Goal: Task Accomplishment & Management: Manage account settings

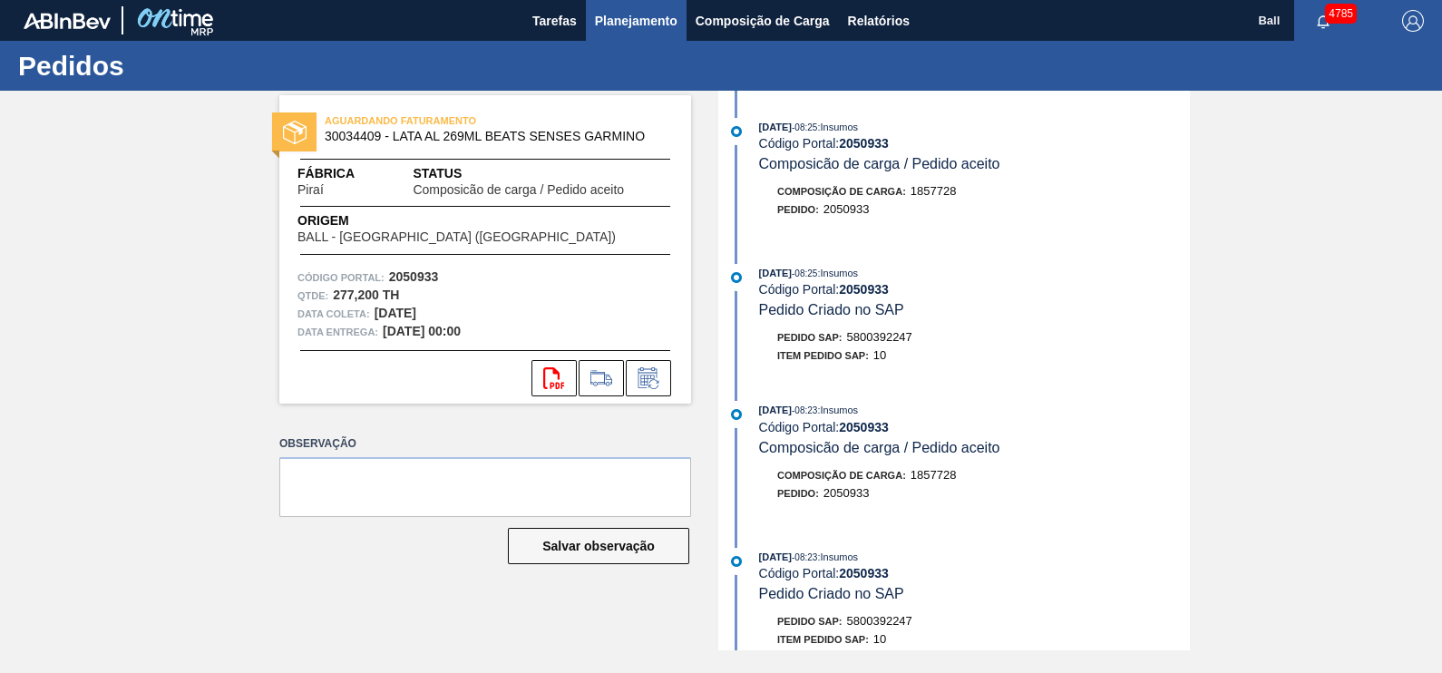
click at [648, 10] on span "Planejamento" at bounding box center [636, 21] width 83 height 22
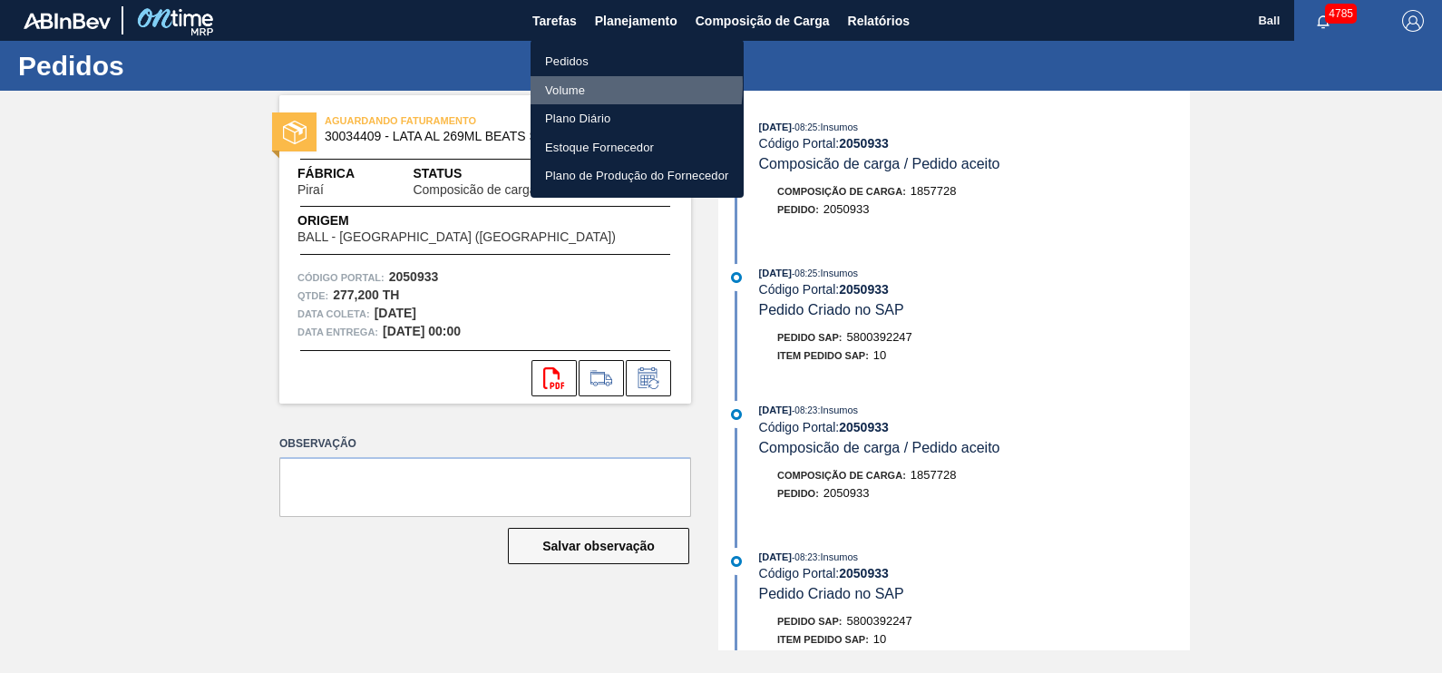
click at [586, 84] on li "Volume" at bounding box center [637, 90] width 213 height 29
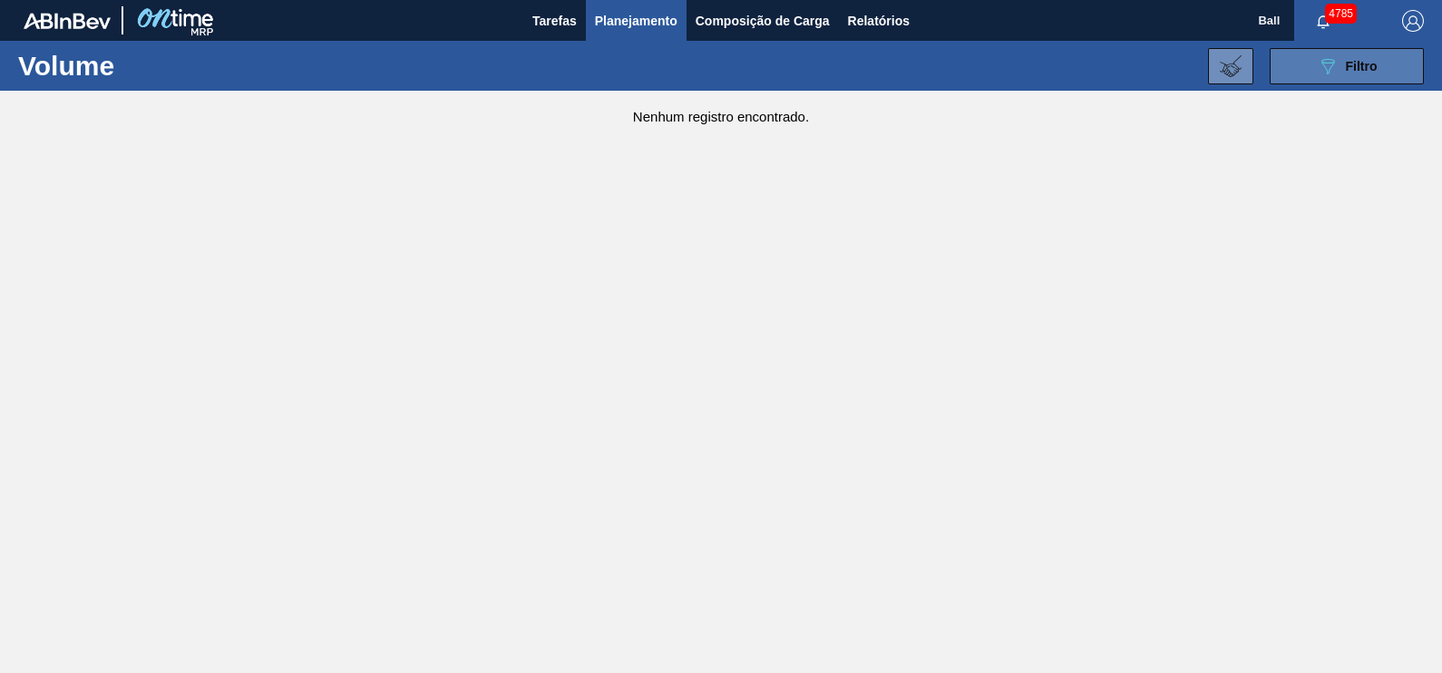
click at [1397, 73] on button "089F7B8B-B2A5-4AFE-B5C0-19BA573D28AC Filtro" at bounding box center [1347, 66] width 154 height 36
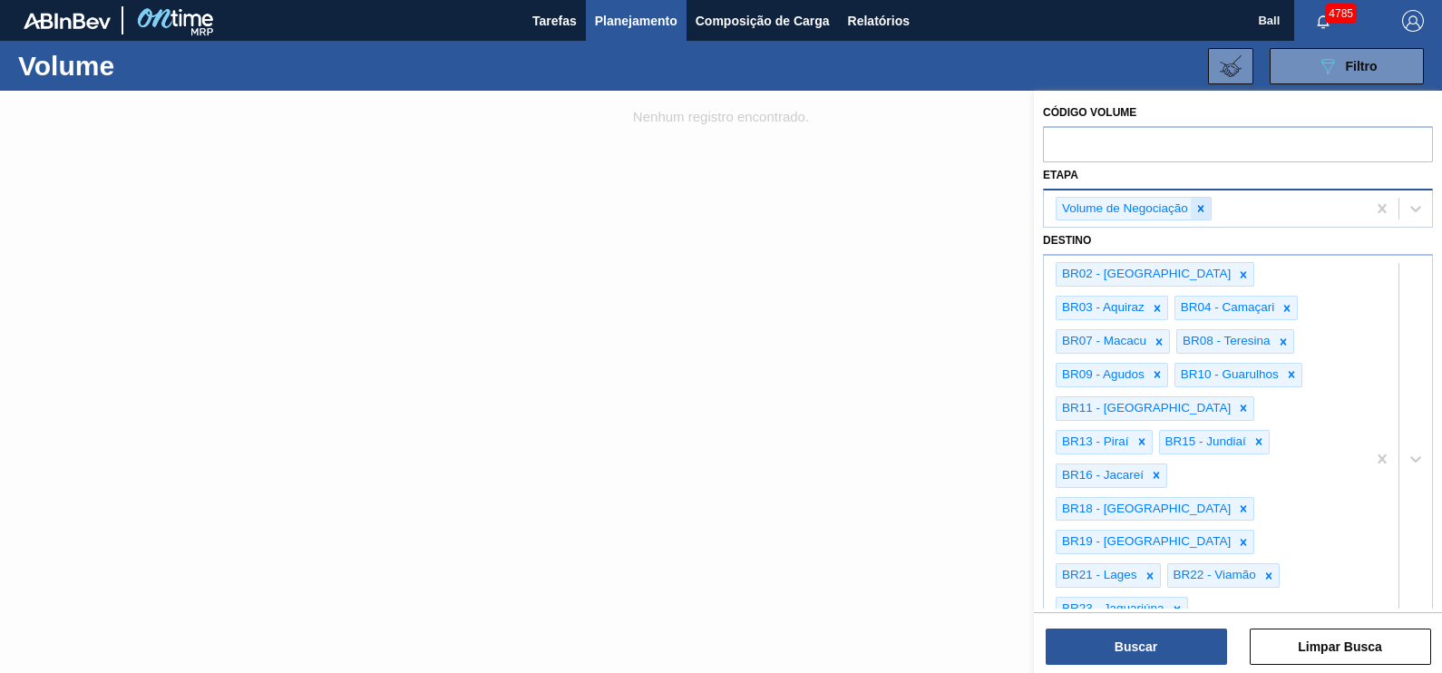
click at [1196, 208] on icon at bounding box center [1201, 208] width 13 height 13
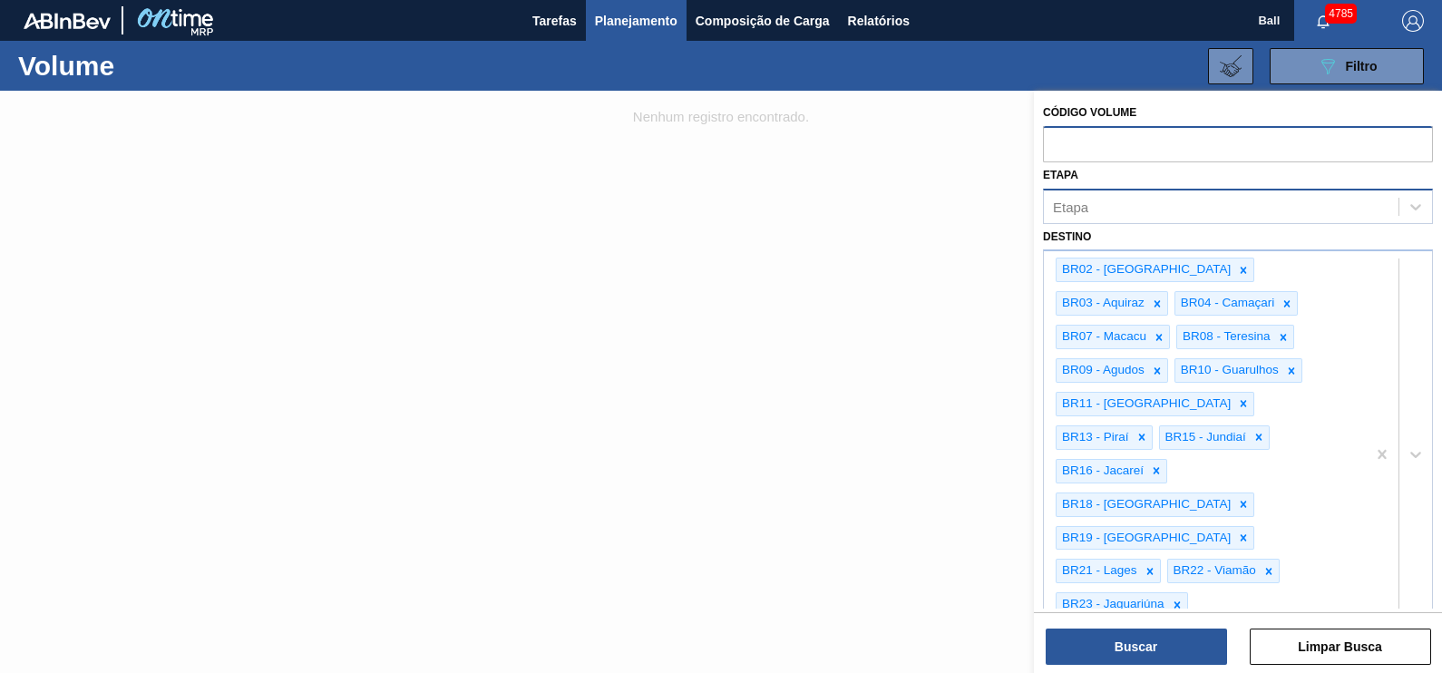
click at [1125, 141] on input "text" at bounding box center [1238, 143] width 390 height 34
paste input "V628841"
click at [1060, 139] on input "V628841" at bounding box center [1238, 143] width 390 height 34
type input "628841"
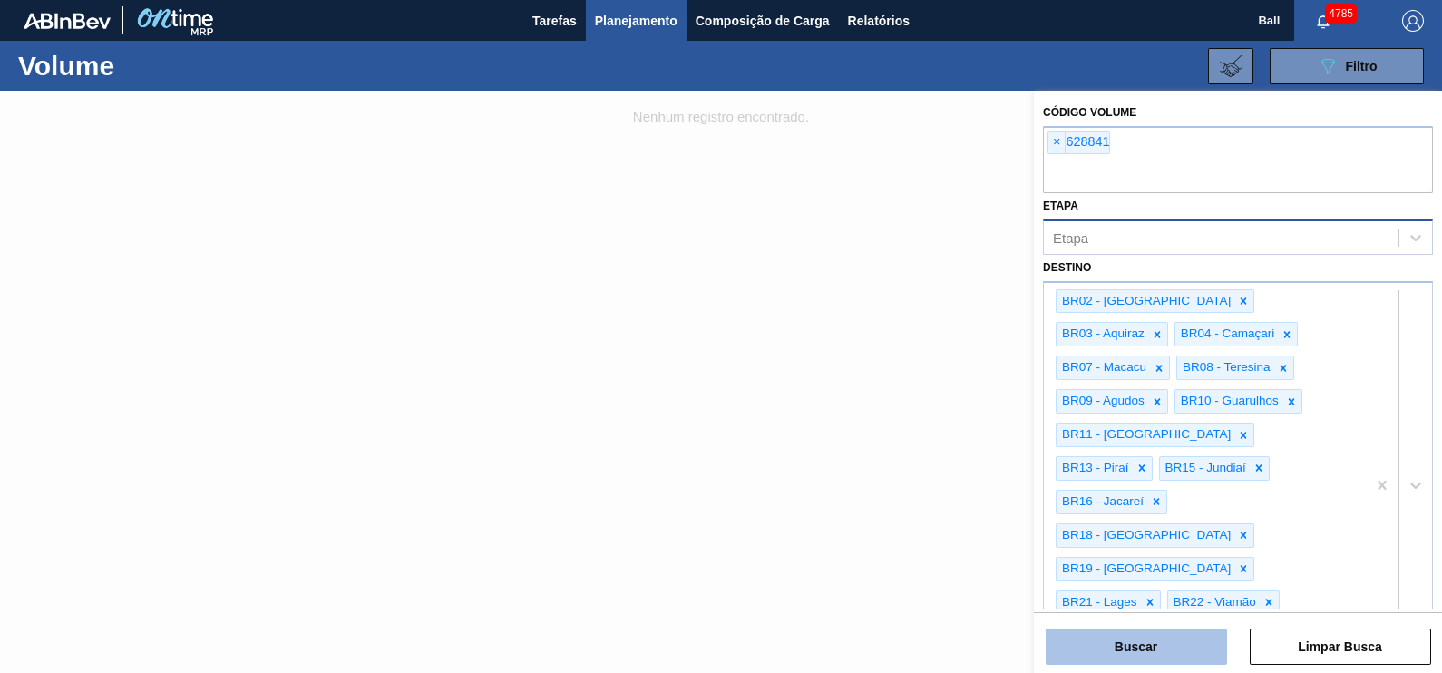
click at [1189, 653] on button "Buscar" at bounding box center [1136, 647] width 181 height 36
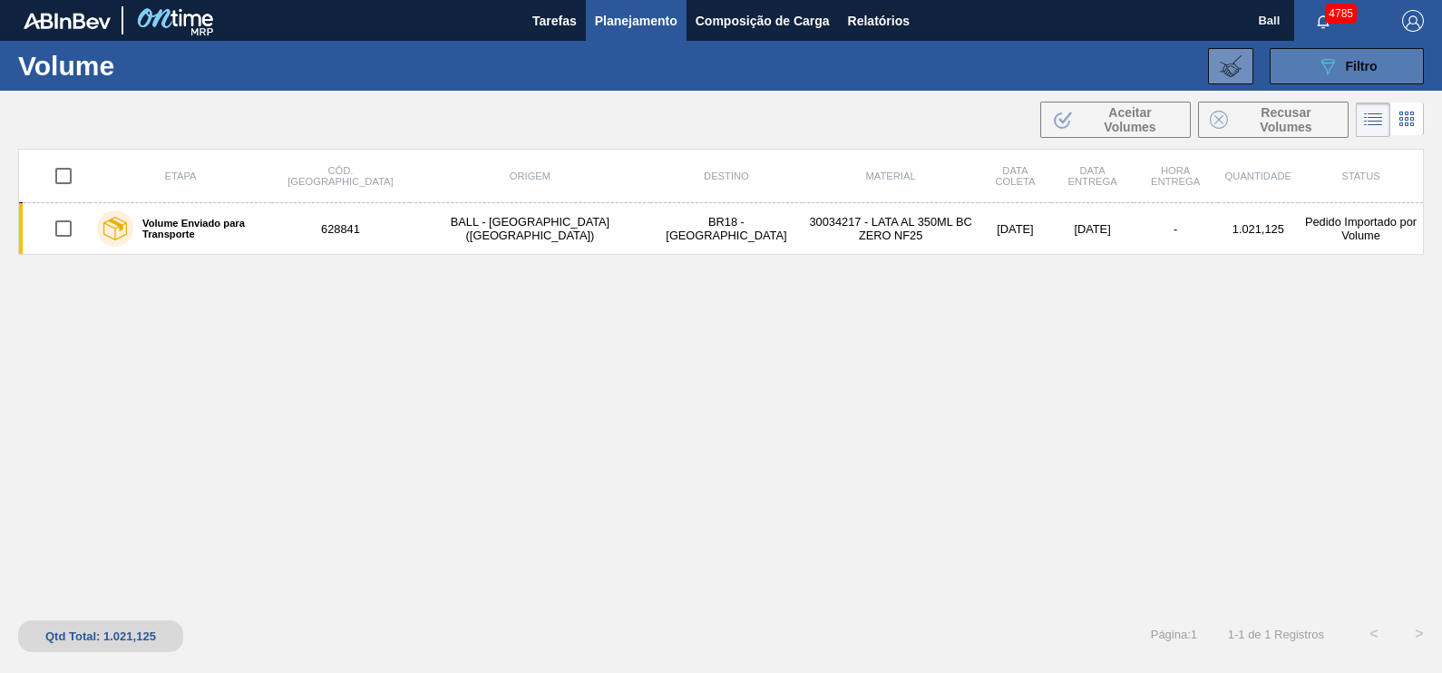
click at [1380, 54] on button "089F7B8B-B2A5-4AFE-B5C0-19BA573D28AC Filtro" at bounding box center [1347, 66] width 154 height 36
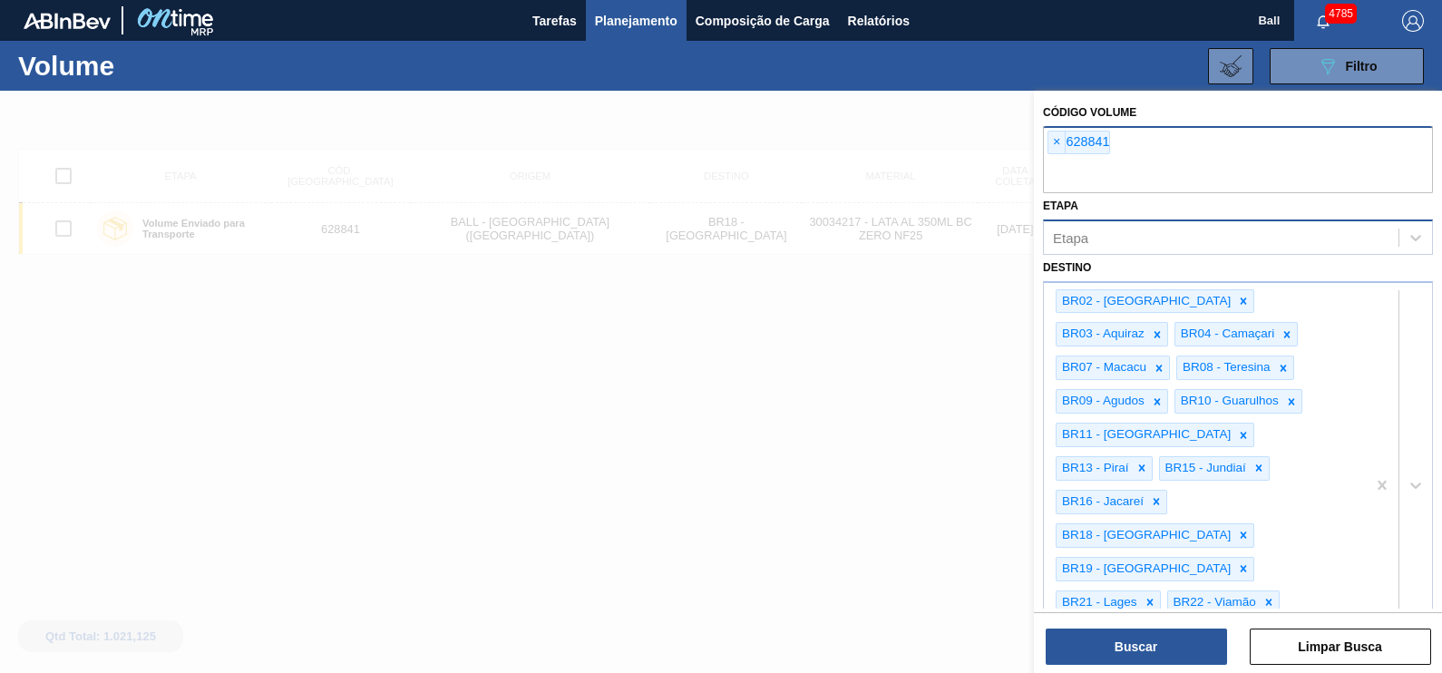
click at [1165, 153] on div "× 628841" at bounding box center [1238, 159] width 390 height 67
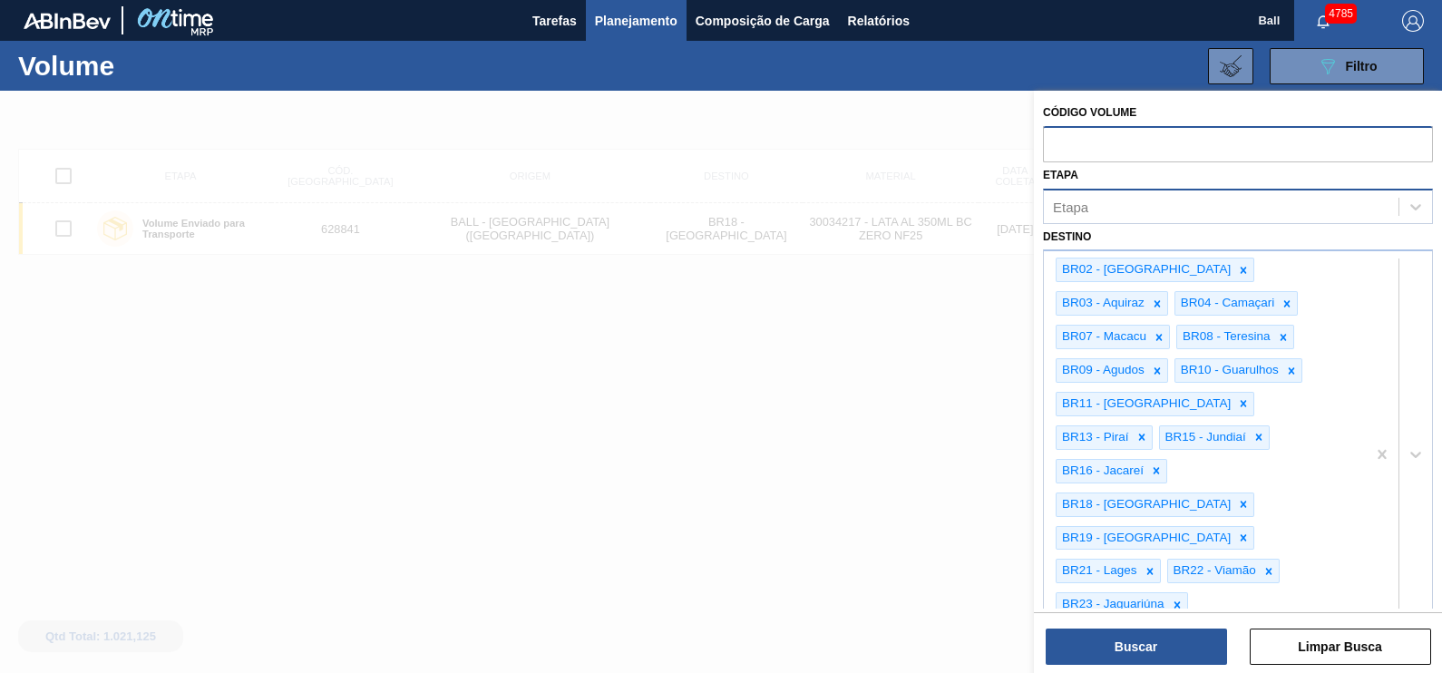
paste input "V630238"
type input "630238"
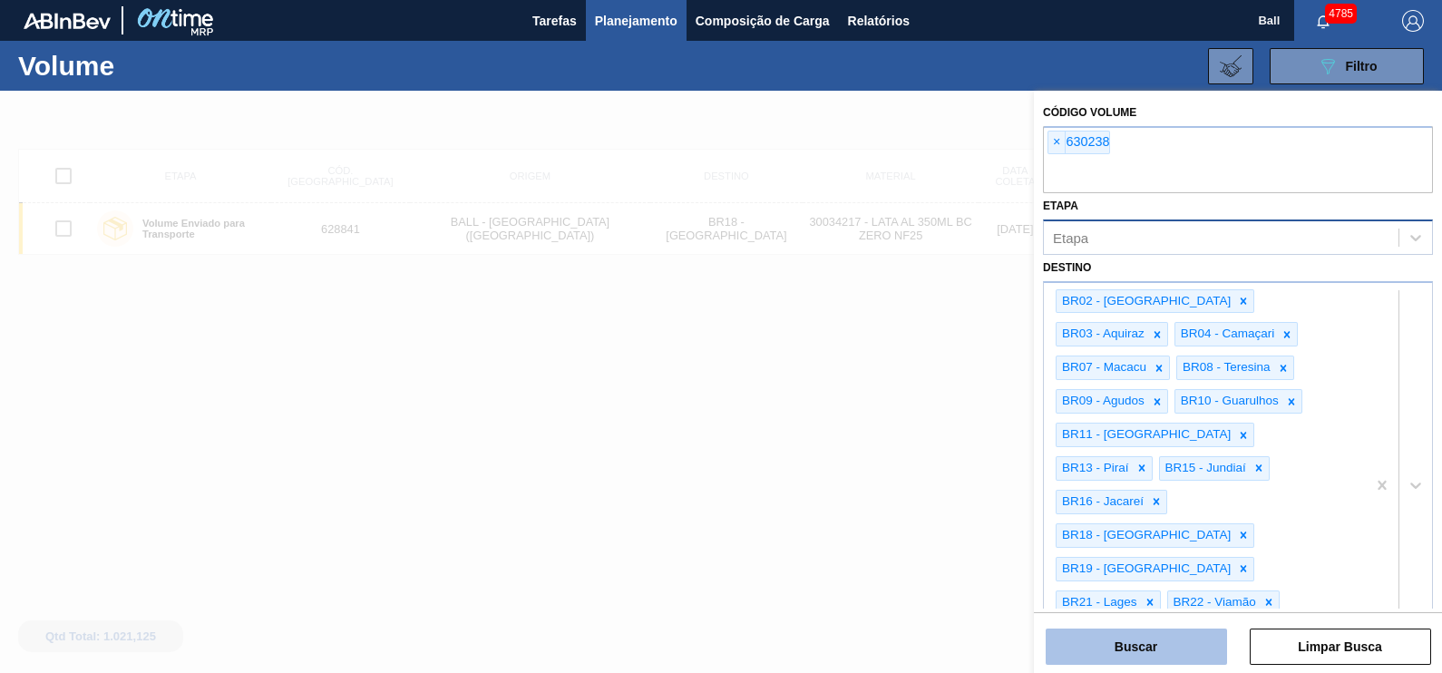
click at [1179, 658] on button "Buscar" at bounding box center [1136, 647] width 181 height 36
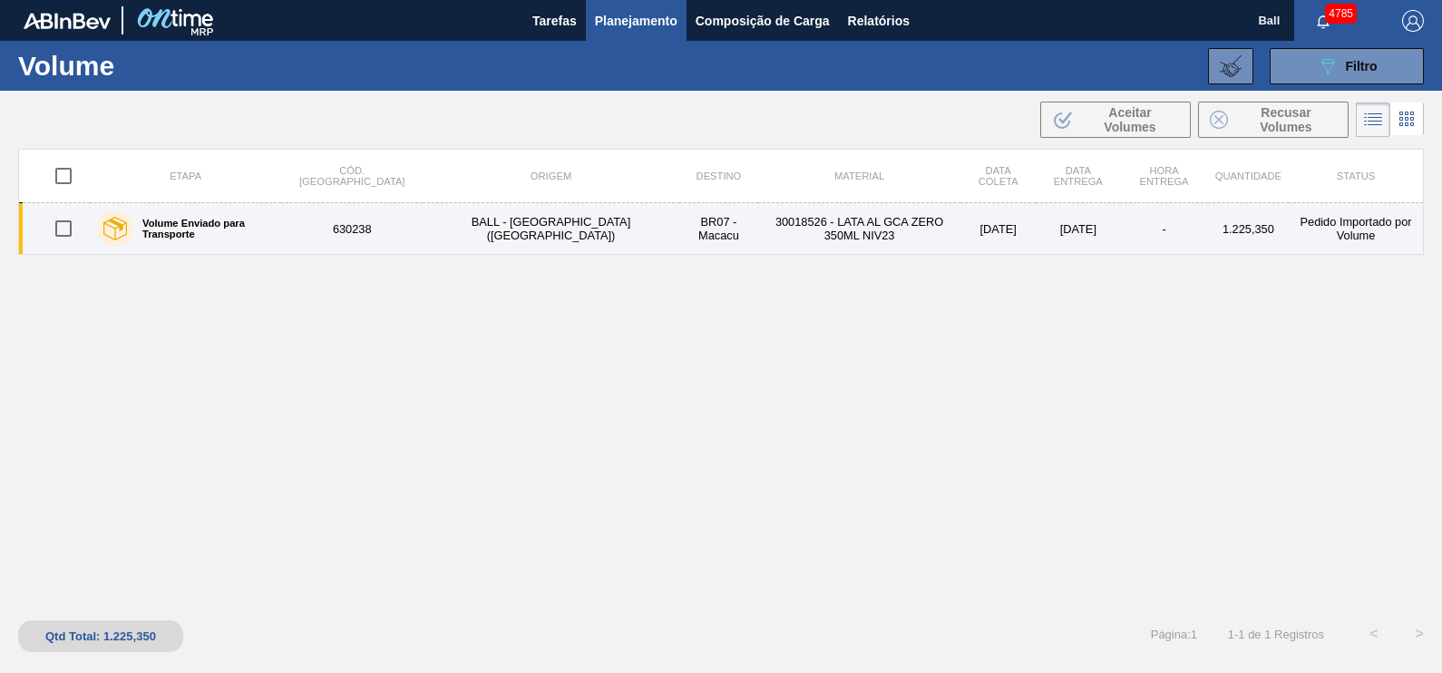
click at [383, 232] on td "630238" at bounding box center [351, 229] width 141 height 52
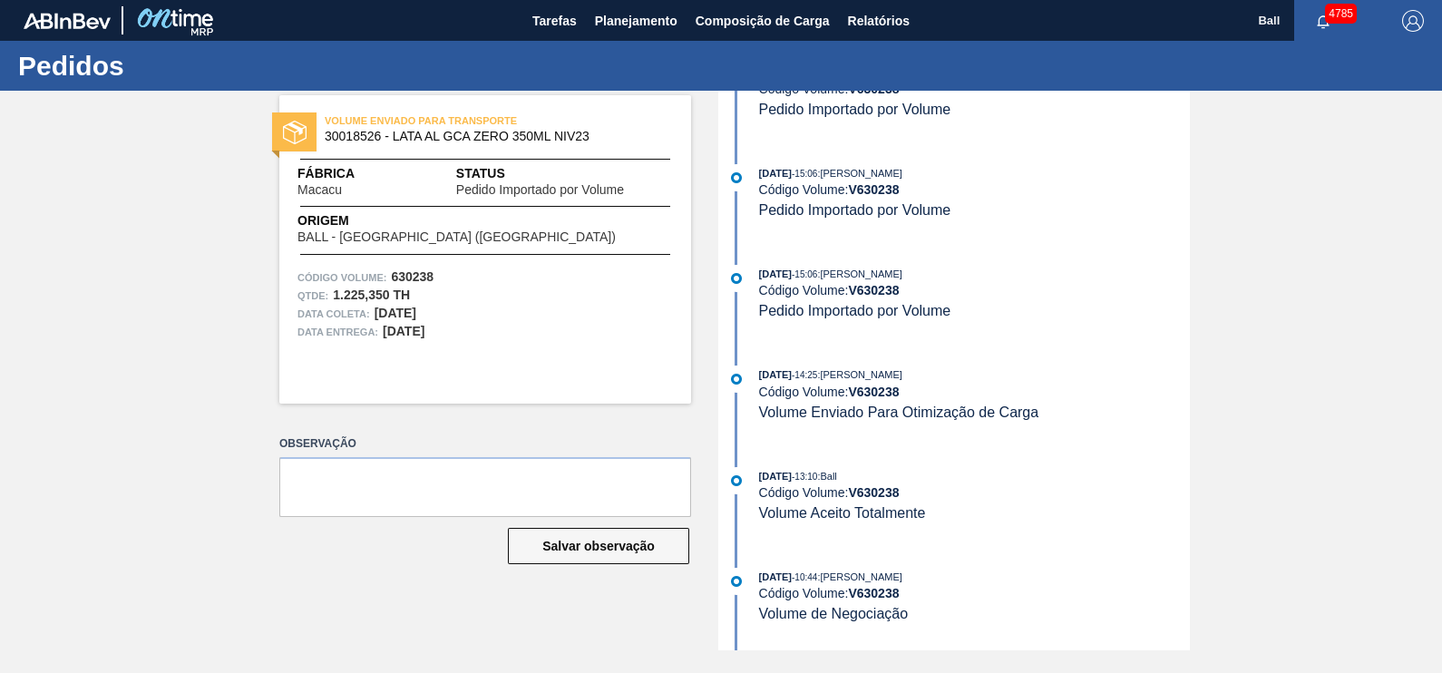
scroll to position [562, 0]
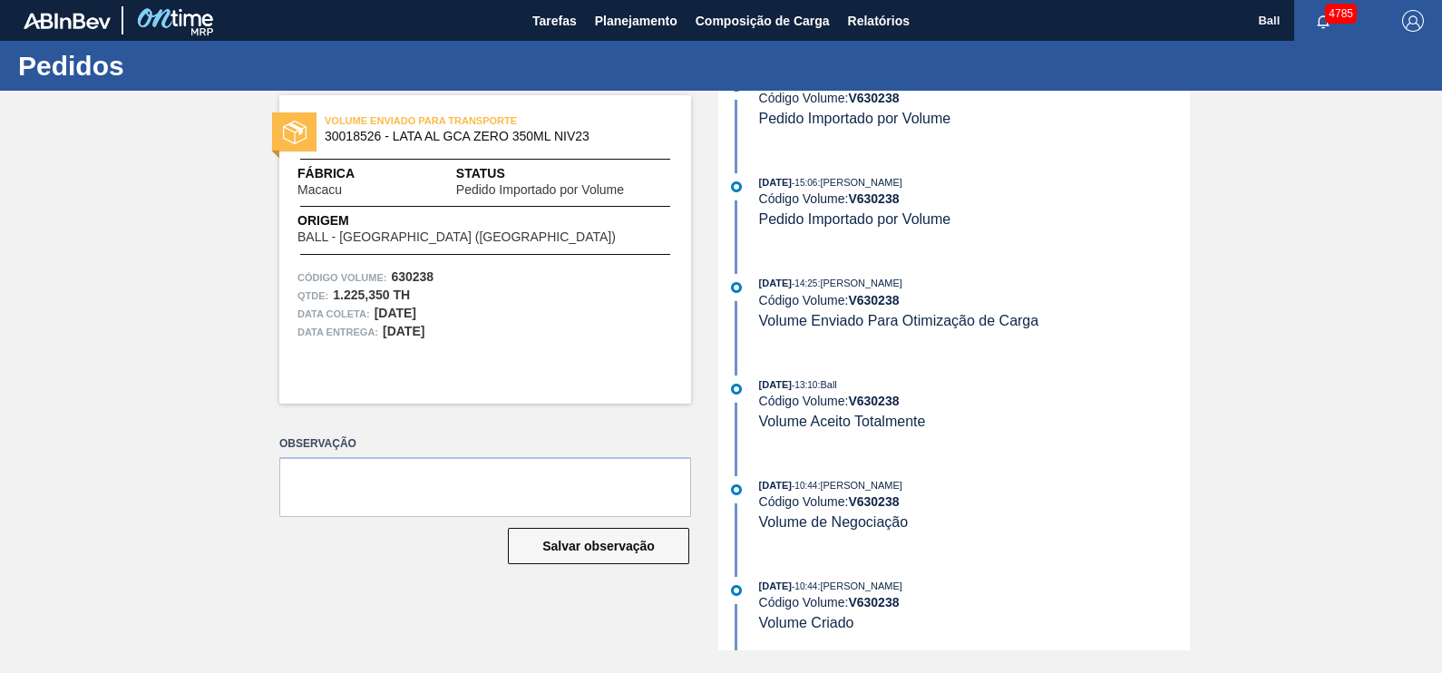
click at [240, 285] on div "VOLUME ENVIADO PARA TRANSPORTE 30018526 - LATA AL GCA ZERO 350ML NIV23 Fábrica …" at bounding box center [721, 371] width 1442 height 560
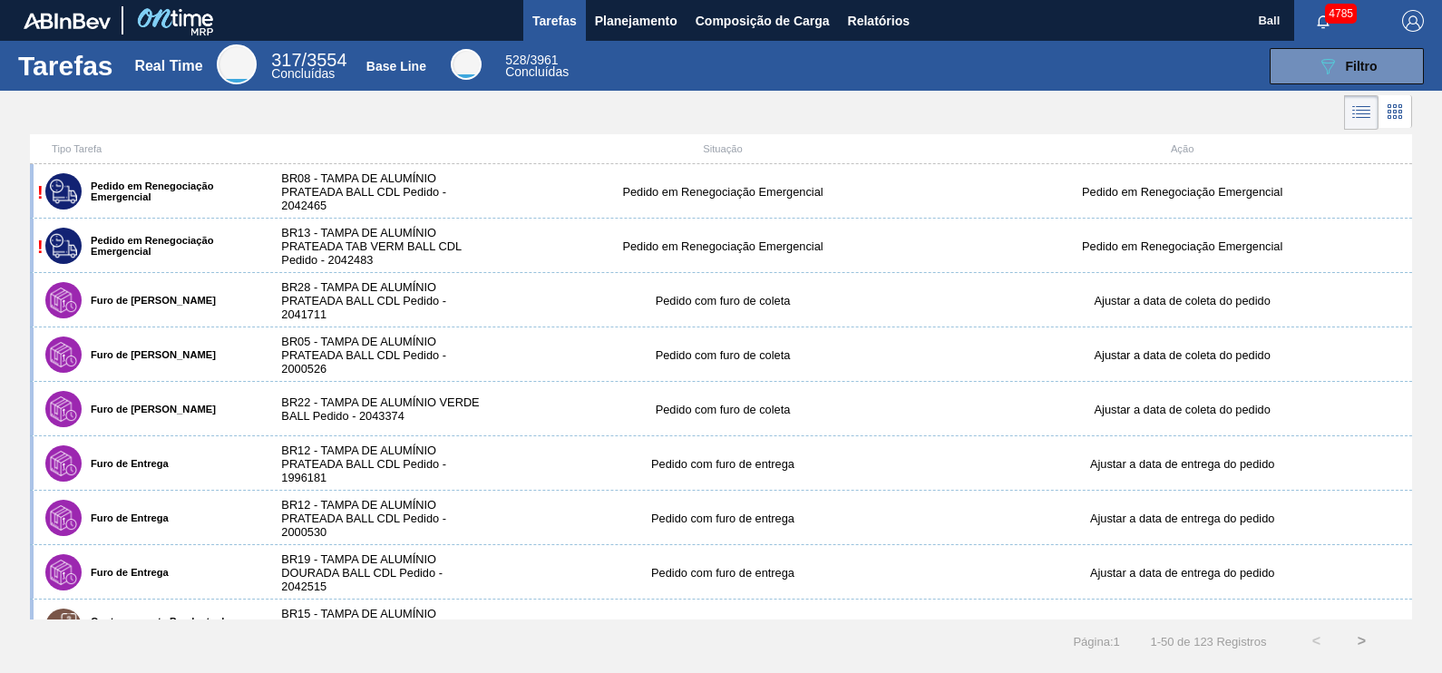
click at [921, 12] on div "Tarefas Planejamento Composição de Carga Relatórios" at bounding box center [721, 20] width 1442 height 41
click at [895, 18] on span "Relatórios" at bounding box center [879, 21] width 62 height 22
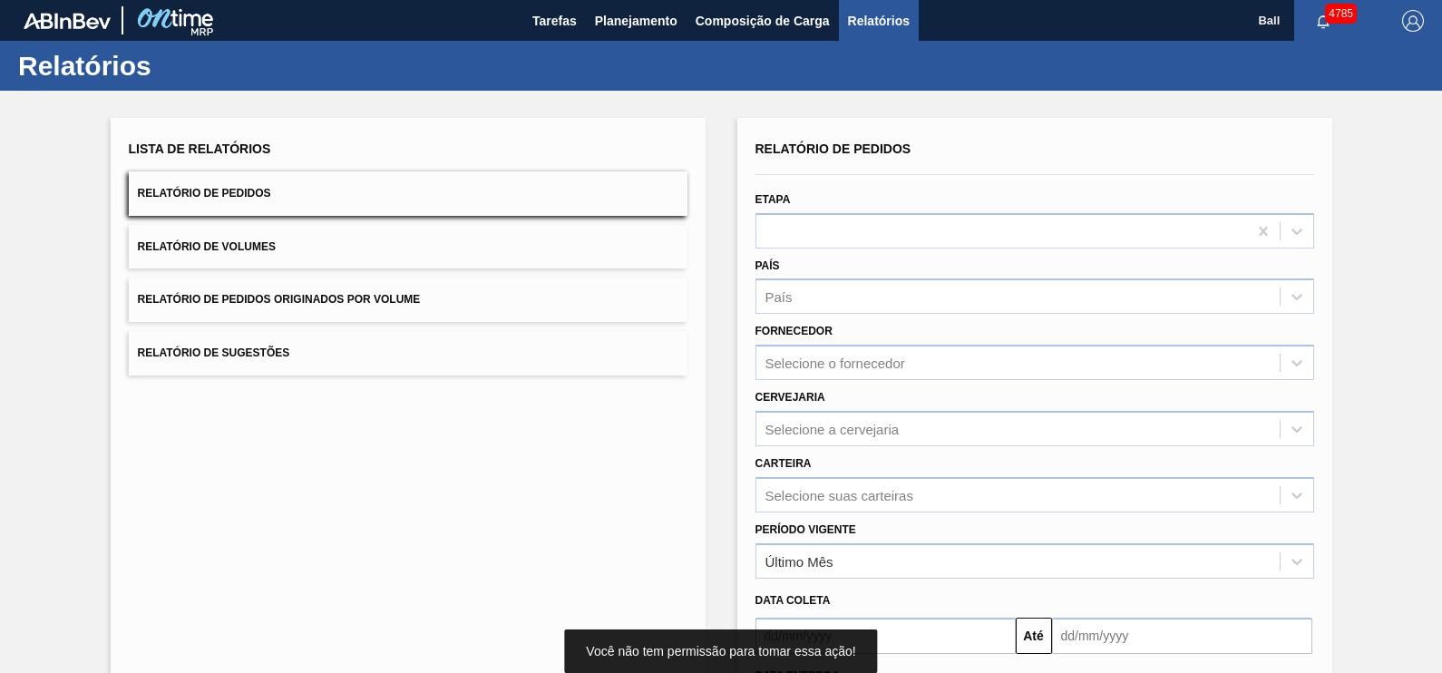
click at [333, 190] on button "Relatório de Pedidos" at bounding box center [408, 193] width 559 height 44
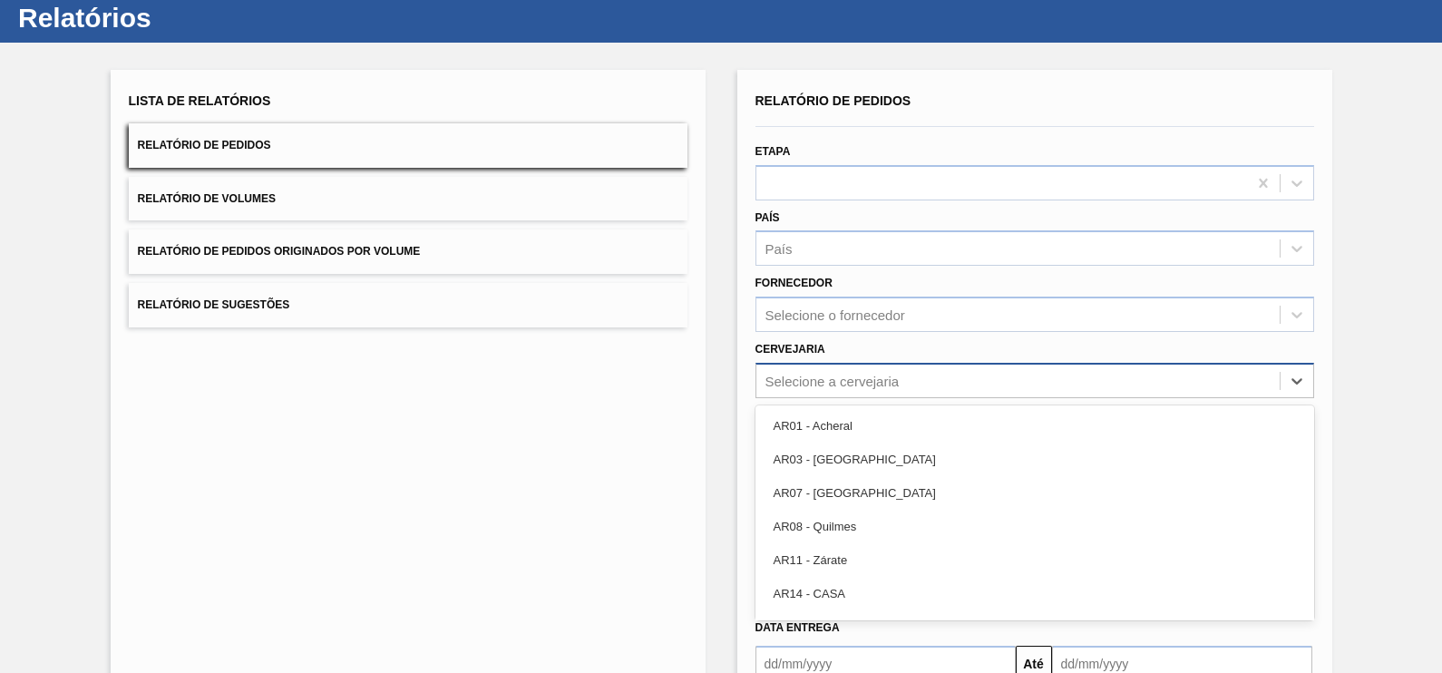
click at [895, 398] on div "option AR01 - Acheral focused, 1 of 93. 93 results available. Use Up and Down t…" at bounding box center [1035, 380] width 559 height 35
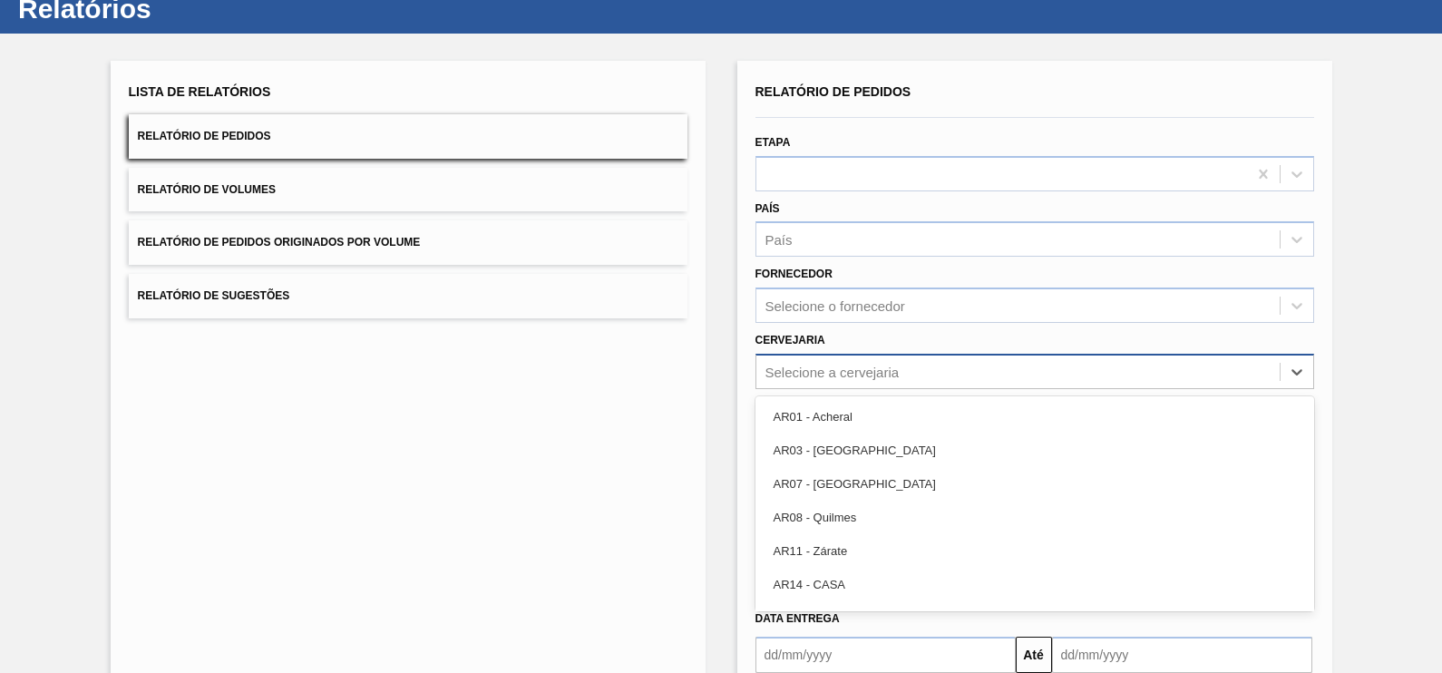
scroll to position [58, 0]
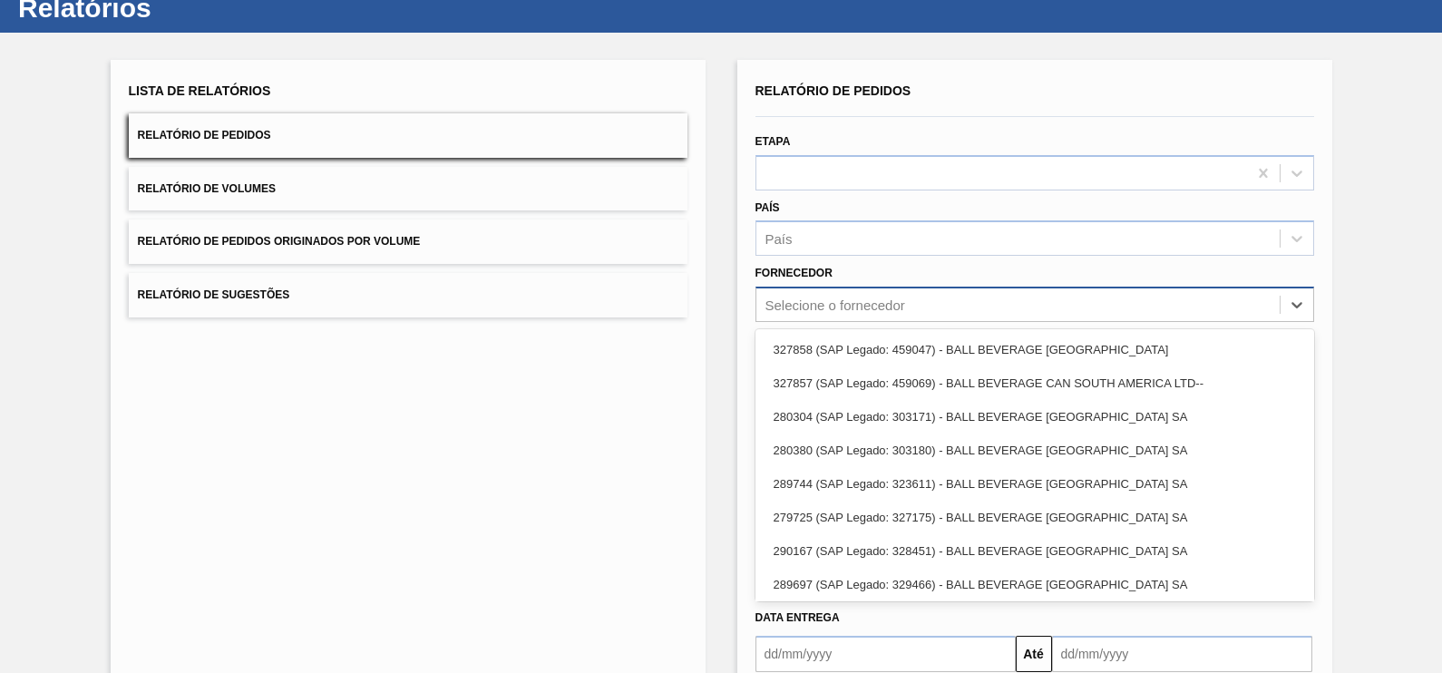
click at [888, 299] on div "Selecione o fornecedor" at bounding box center [836, 304] width 140 height 15
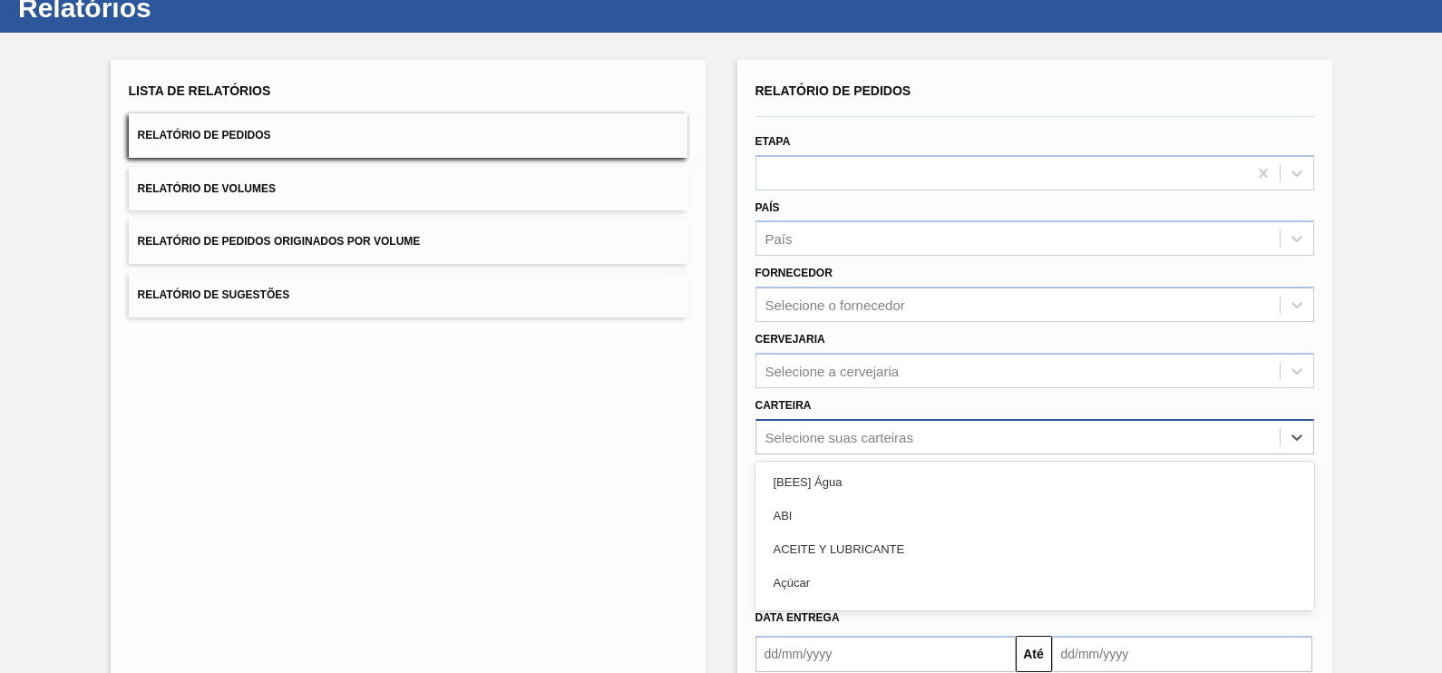
click at [881, 440] on div "option [BEES] Água focused, 1 of 101. 101 results available. Use Up and Down to…" at bounding box center [1035, 436] width 559 height 35
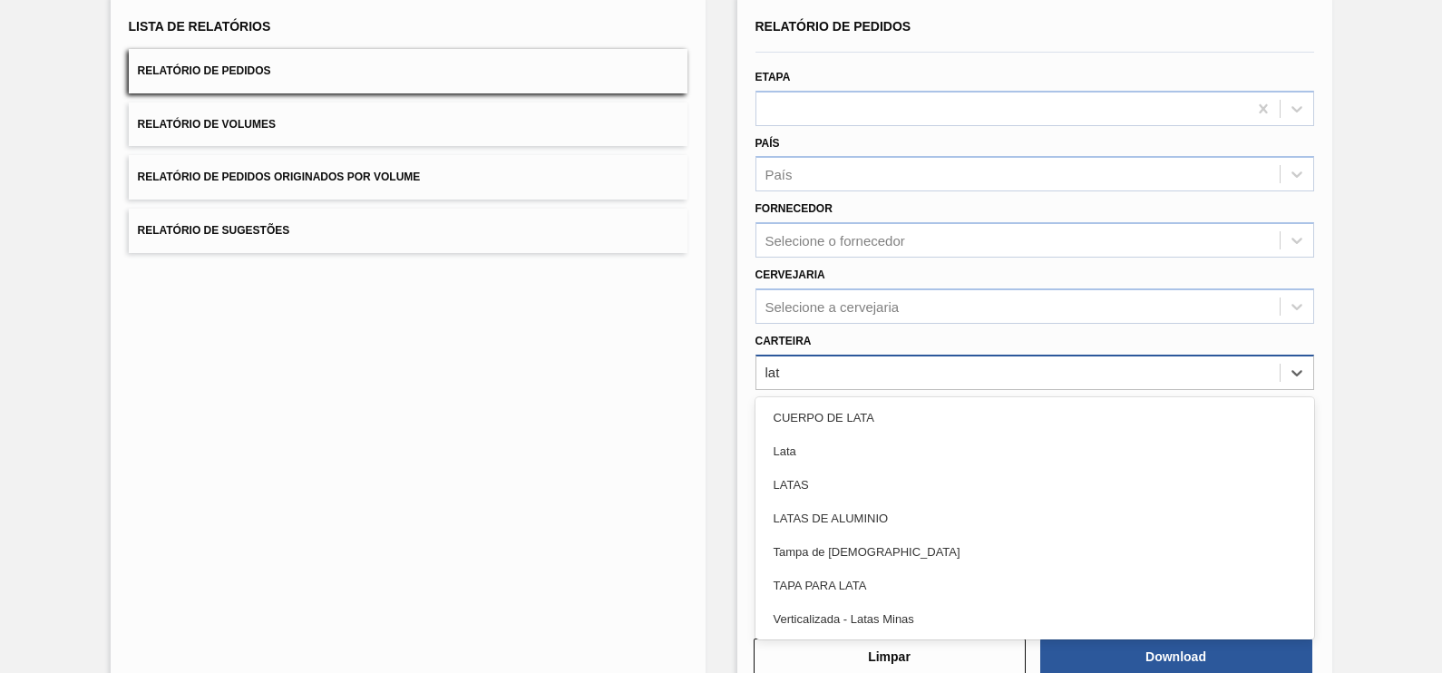
type input "lata"
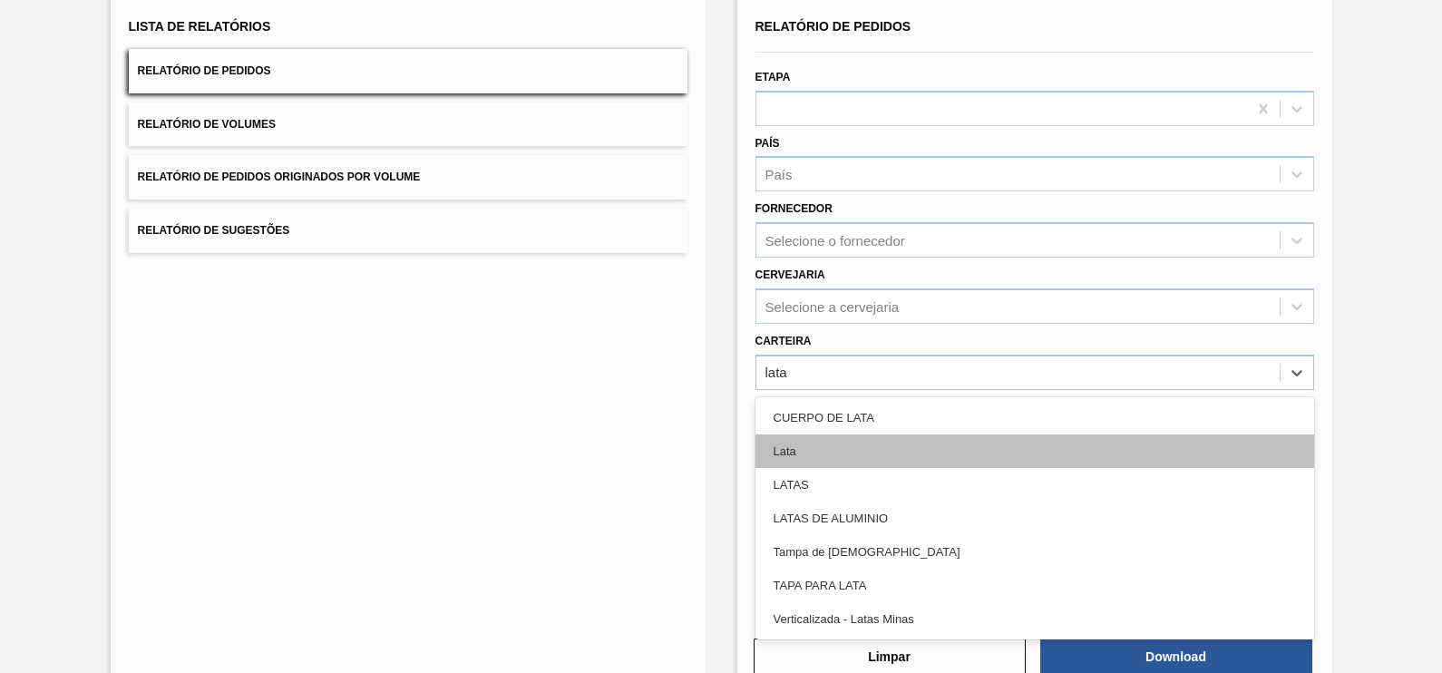
click at [807, 441] on div "Lata" at bounding box center [1035, 451] width 559 height 34
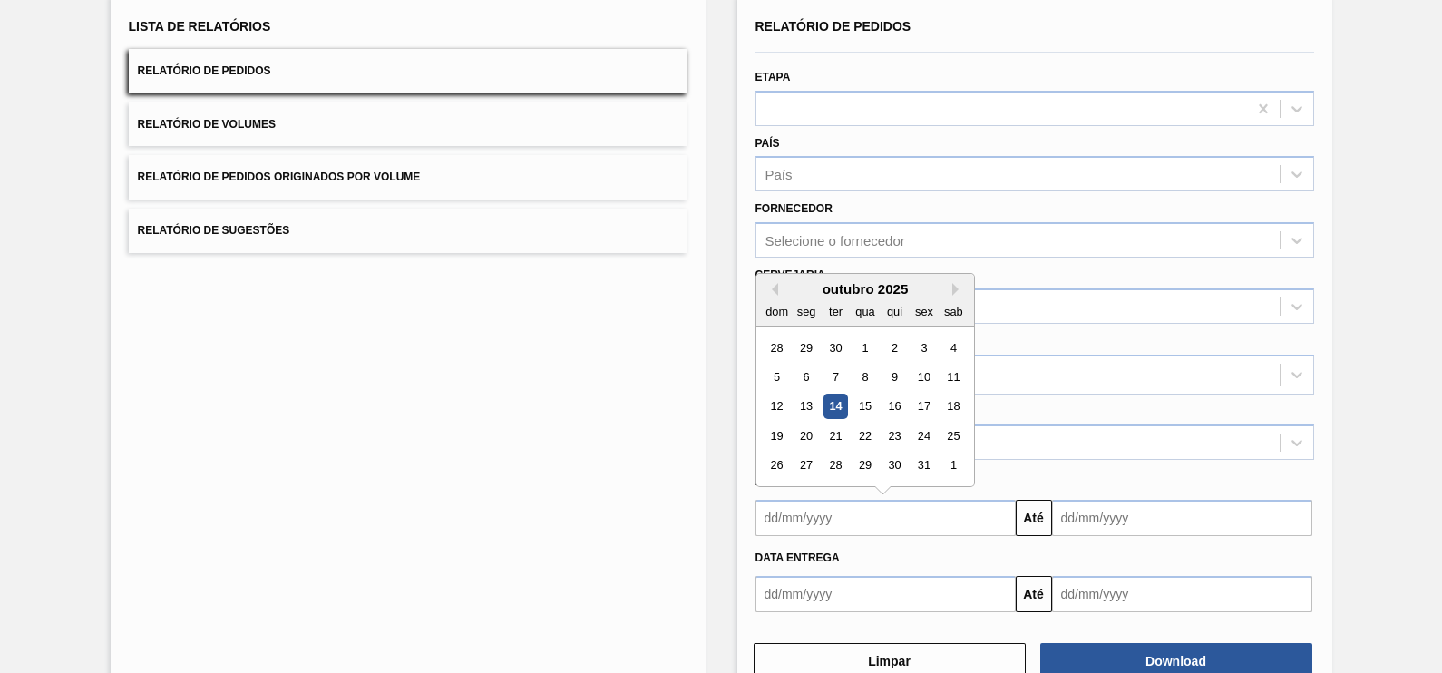
click at [856, 526] on input "text" at bounding box center [886, 518] width 260 height 36
click at [843, 401] on div "14" at bounding box center [835, 407] width 24 height 24
type input "[DATE]"
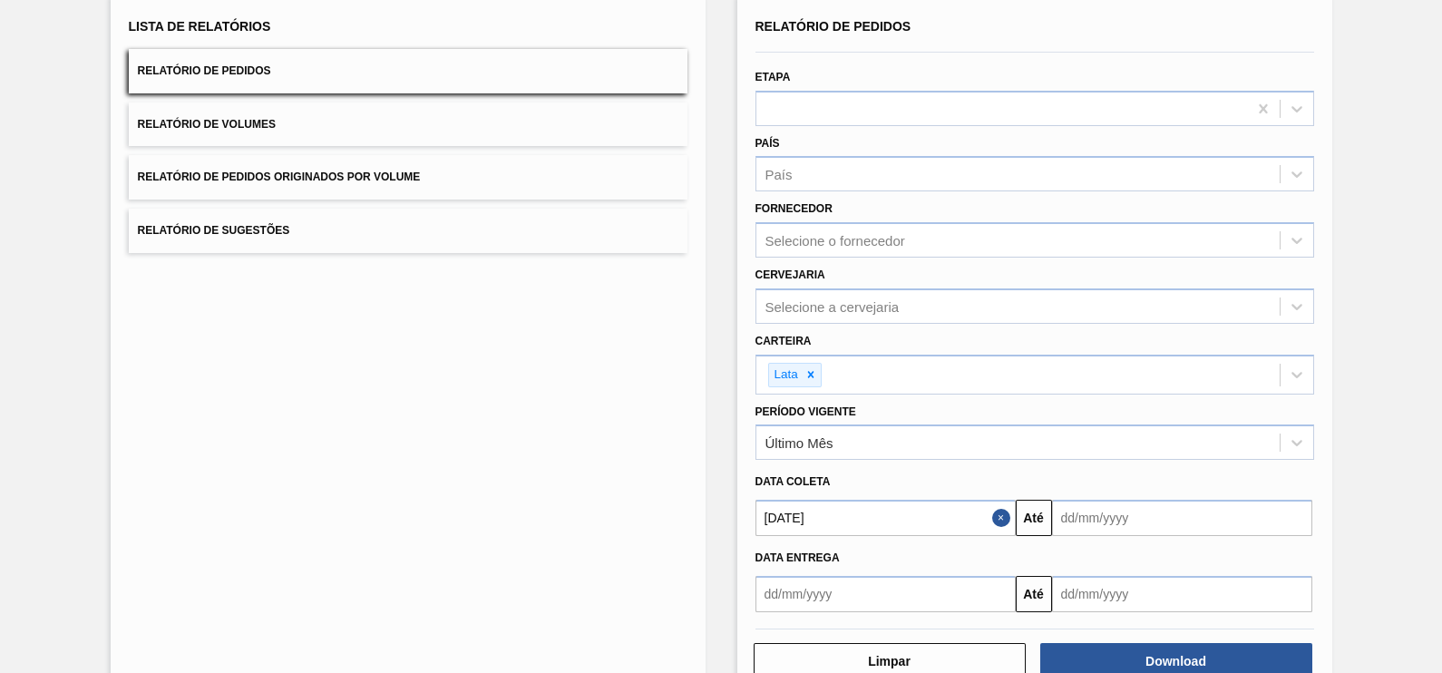
click at [1224, 530] on input "text" at bounding box center [1182, 518] width 260 height 36
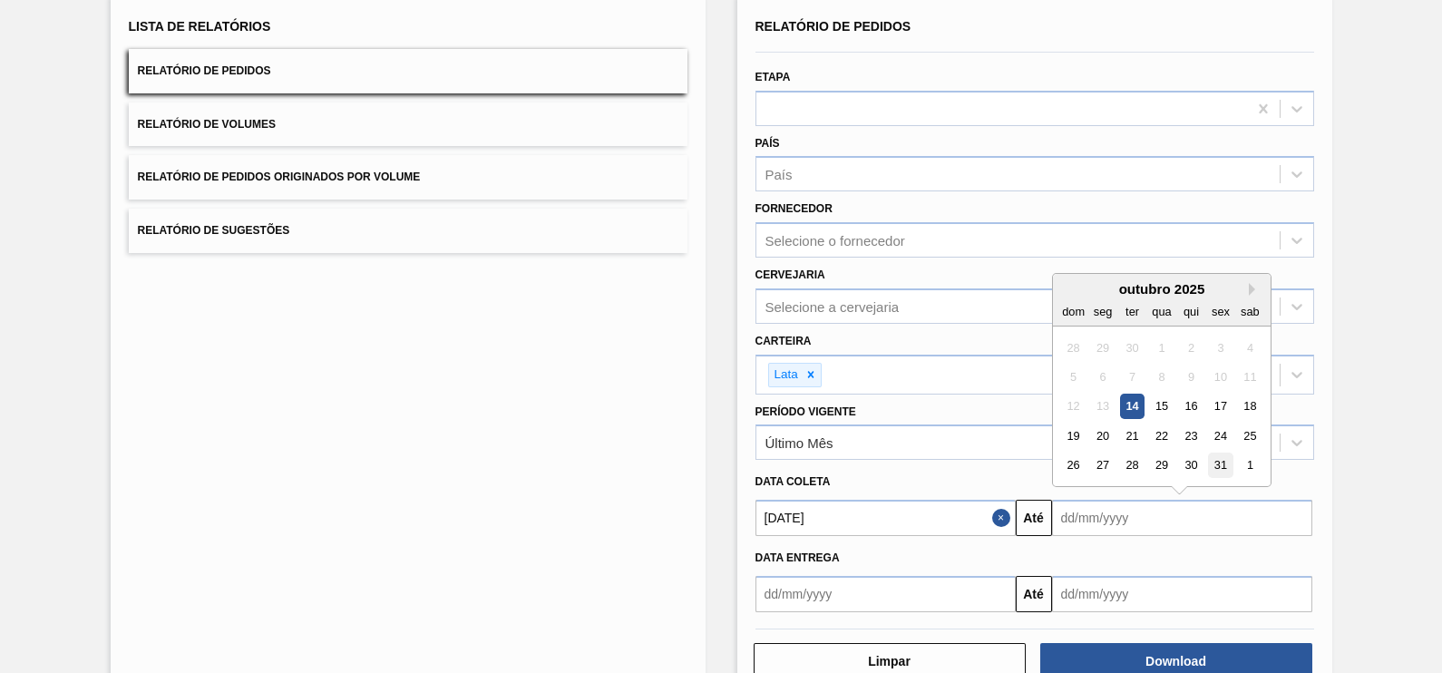
click at [1217, 462] on div "31" at bounding box center [1220, 465] width 24 height 24
type input "31/10/2025"
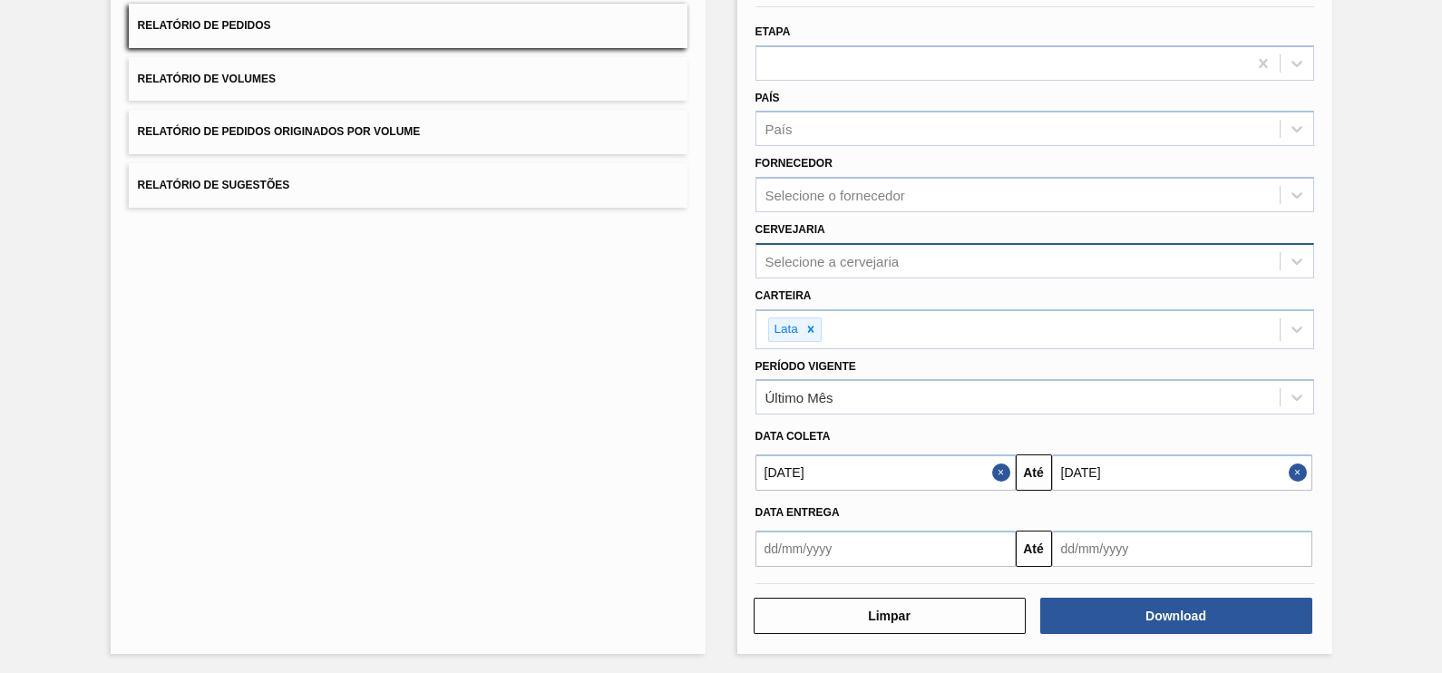
scroll to position [54, 0]
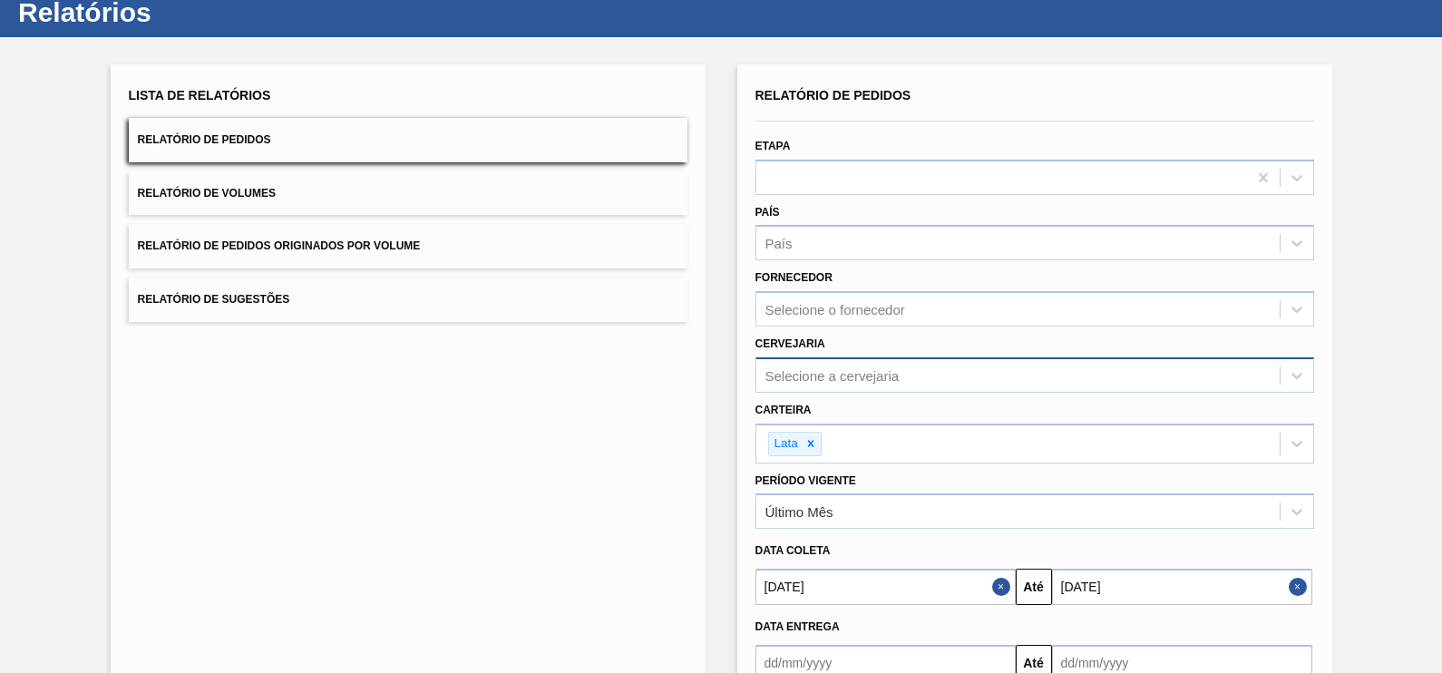
click at [838, 362] on div "Selecione a cervejaria" at bounding box center [1017, 375] width 523 height 26
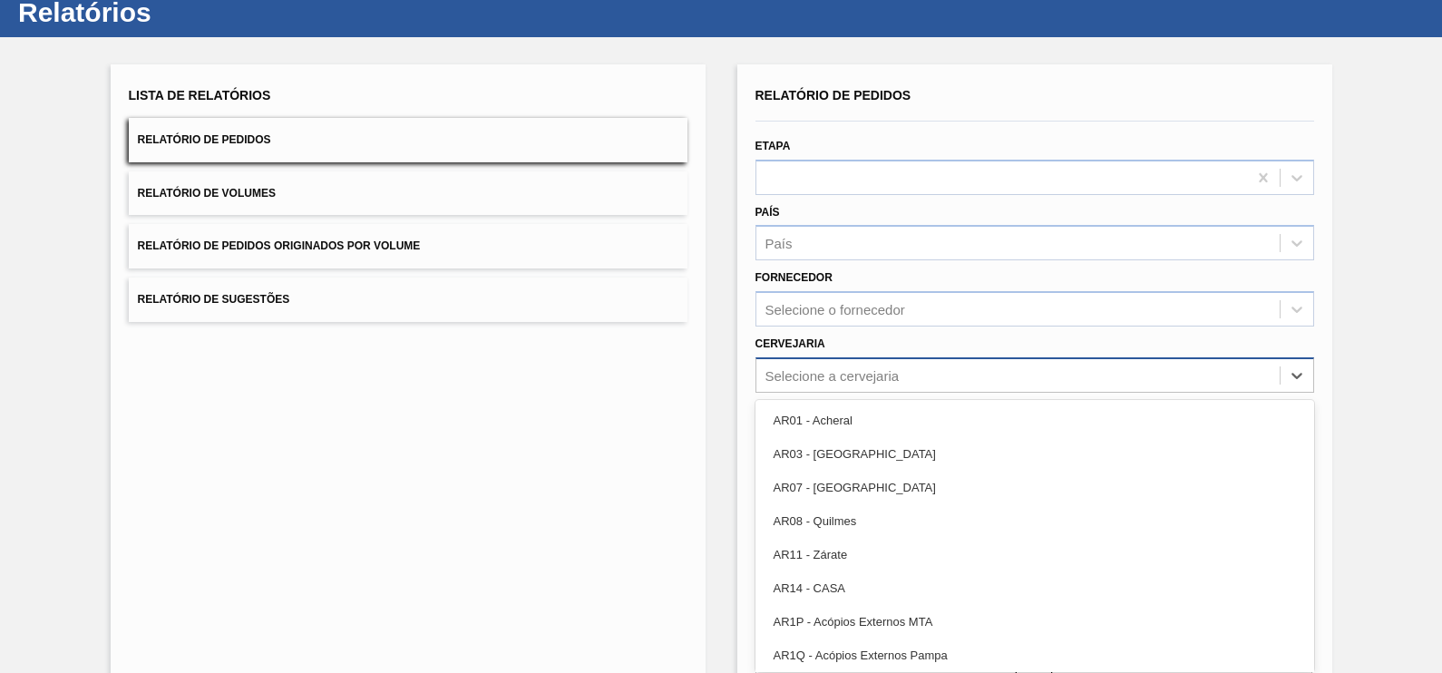
paste input "BR09"
type input "BR09"
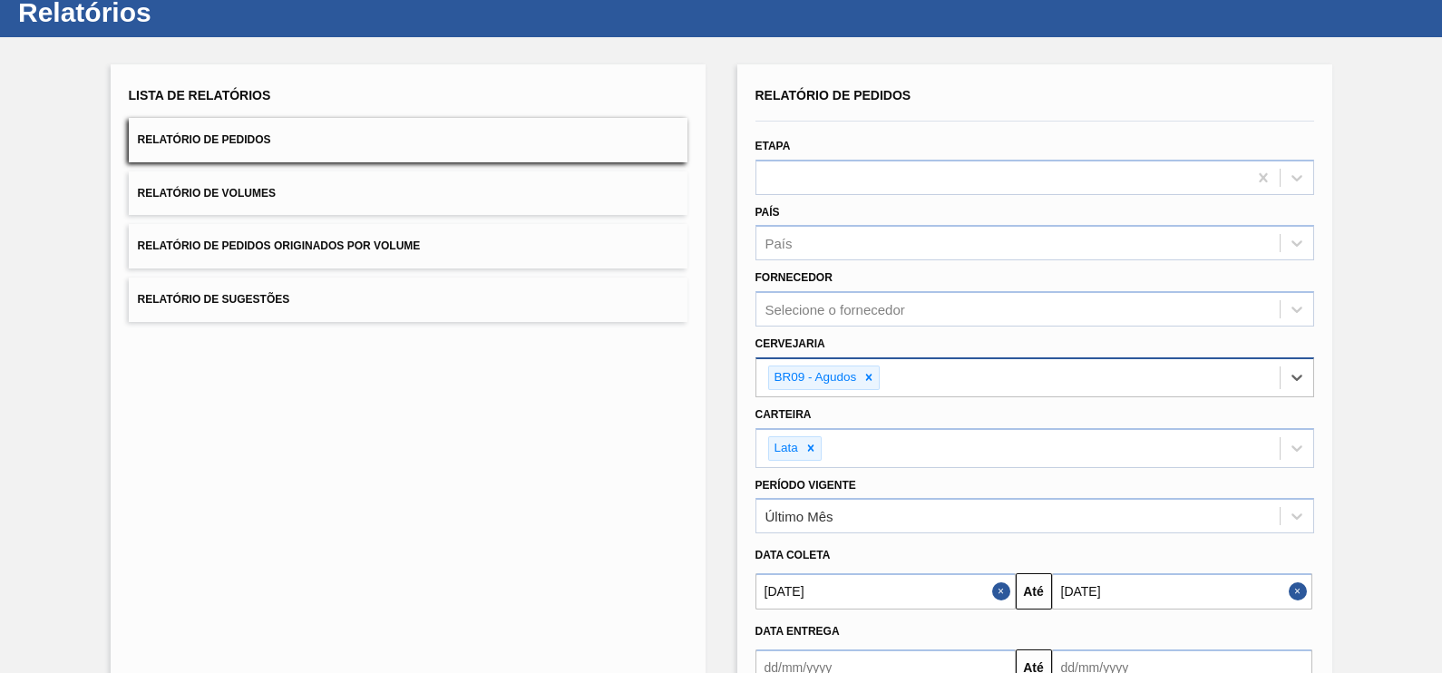
paste input "BR03"
type input "BR03"
paste input "BR04"
type input "BR04"
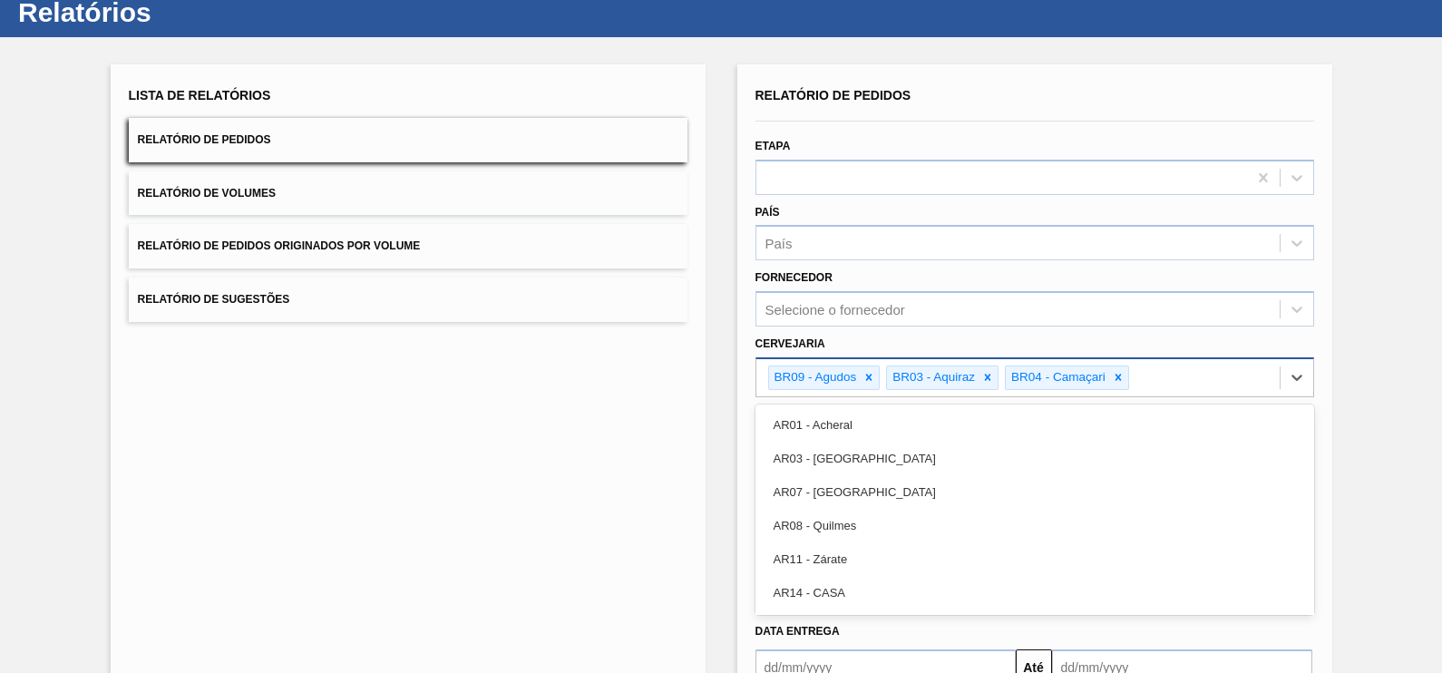
scroll to position [62, 0]
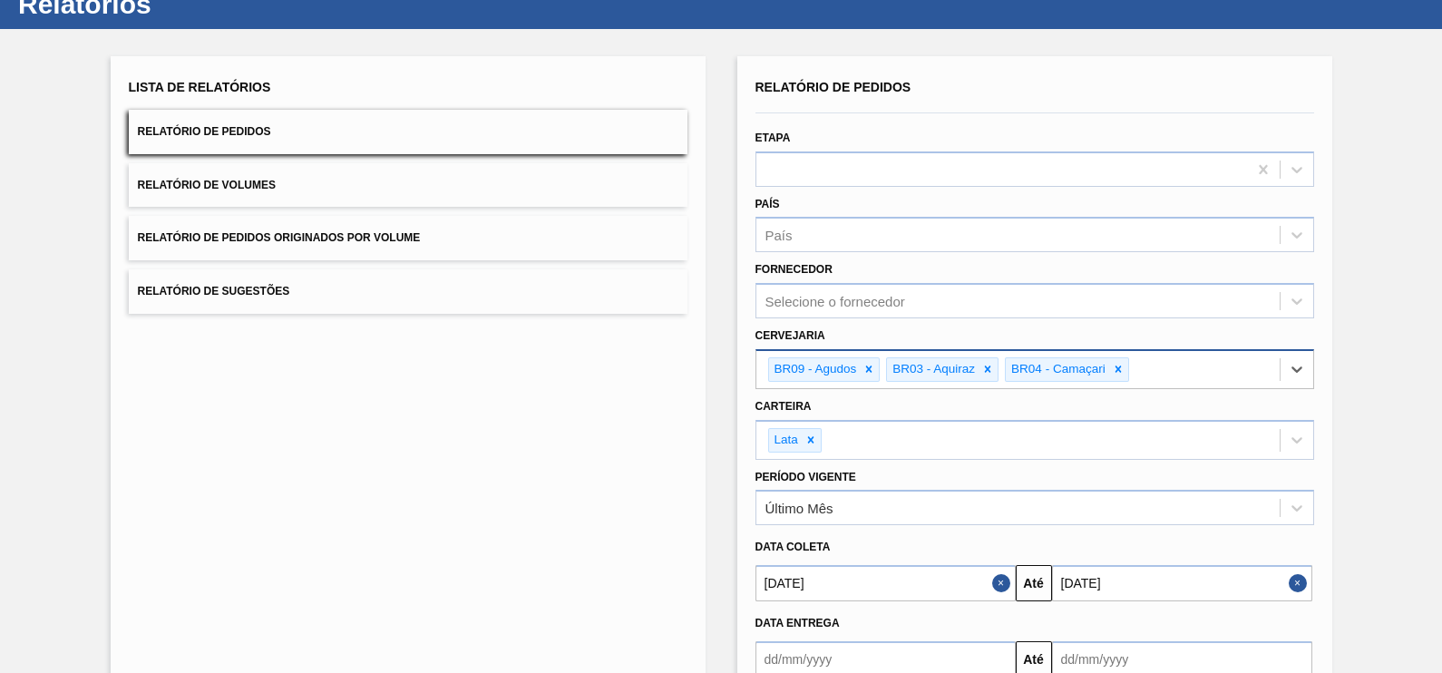
paste input "BR10"
type input "BR10"
paste input "BR16"
type input "BR16"
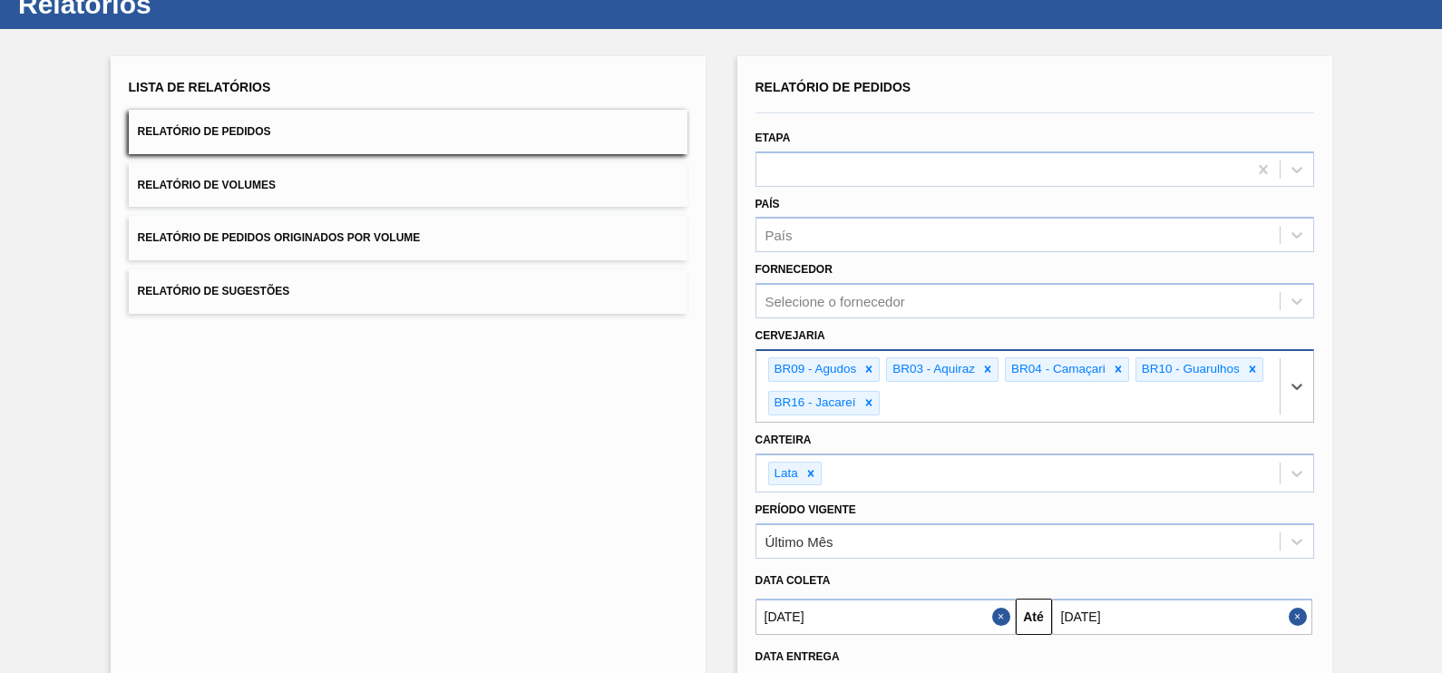
paste input "BR23"
type input "BR23"
paste input "BR15"
type input "BR15"
paste input "BR21"
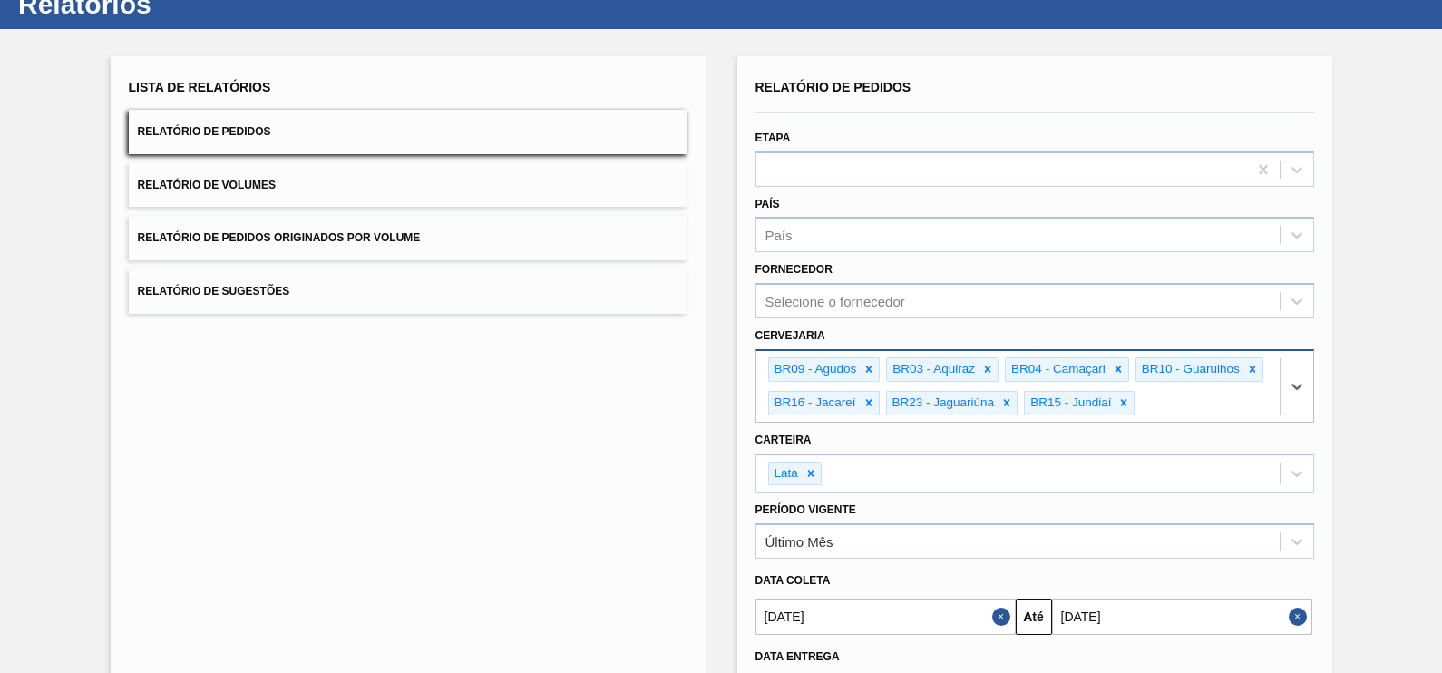
type input "BR21"
paste input "BR07"
type input "BR07"
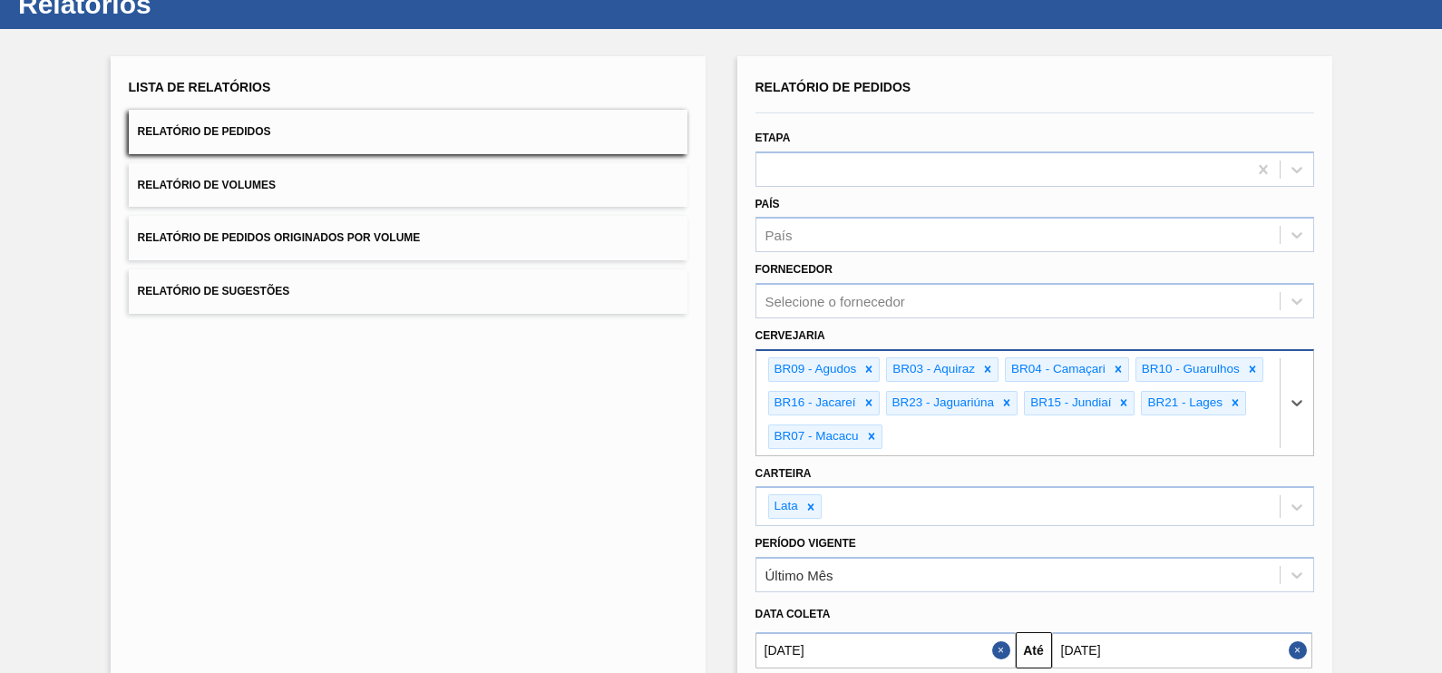
paste input "BR11"
type input "BR11"
paste input "BR19"
type input "BR19"
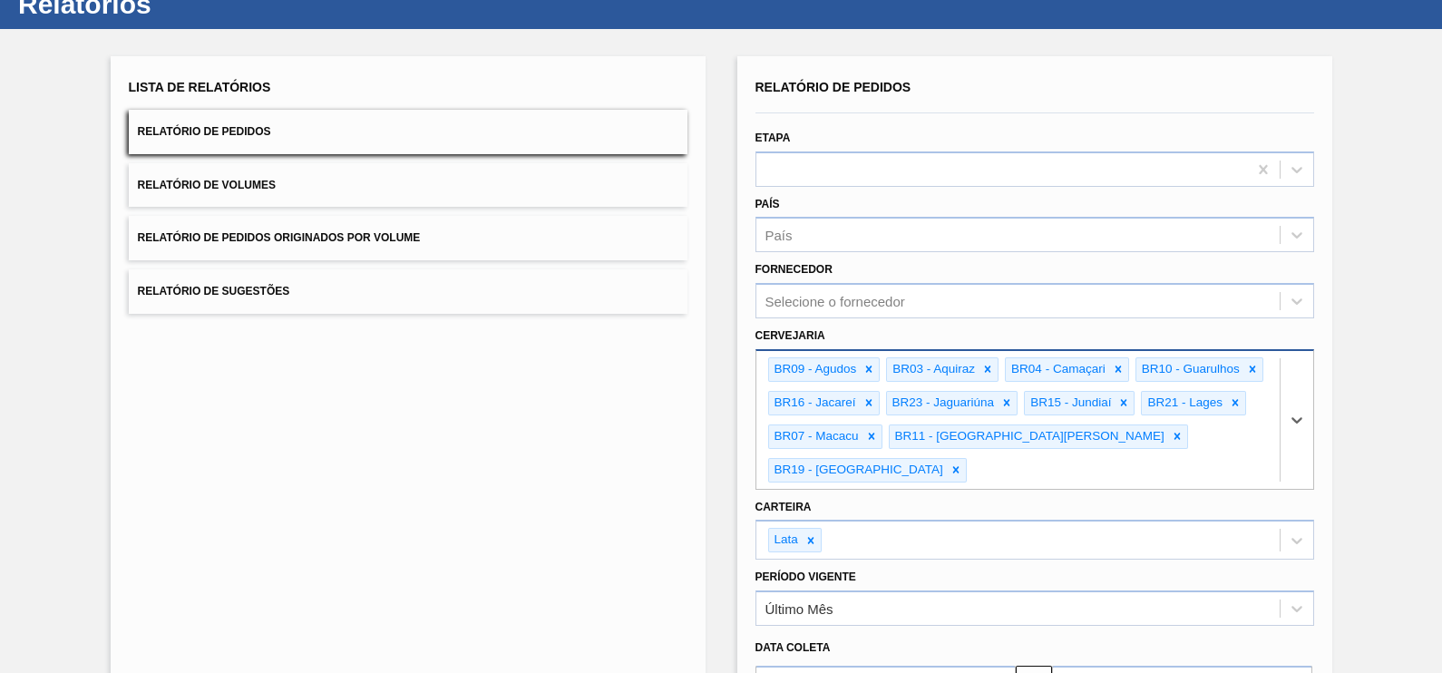
paste input "BR18"
type input "BR18"
paste input "BR13"
type input "BR13"
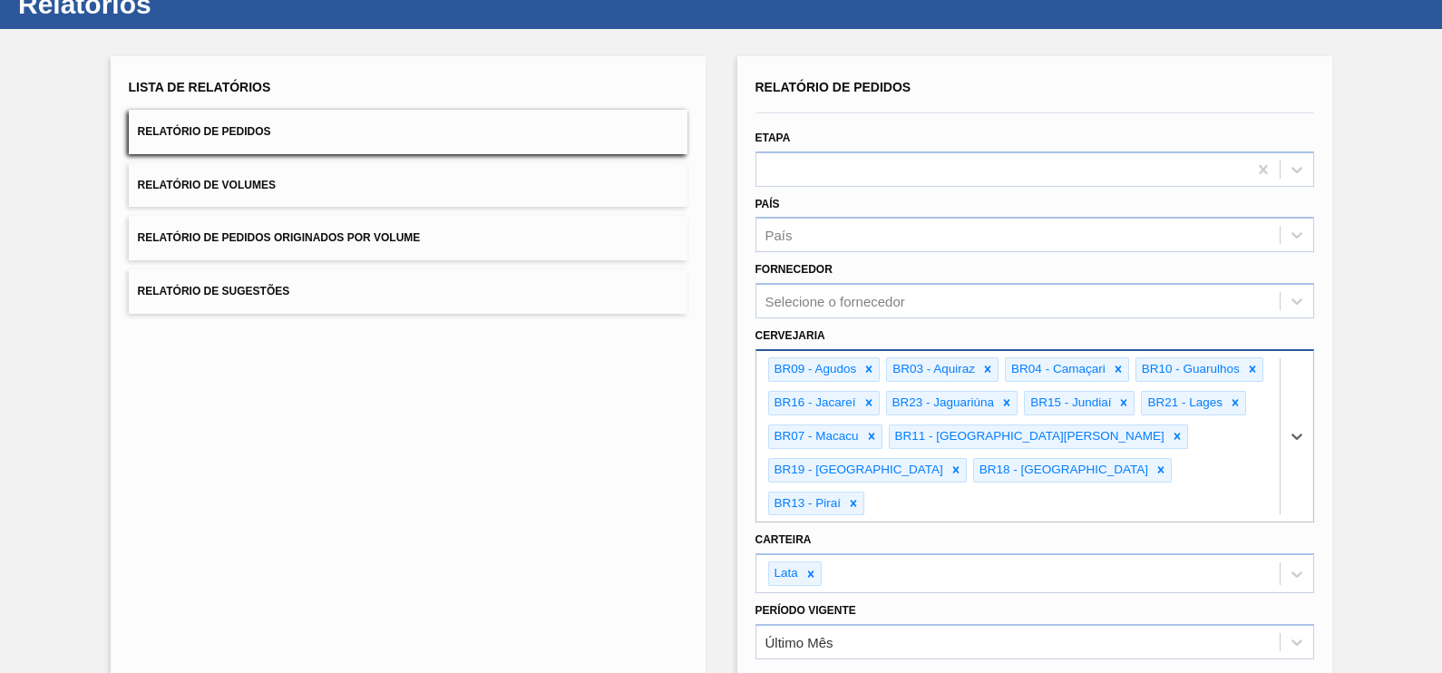
paste input "BR24"
type input "BR24"
paste input "BR02"
type input "BR02"
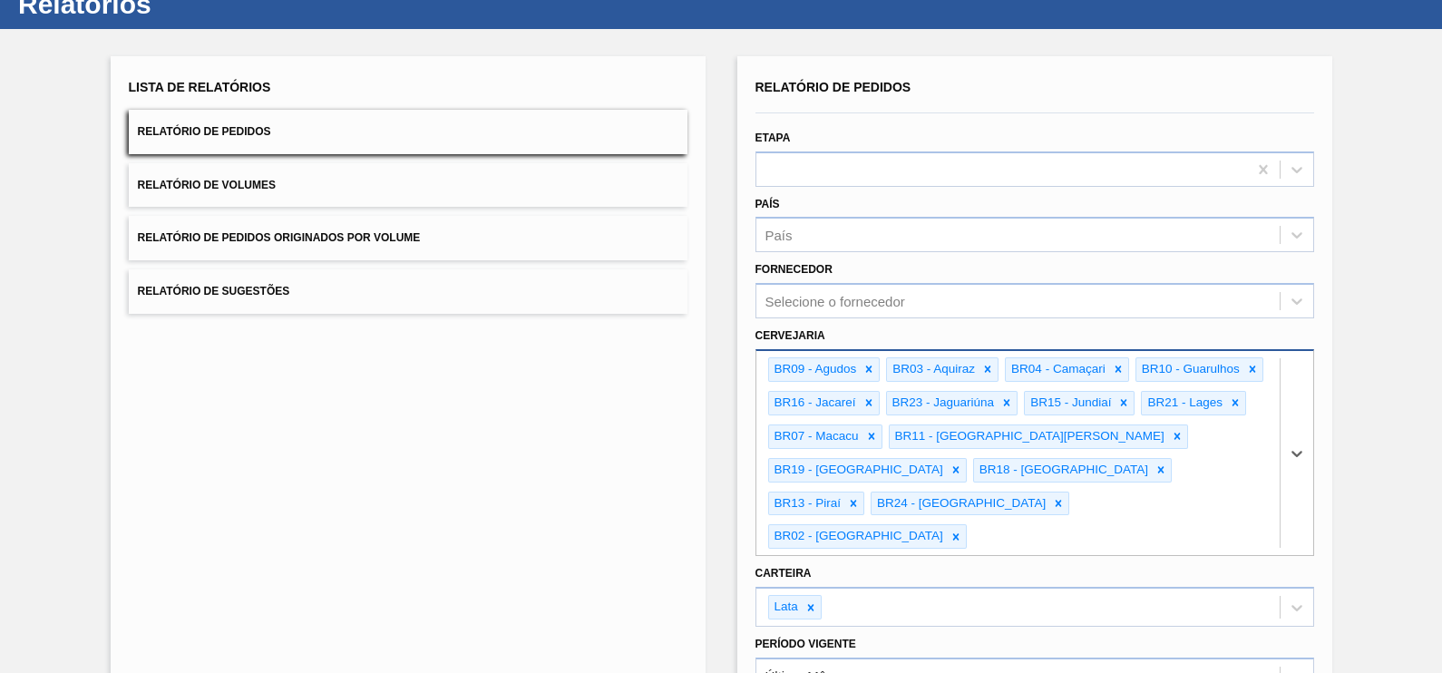
paste input "BR08"
type input "BR08"
paste input "BR22"
type input "BR22"
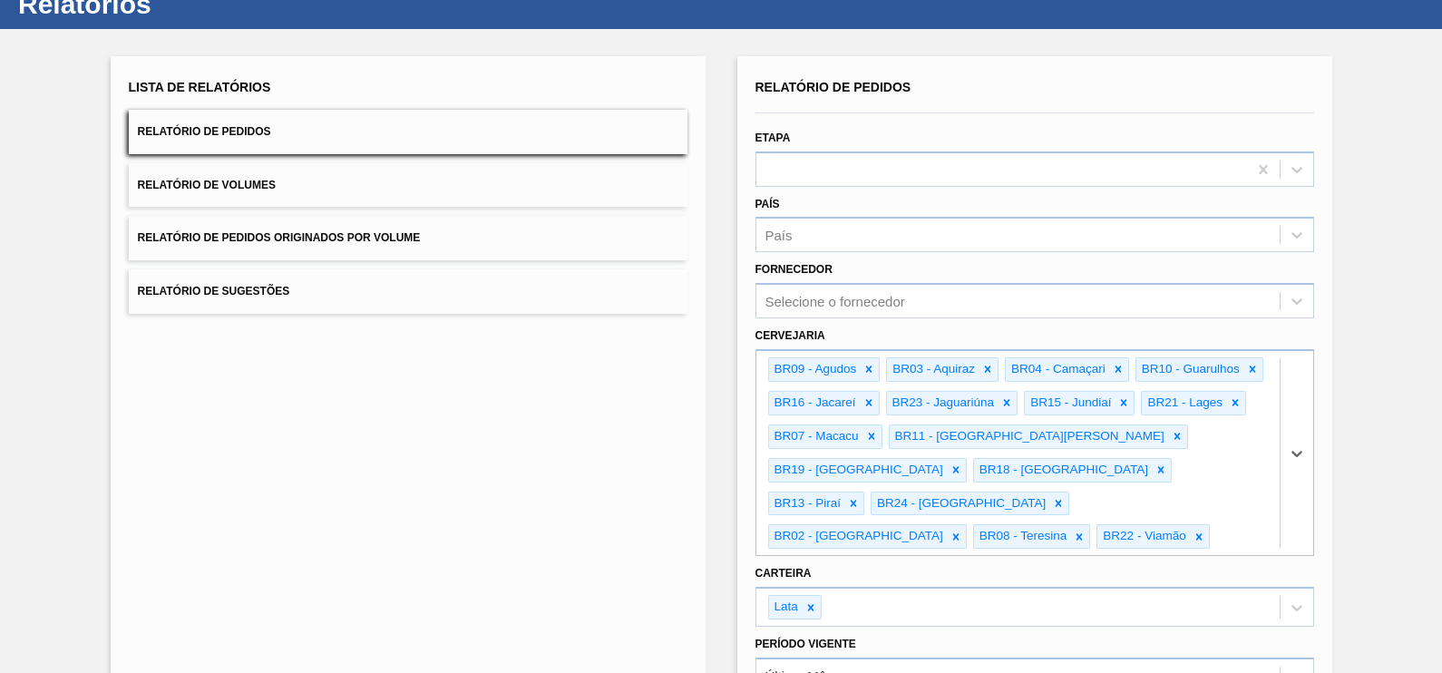
scroll to position [304, 0]
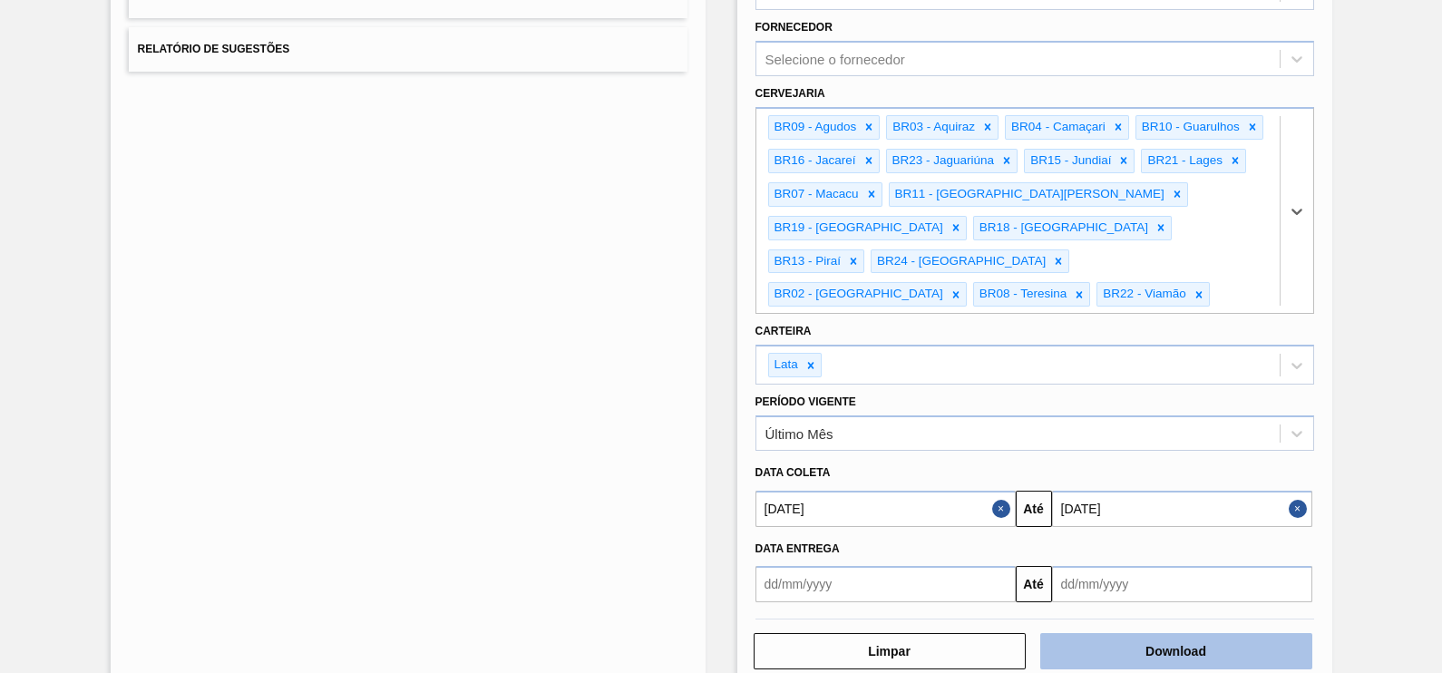
click at [1160, 633] on button "Download" at bounding box center [1176, 651] width 272 height 36
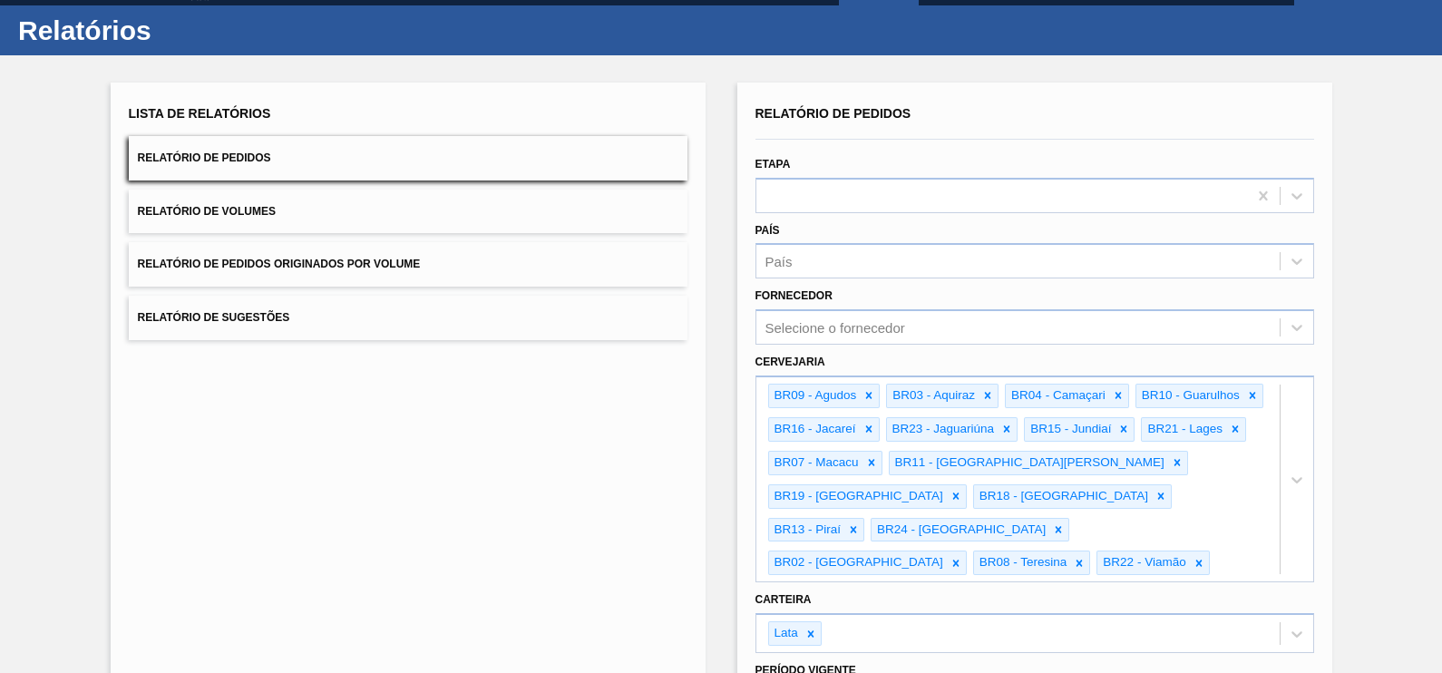
scroll to position [0, 0]
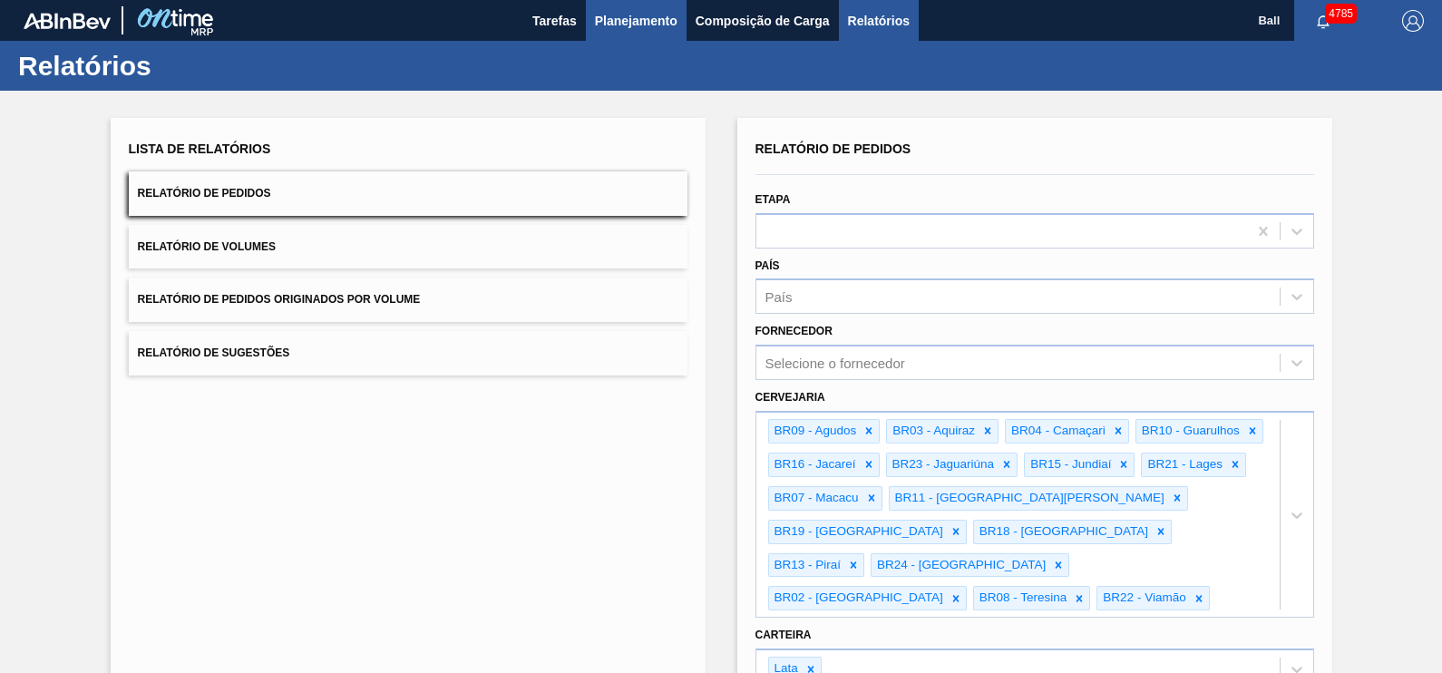
click at [656, 16] on span "Planejamento" at bounding box center [636, 21] width 83 height 22
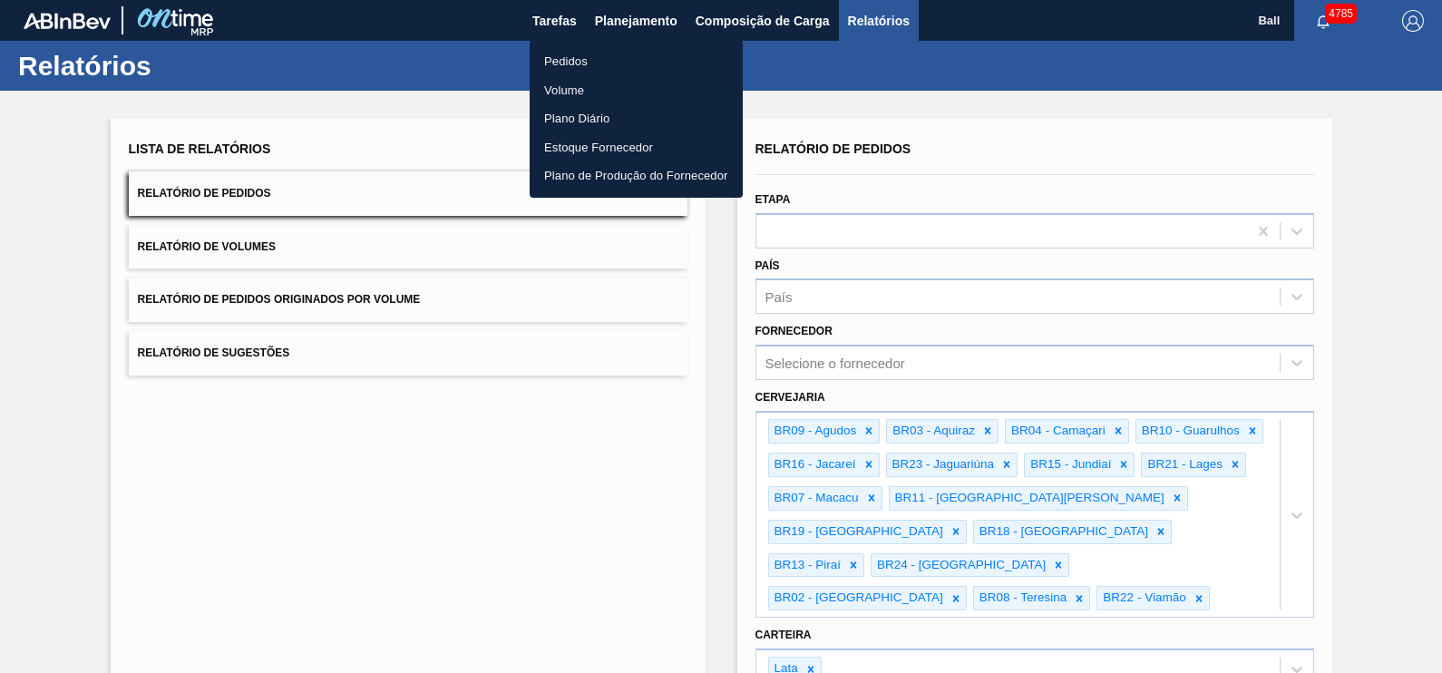
click at [578, 62] on li "Pedidos" at bounding box center [636, 61] width 213 height 29
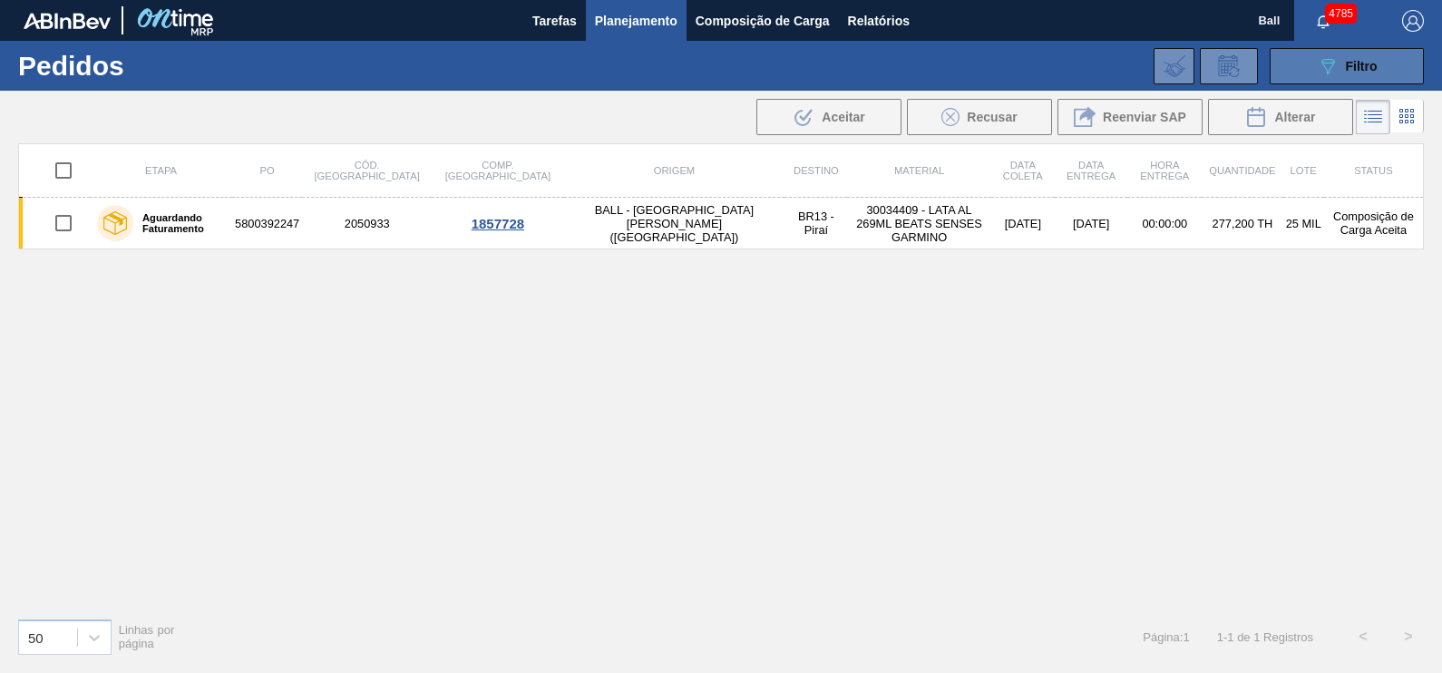
click at [1366, 60] on span "Filtro" at bounding box center [1362, 66] width 32 height 15
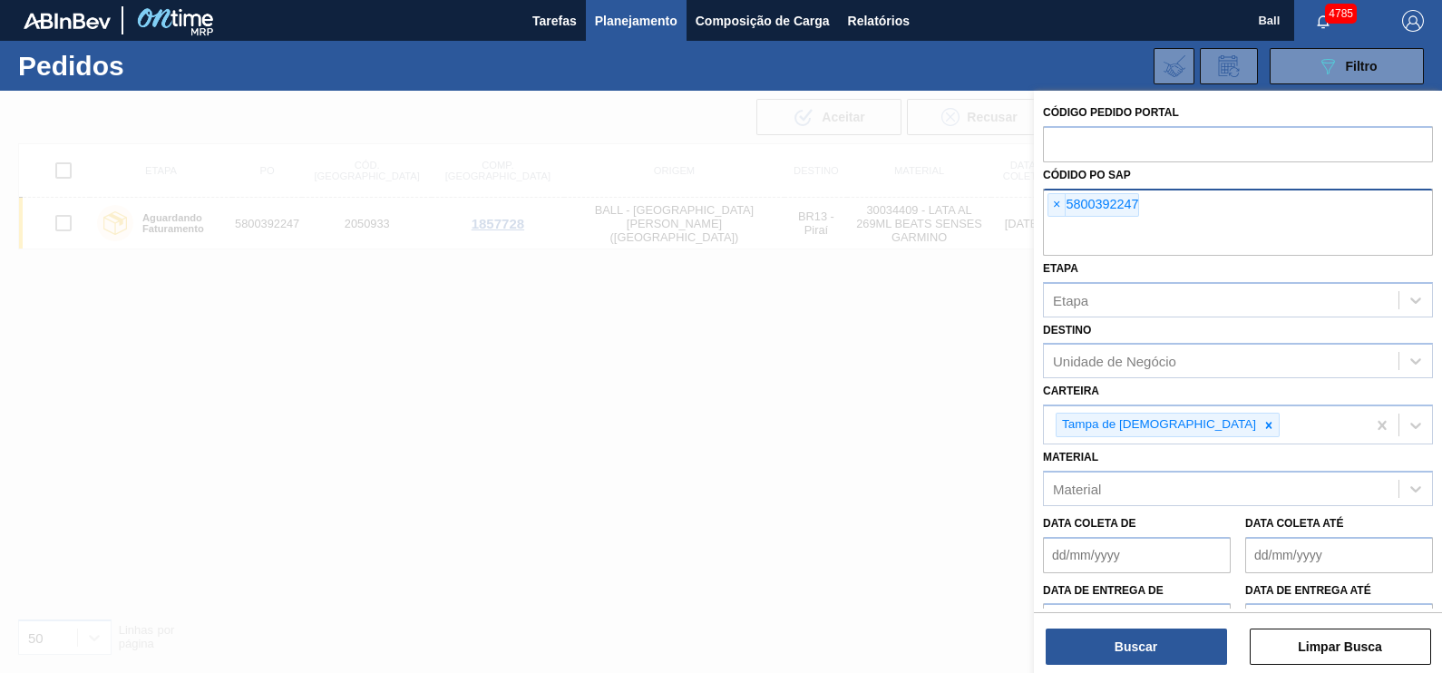
click at [1120, 229] on input "text" at bounding box center [1238, 238] width 390 height 34
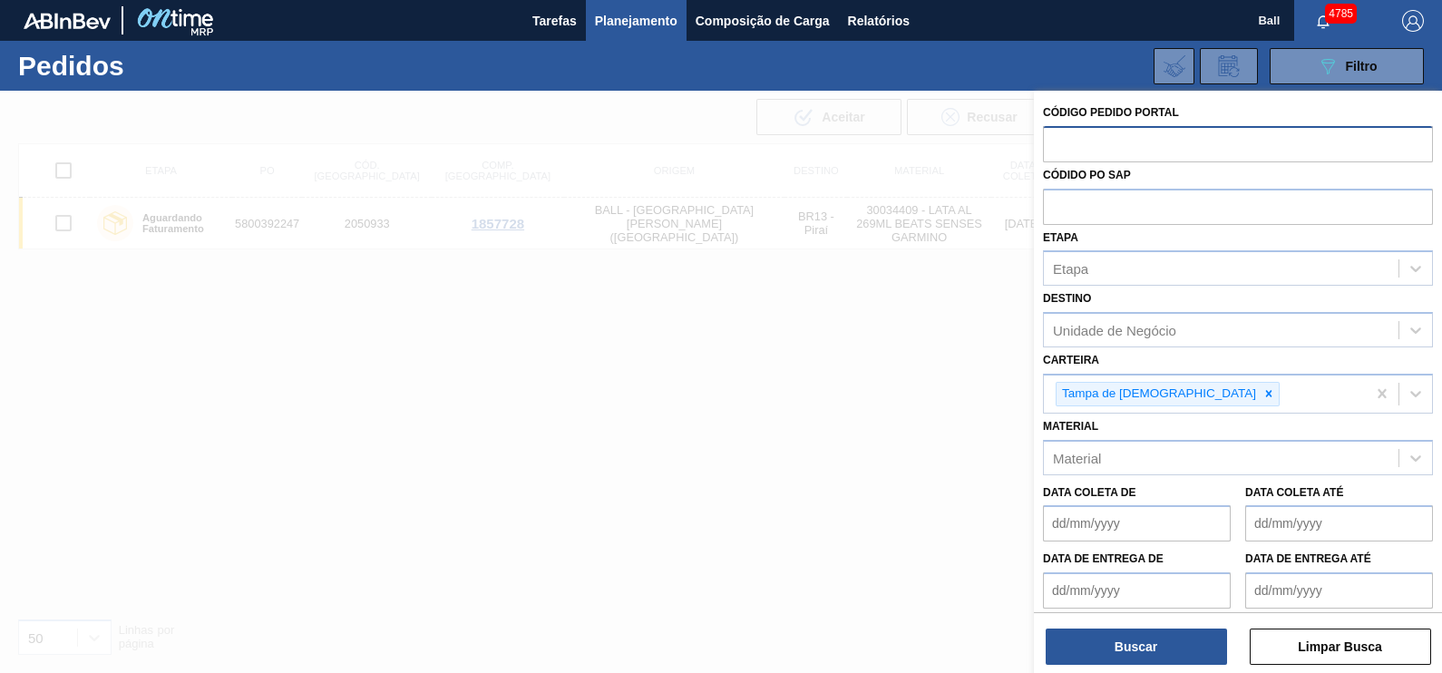
click at [1175, 141] on input "text" at bounding box center [1238, 143] width 390 height 34
paste input "2055208"
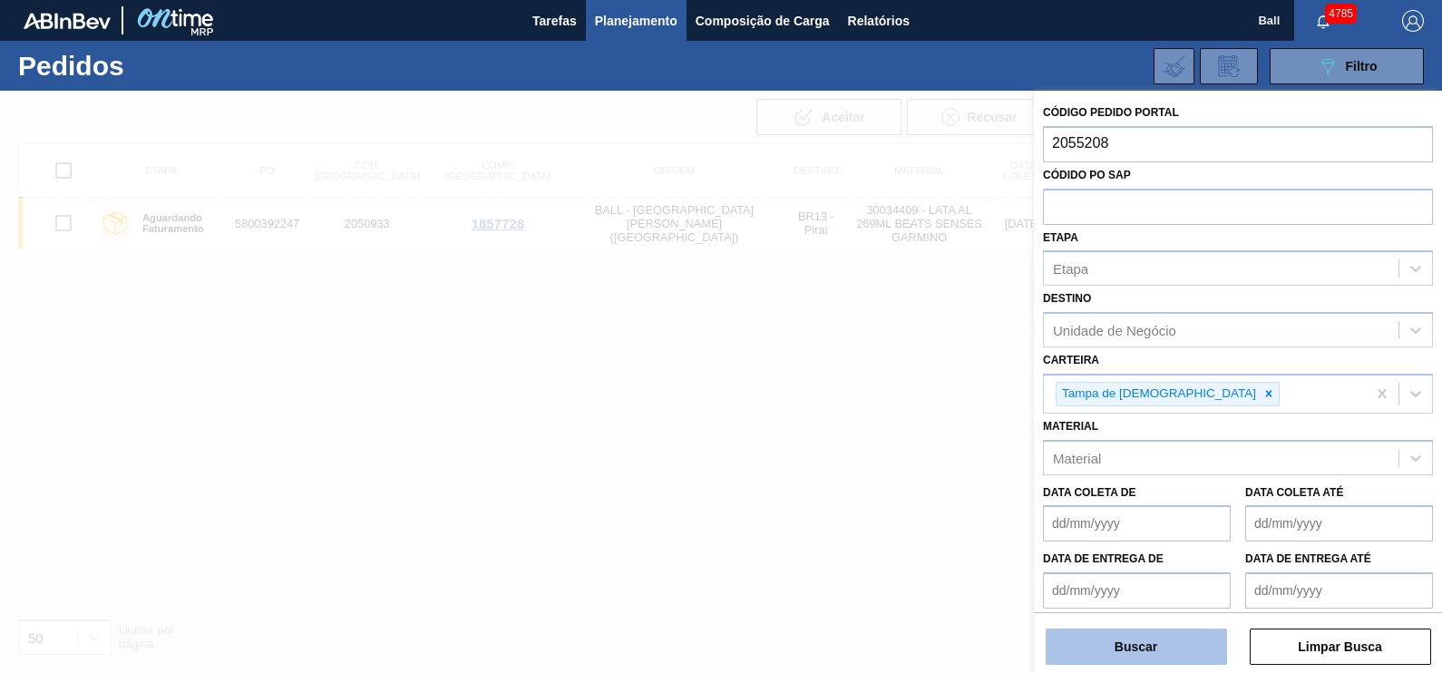
type input "2055208"
click at [1138, 639] on button "Buscar" at bounding box center [1136, 647] width 181 height 36
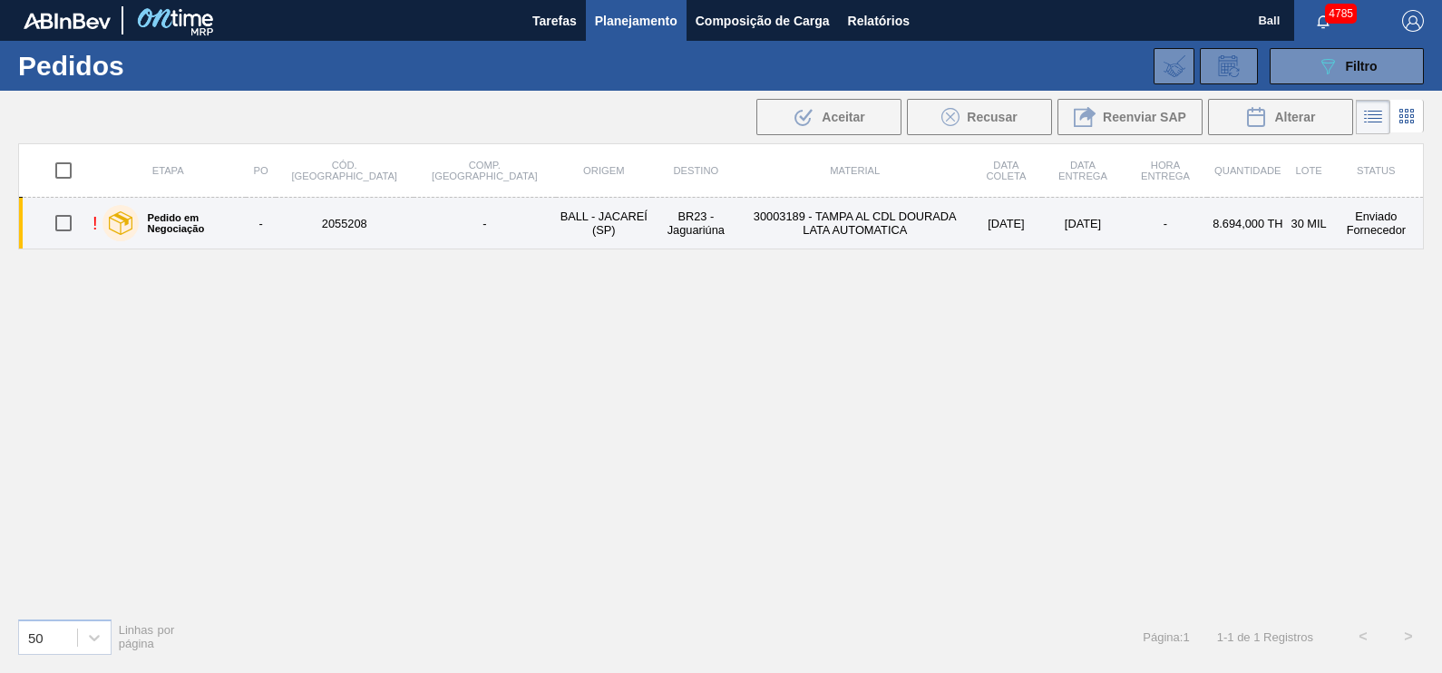
click at [740, 206] on td "30003189 - TAMPA AL CDL DOURADA LATA AUTOMATICA" at bounding box center [855, 224] width 230 height 52
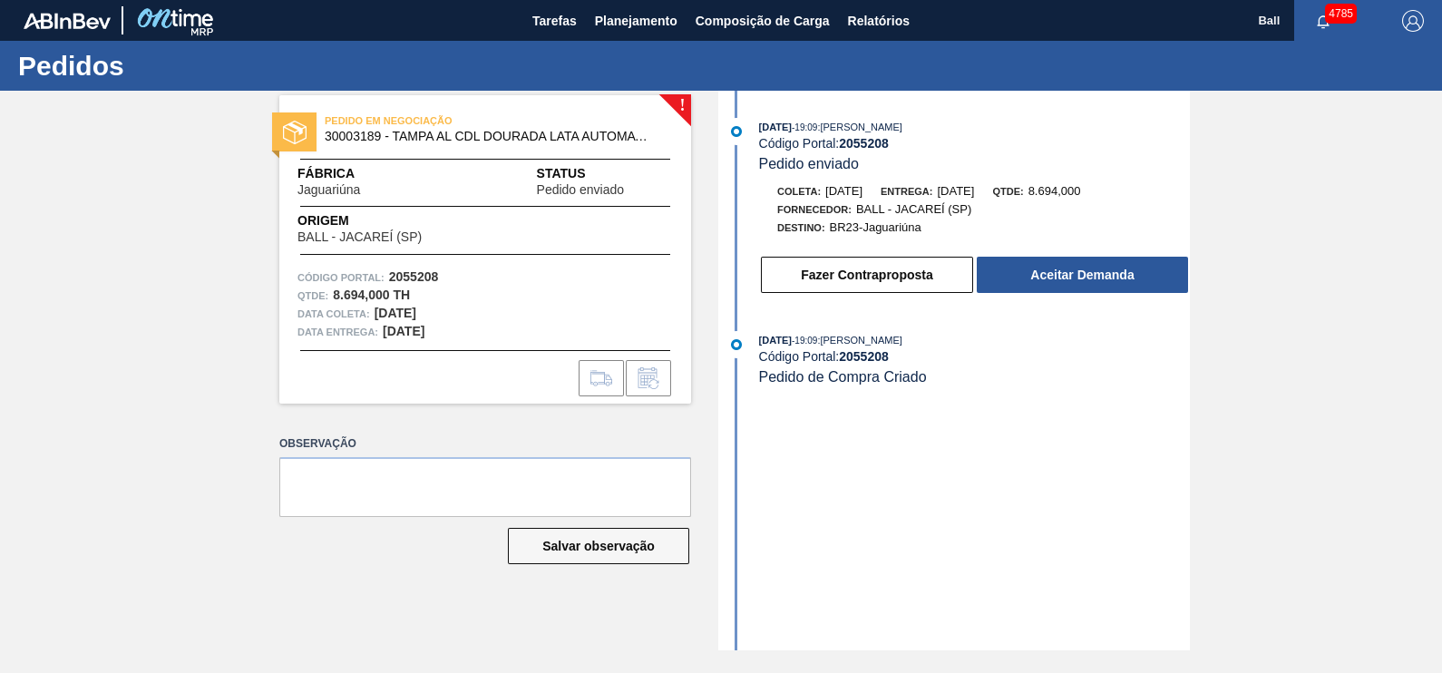
click at [870, 143] on strong "2055208" at bounding box center [864, 143] width 50 height 15
copy strong "2055208"
click at [1111, 281] on button "Aceitar Demanda" at bounding box center [1082, 275] width 211 height 36
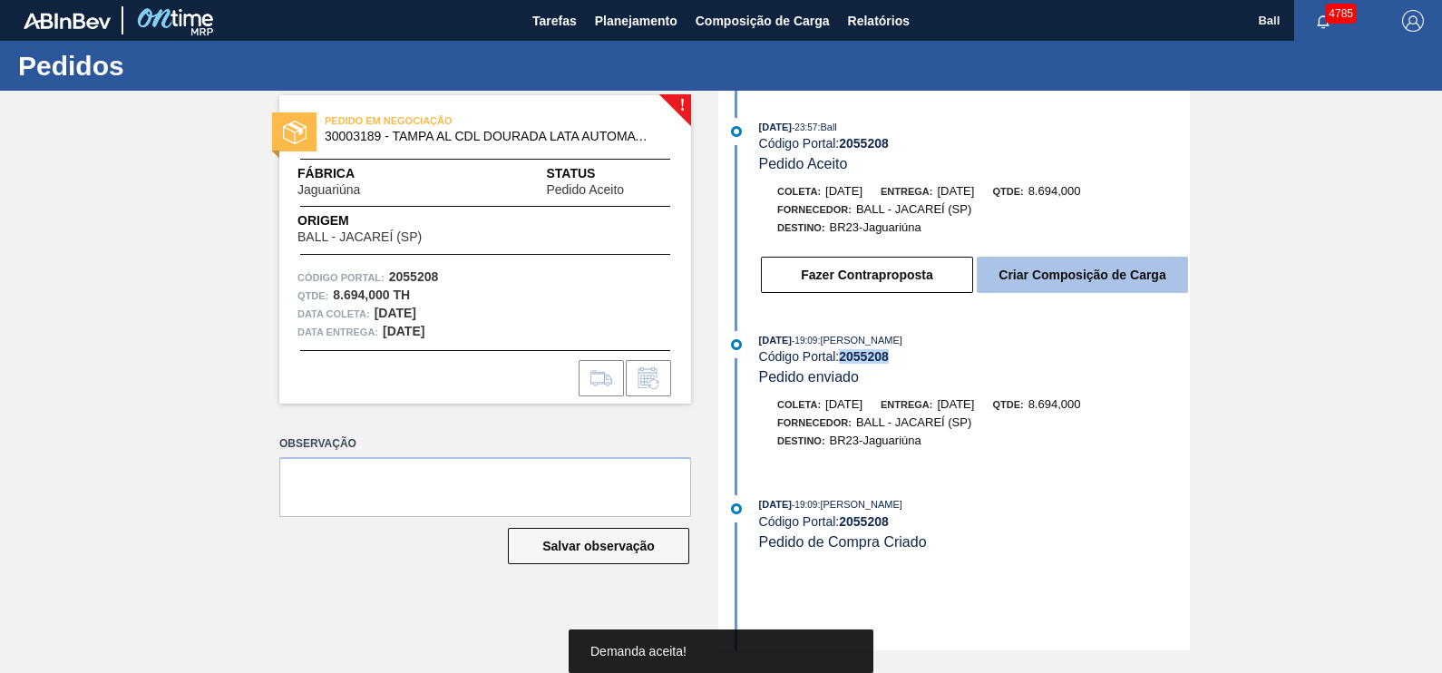
click at [1099, 288] on button "Criar Composição de Carga" at bounding box center [1082, 275] width 211 height 36
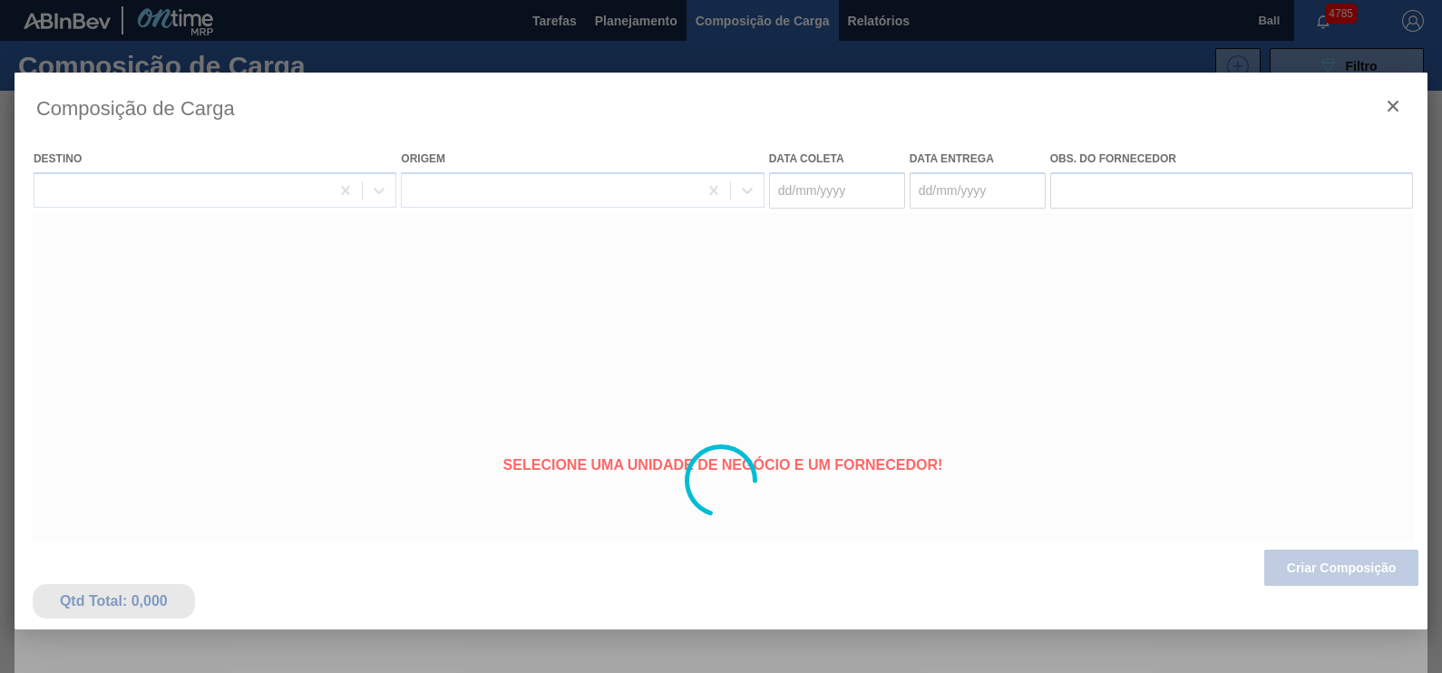
type coleta "[DATE]"
type Entrega "[DATE]"
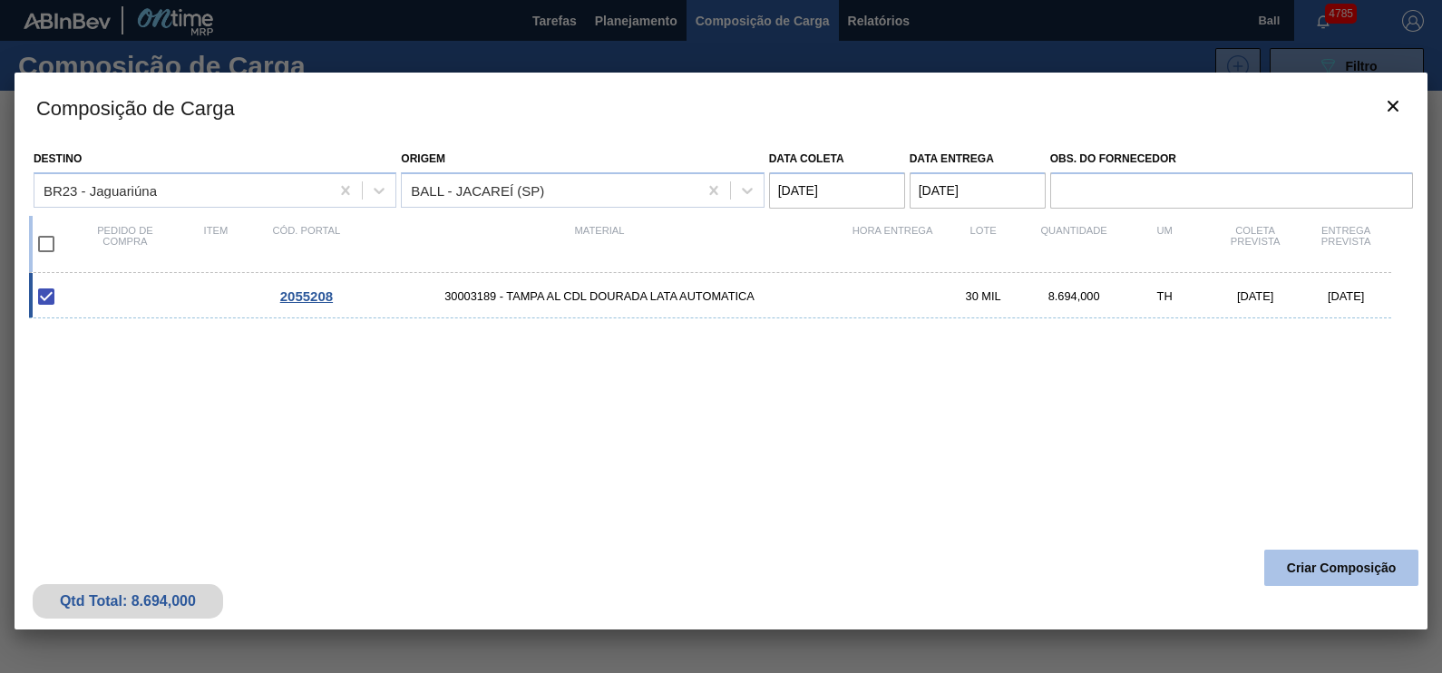
click at [1299, 558] on button "Criar Composição" at bounding box center [1341, 568] width 154 height 36
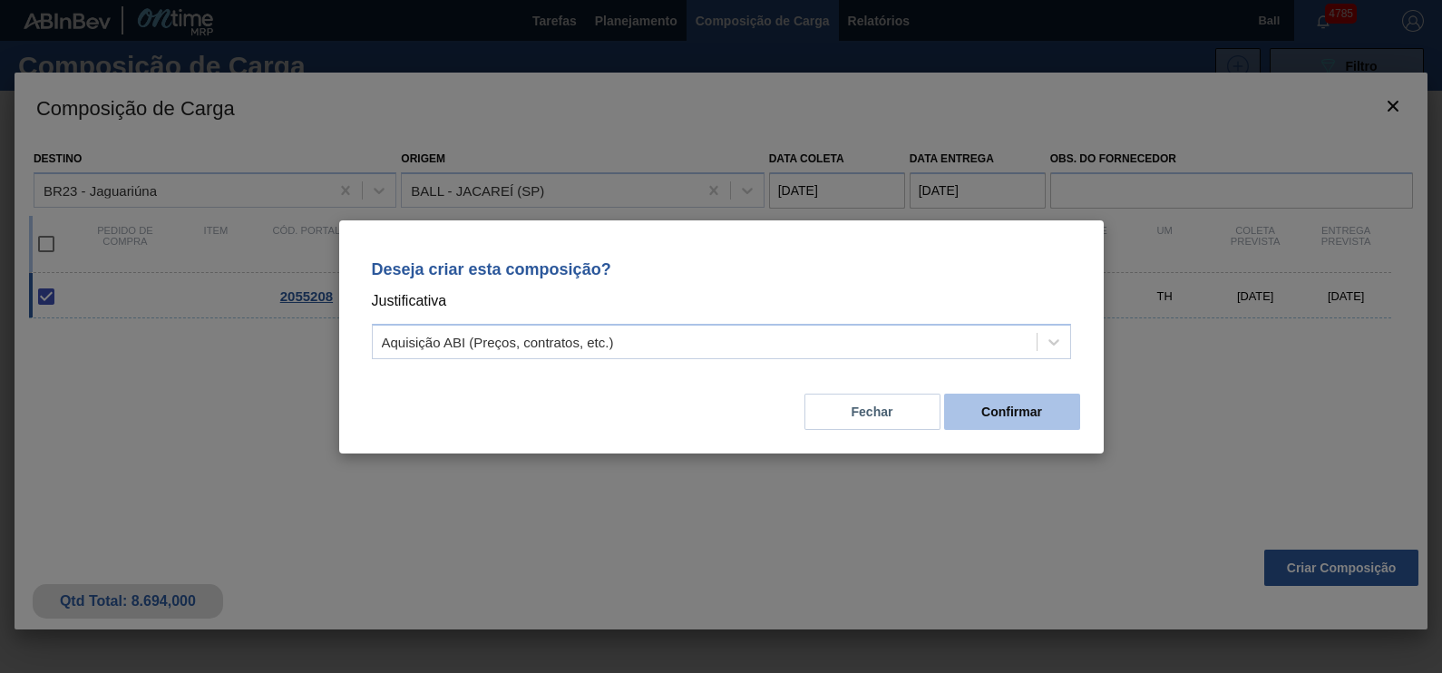
click at [1037, 424] on button "Confirmar" at bounding box center [1012, 412] width 136 height 36
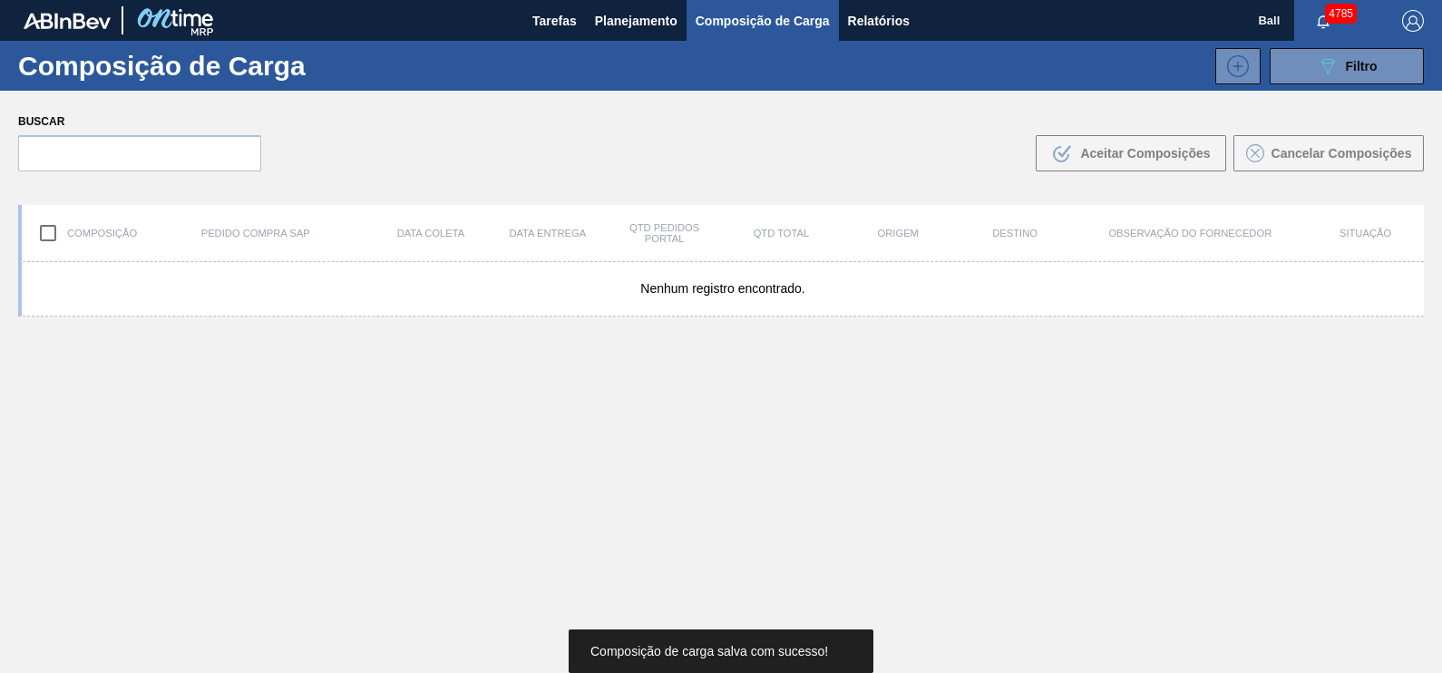
click at [844, 467] on div "Nenhum registro encontrado." at bounding box center [721, 510] width 1406 height 496
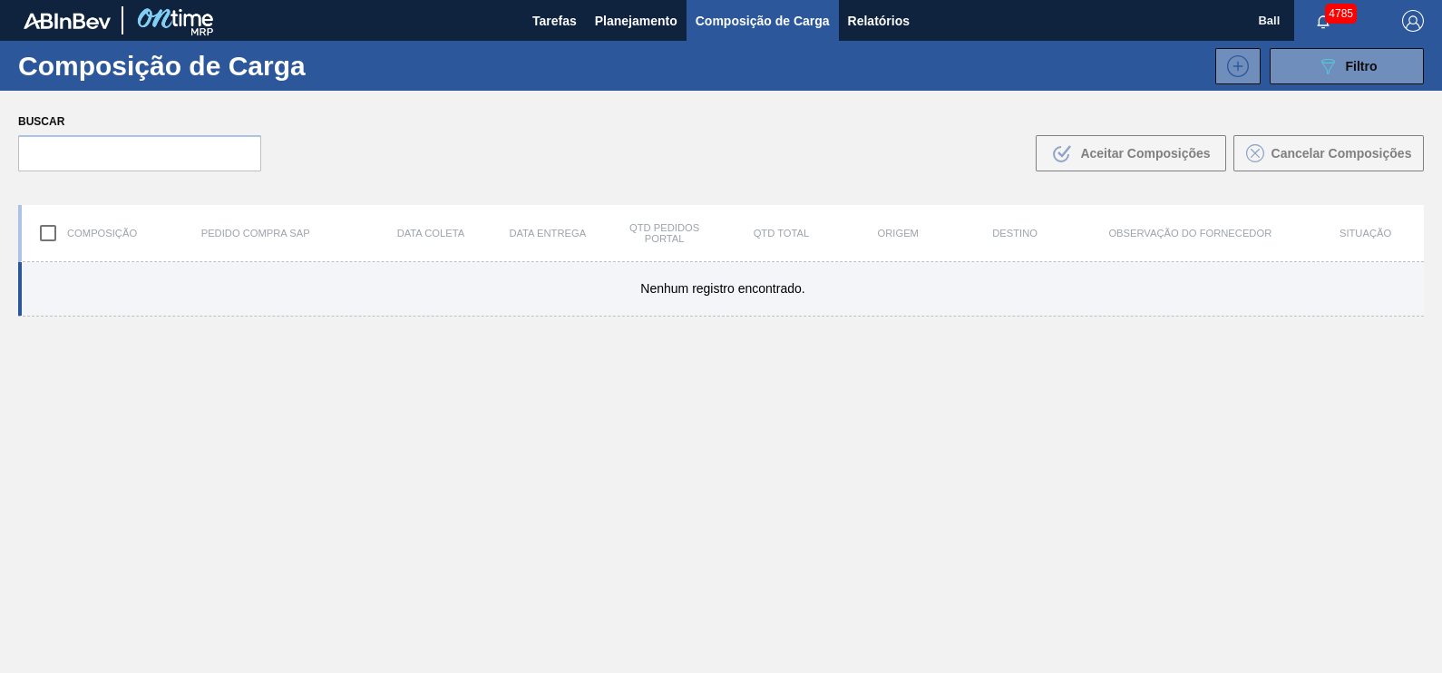
click at [1202, 271] on div "Nenhum registro encontrado." at bounding box center [721, 289] width 1406 height 54
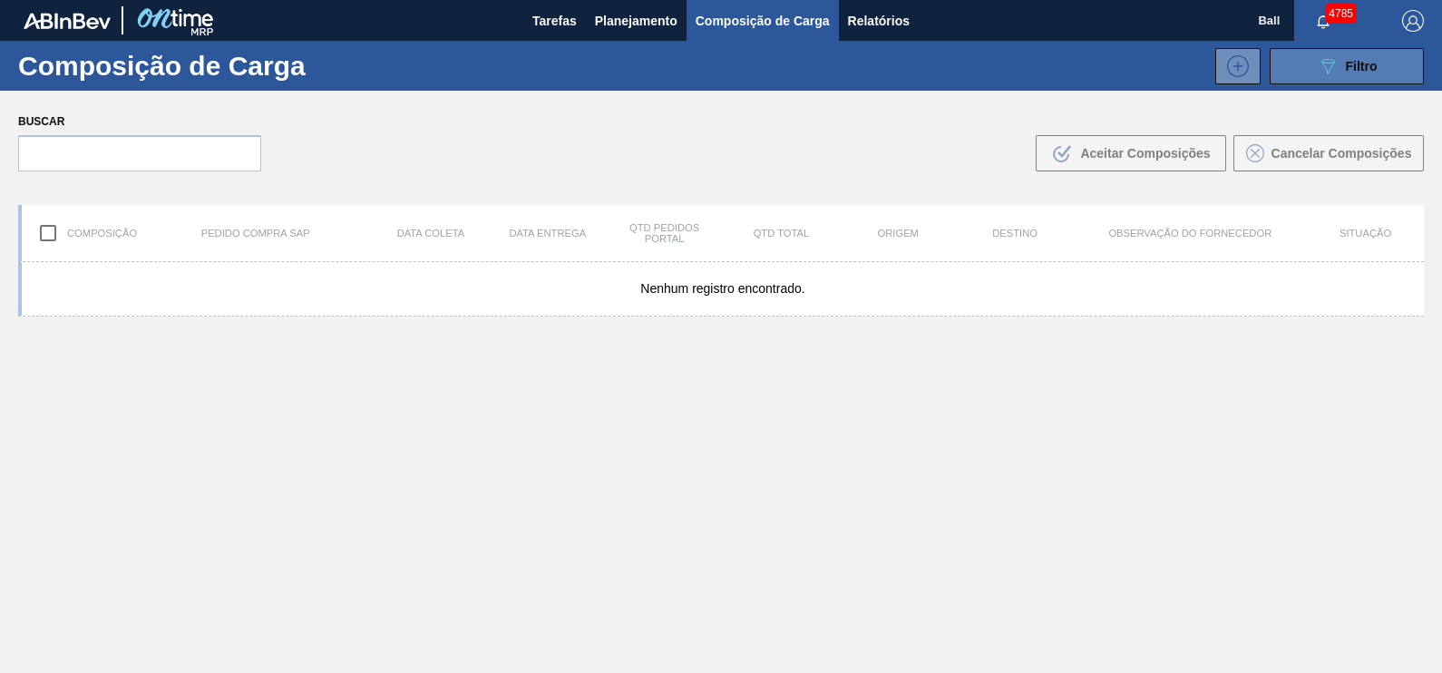
click at [1326, 66] on icon "089F7B8B-B2A5-4AFE-B5C0-19BA573D28AC" at bounding box center [1328, 66] width 22 height 22
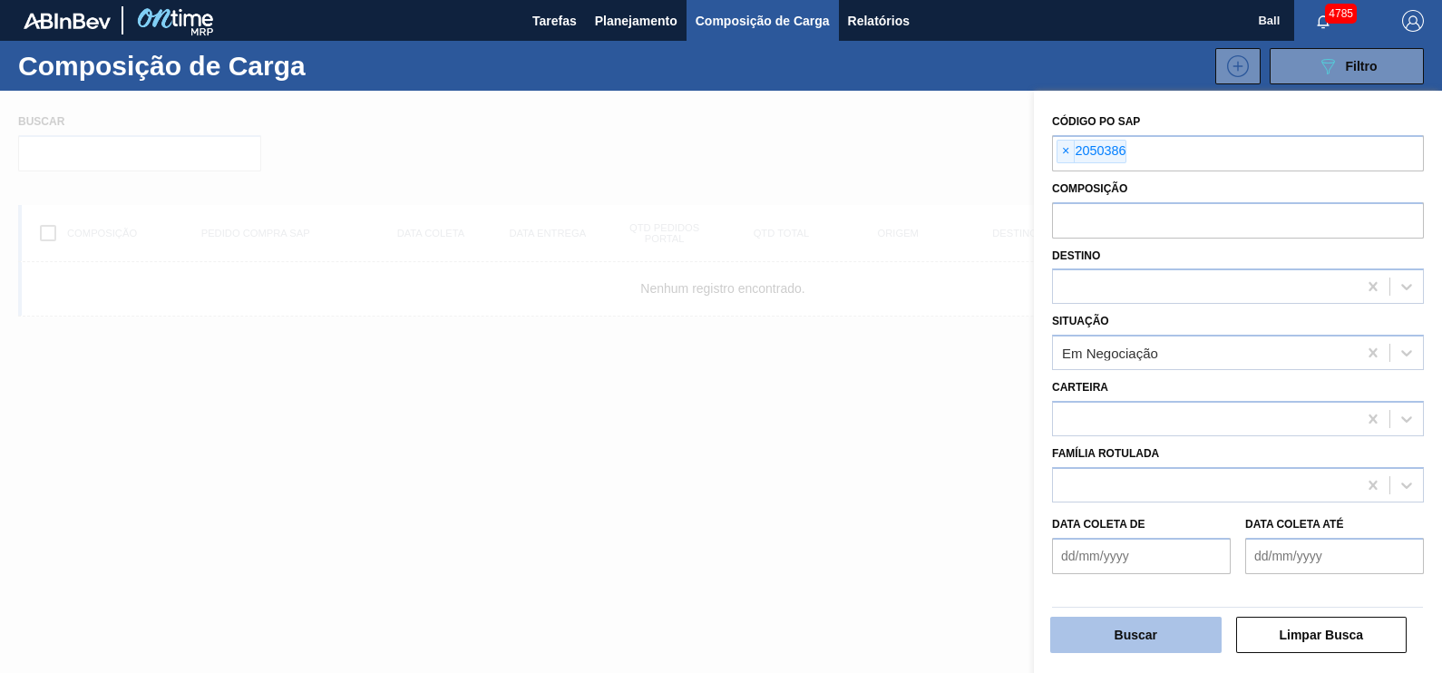
click at [1147, 624] on button "Buscar" at bounding box center [1135, 635] width 171 height 36
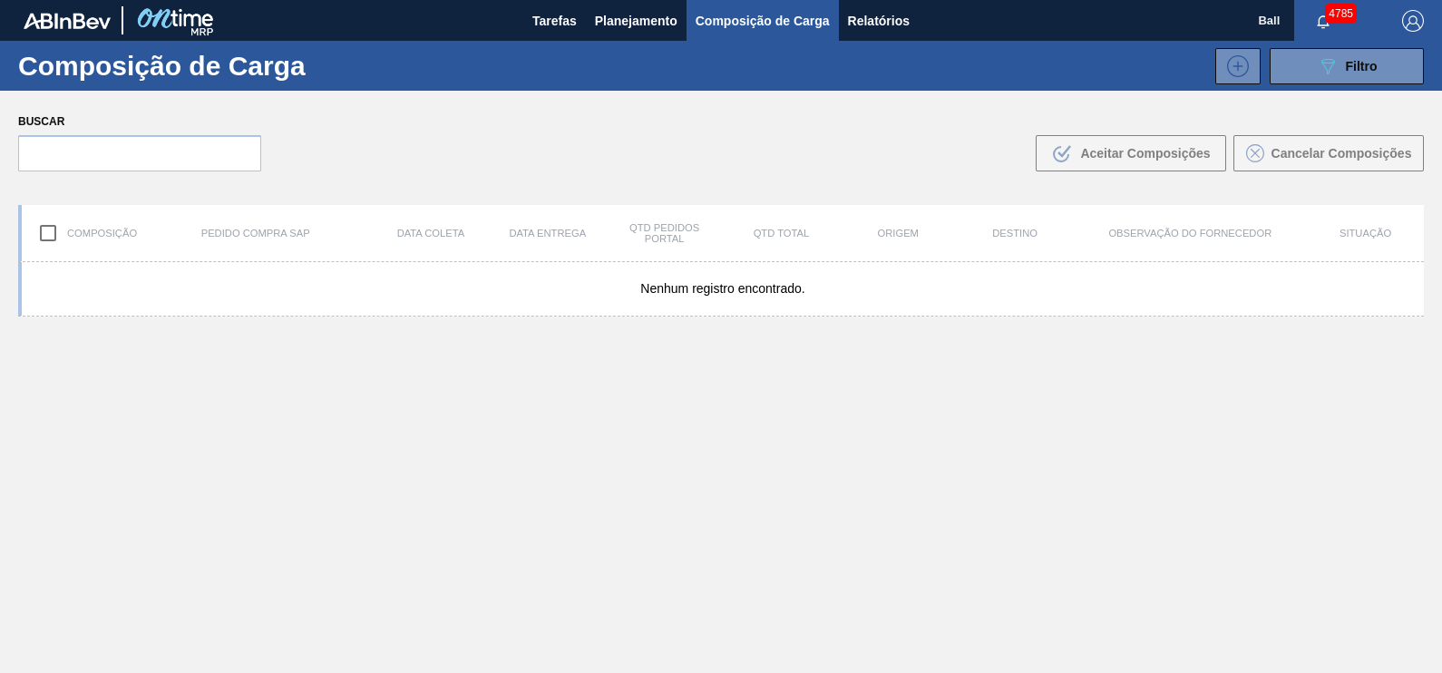
drag, startPoint x: 522, startPoint y: 181, endPoint x: 739, endPoint y: 199, distance: 217.5
click at [525, 181] on div "Buscar .b{fill:var(--color-action-default)} Aceitar Composições Cancelar Compos…" at bounding box center [721, 140] width 1442 height 99
click at [1363, 70] on span "Filtro" at bounding box center [1362, 66] width 32 height 15
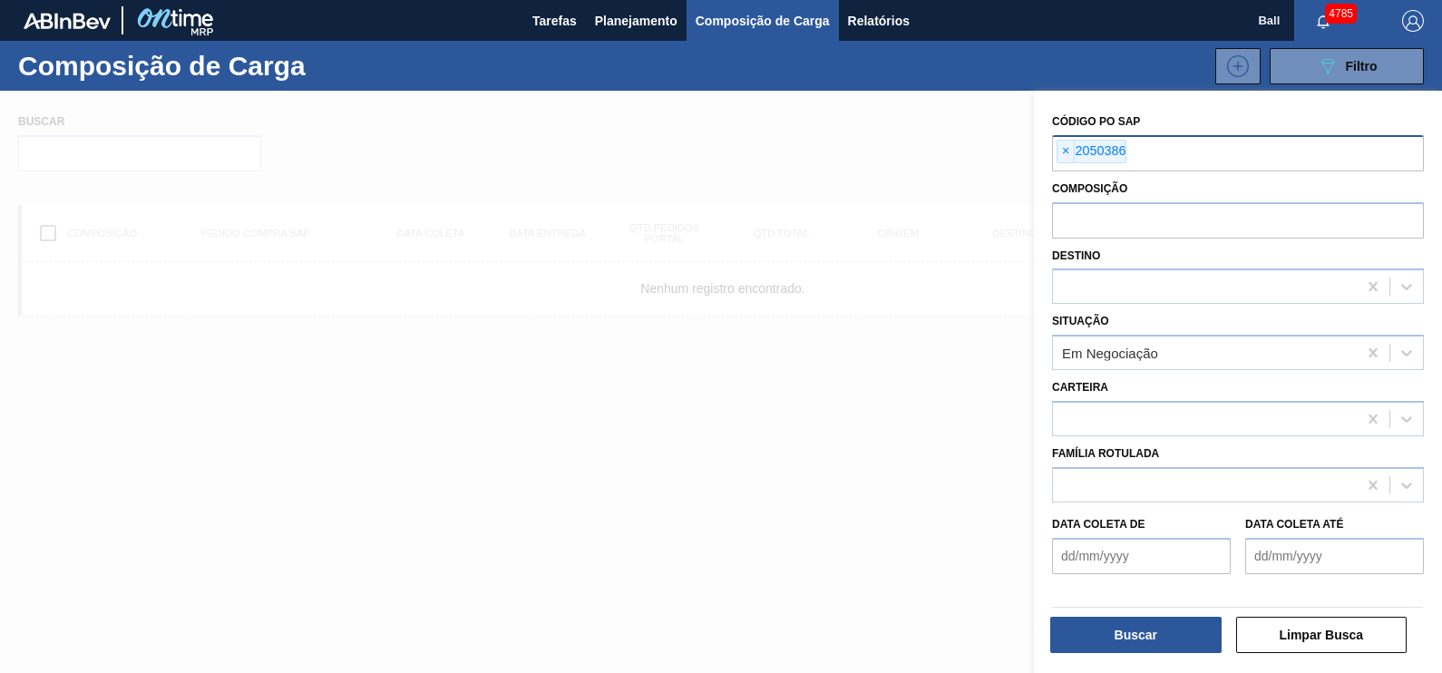
click at [1181, 157] on input "text" at bounding box center [1312, 152] width 372 height 34
click at [1308, 651] on button "Limpar Busca" at bounding box center [1321, 635] width 171 height 36
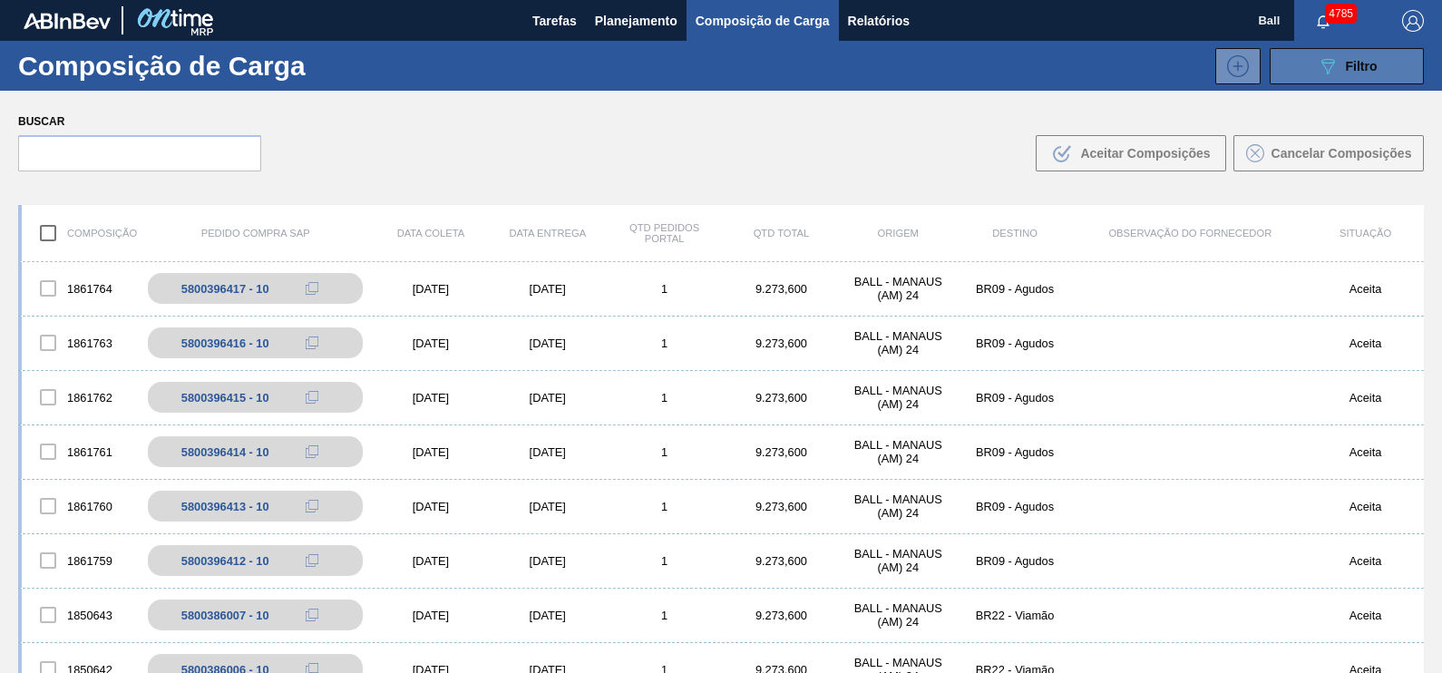
click at [1341, 75] on div "089F7B8B-B2A5-4AFE-B5C0-19BA573D28AC Filtro" at bounding box center [1347, 66] width 61 height 22
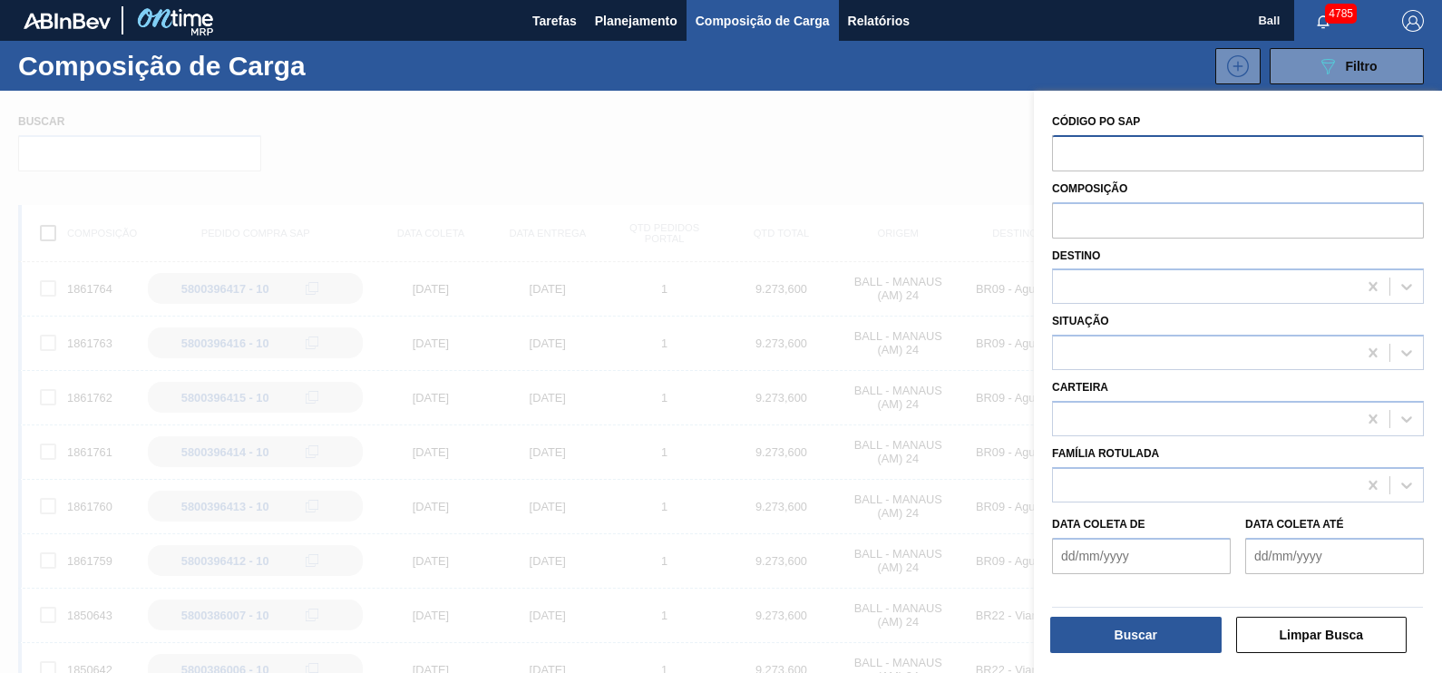
click at [1150, 145] on input "text" at bounding box center [1238, 152] width 372 height 34
paste input "2055208"
type input "2055208"
click at [1170, 637] on button "Buscar" at bounding box center [1135, 635] width 171 height 36
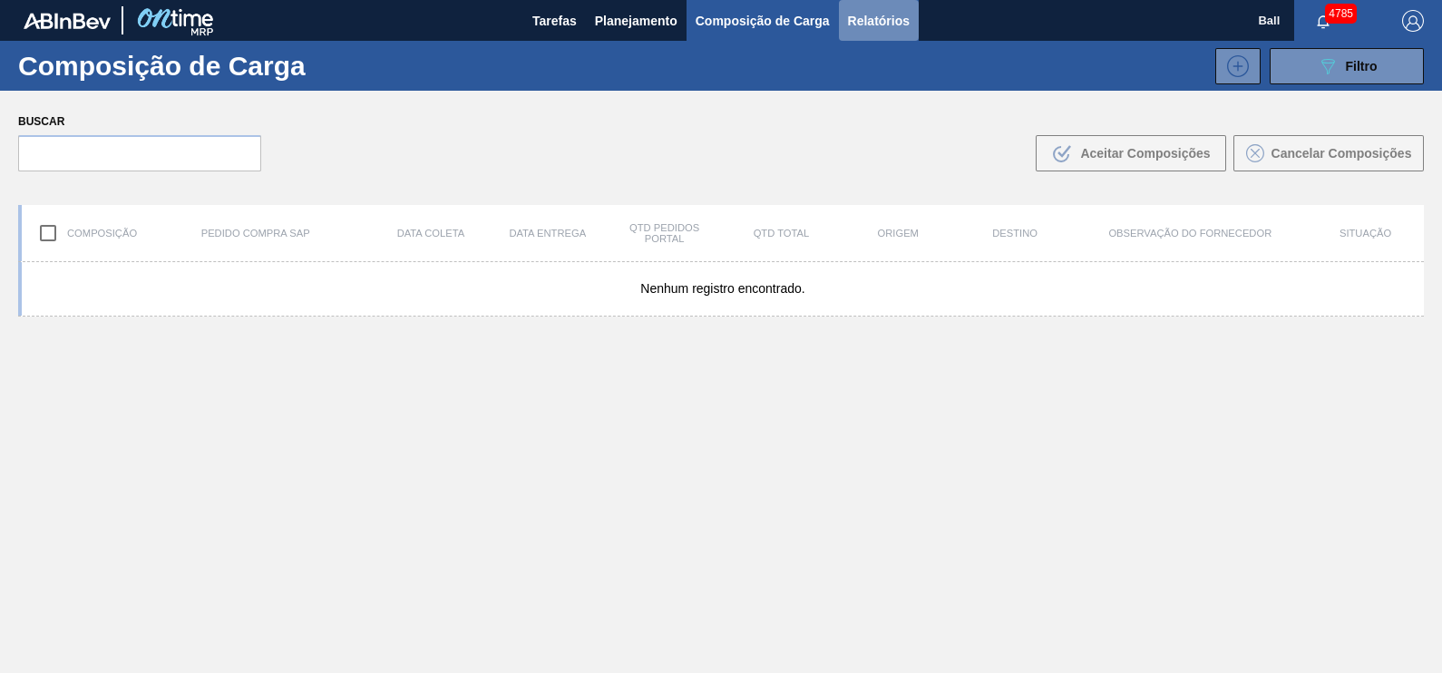
click at [862, 10] on span "Relatórios" at bounding box center [879, 21] width 62 height 22
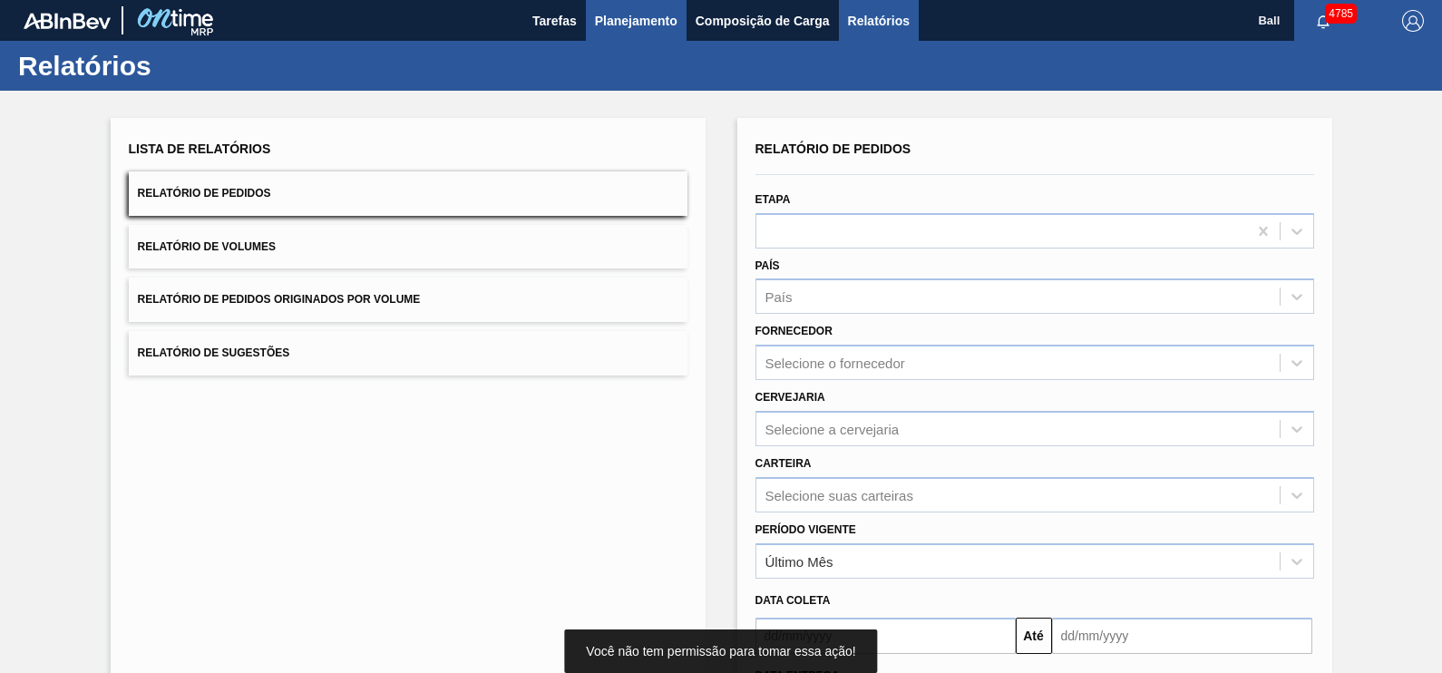
click at [616, 18] on span "Planejamento" at bounding box center [636, 21] width 83 height 22
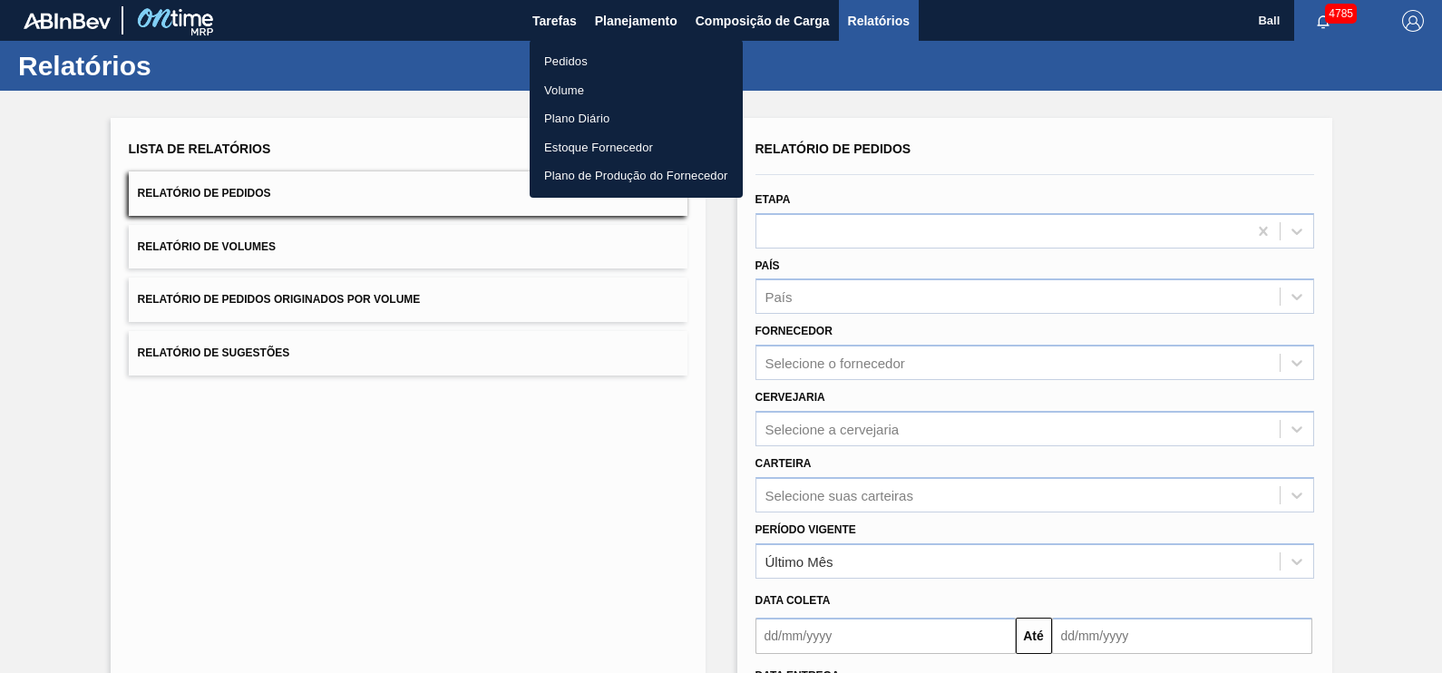
click at [580, 62] on li "Pedidos" at bounding box center [636, 61] width 213 height 29
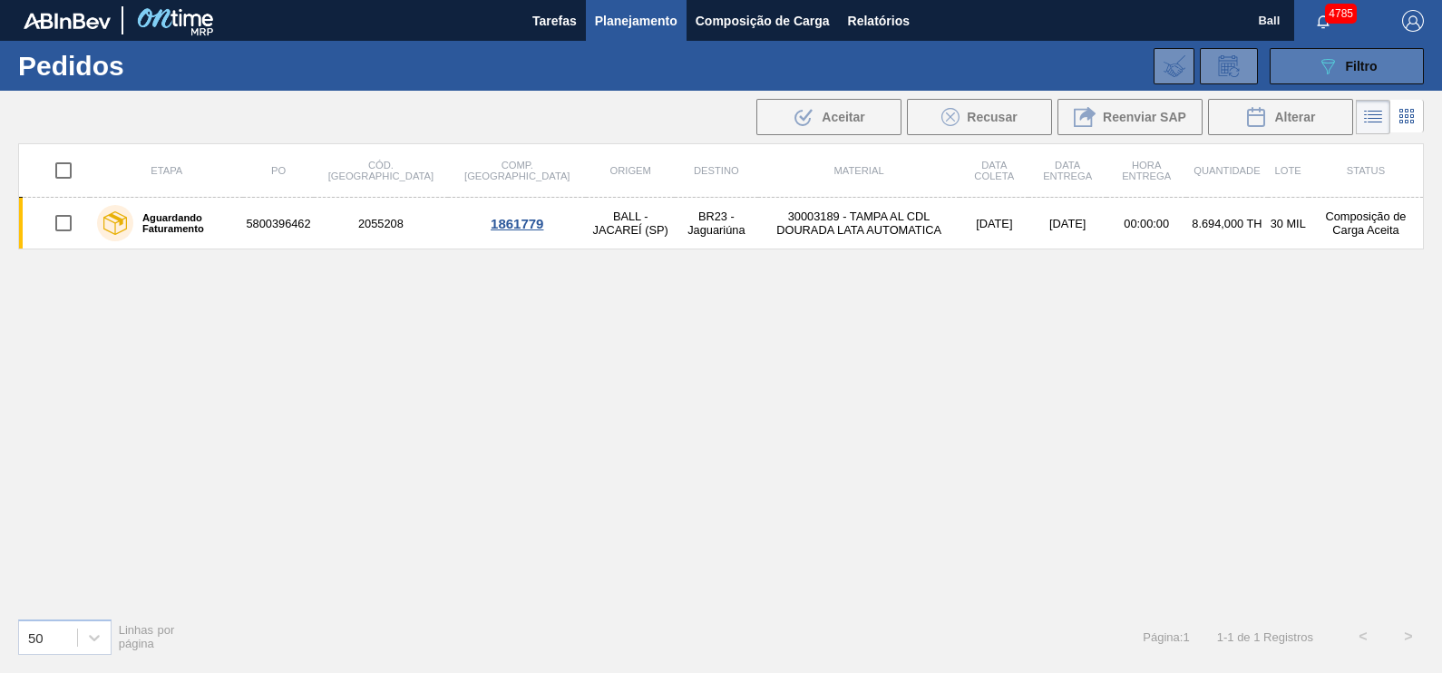
click at [1338, 71] on div "089F7B8B-B2A5-4AFE-B5C0-19BA573D28AC Filtro" at bounding box center [1347, 66] width 61 height 22
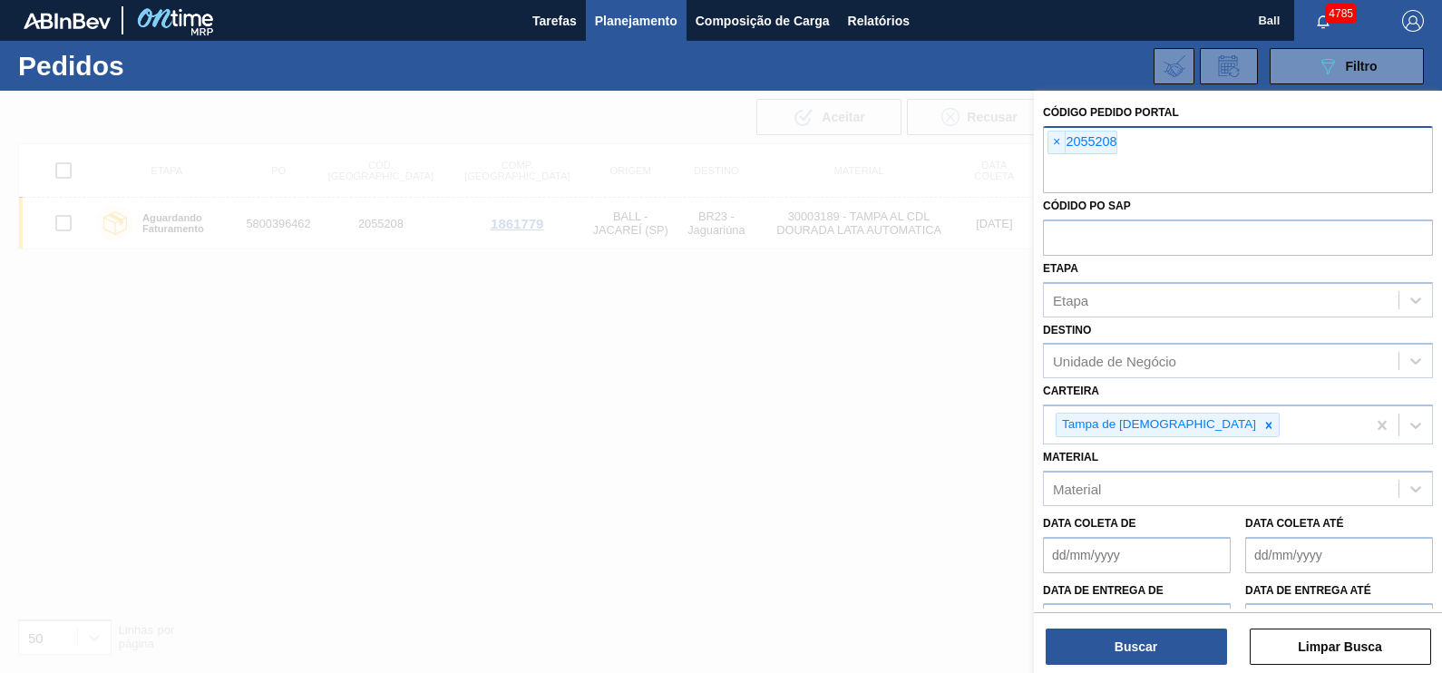
click at [1193, 153] on div "× 2055208" at bounding box center [1238, 159] width 390 height 67
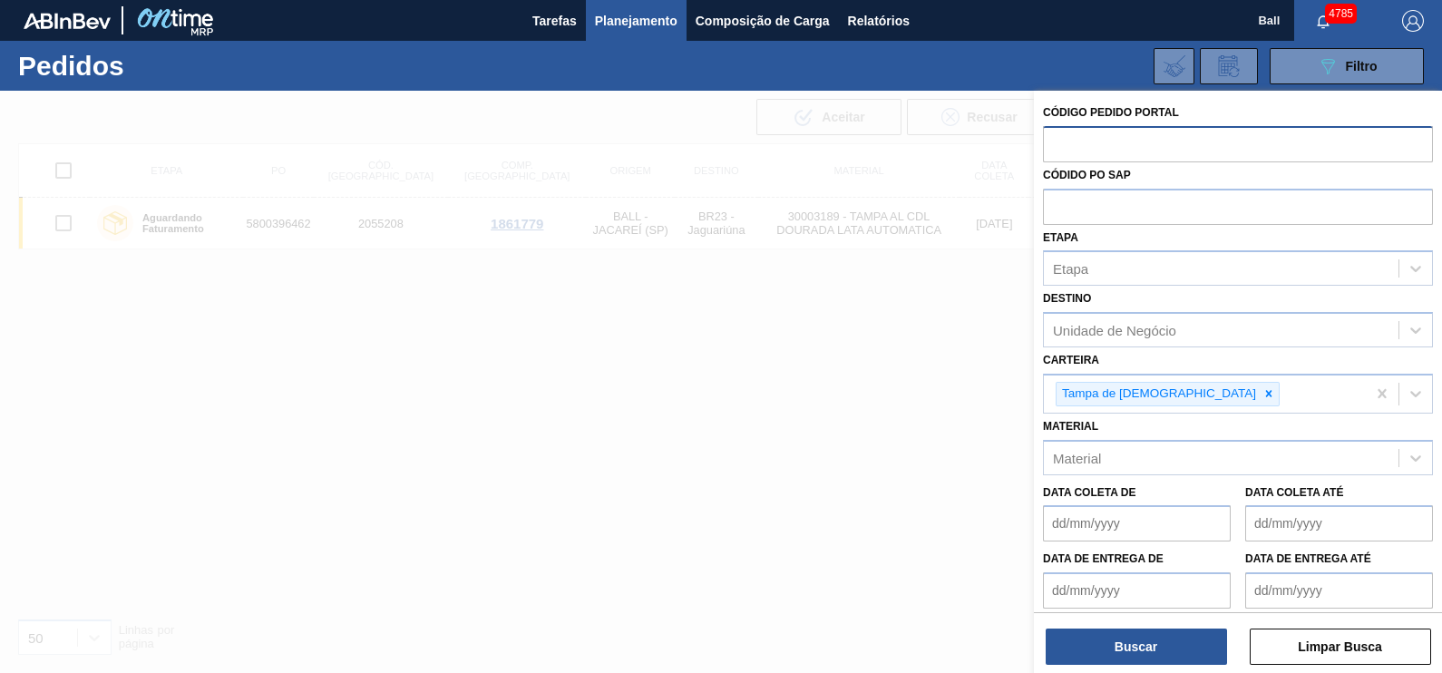
paste input "2055208"
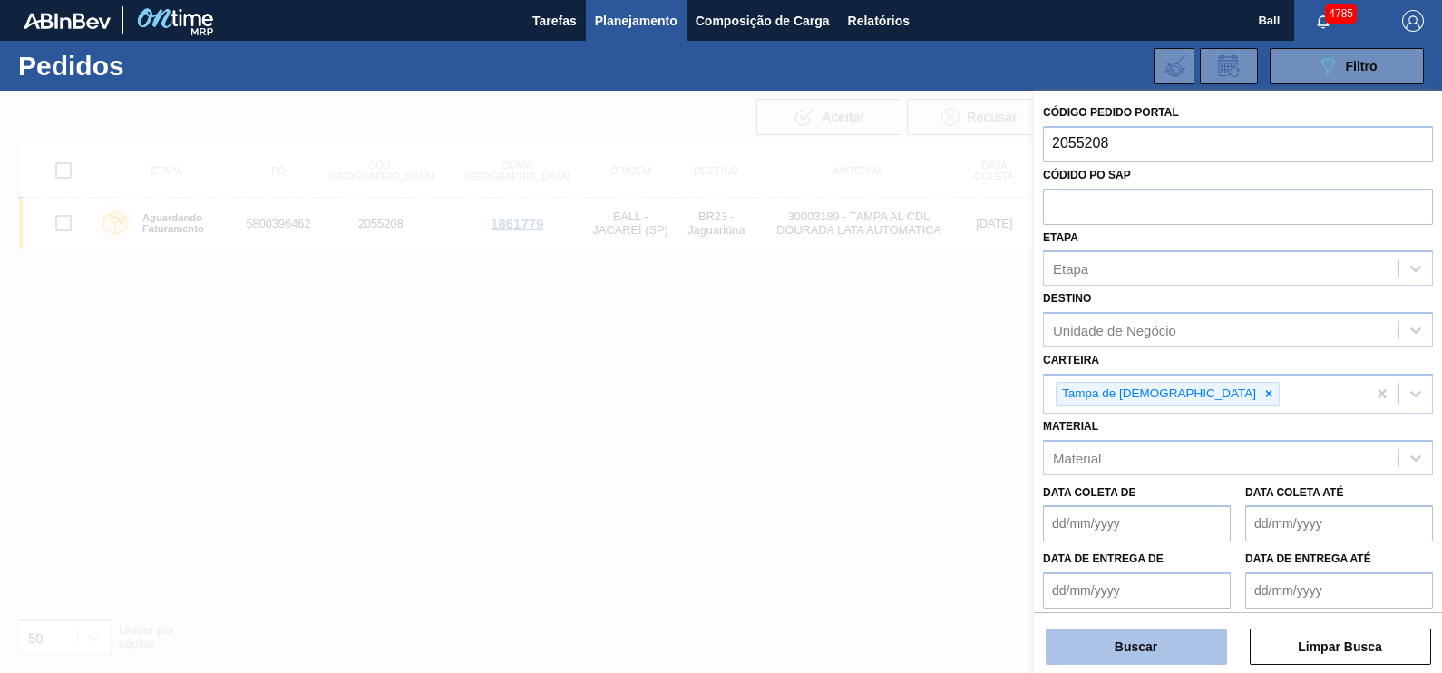
type input "2055208"
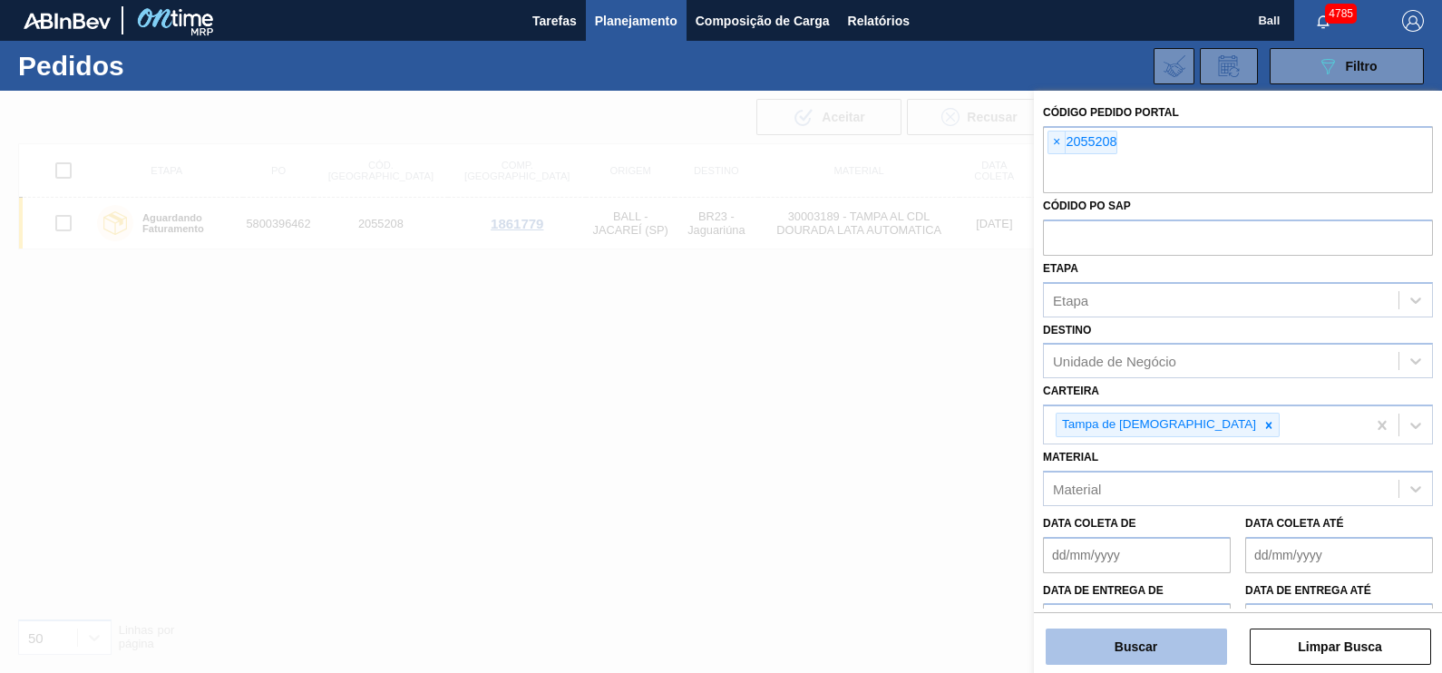
click at [1150, 639] on button "Buscar" at bounding box center [1136, 647] width 181 height 36
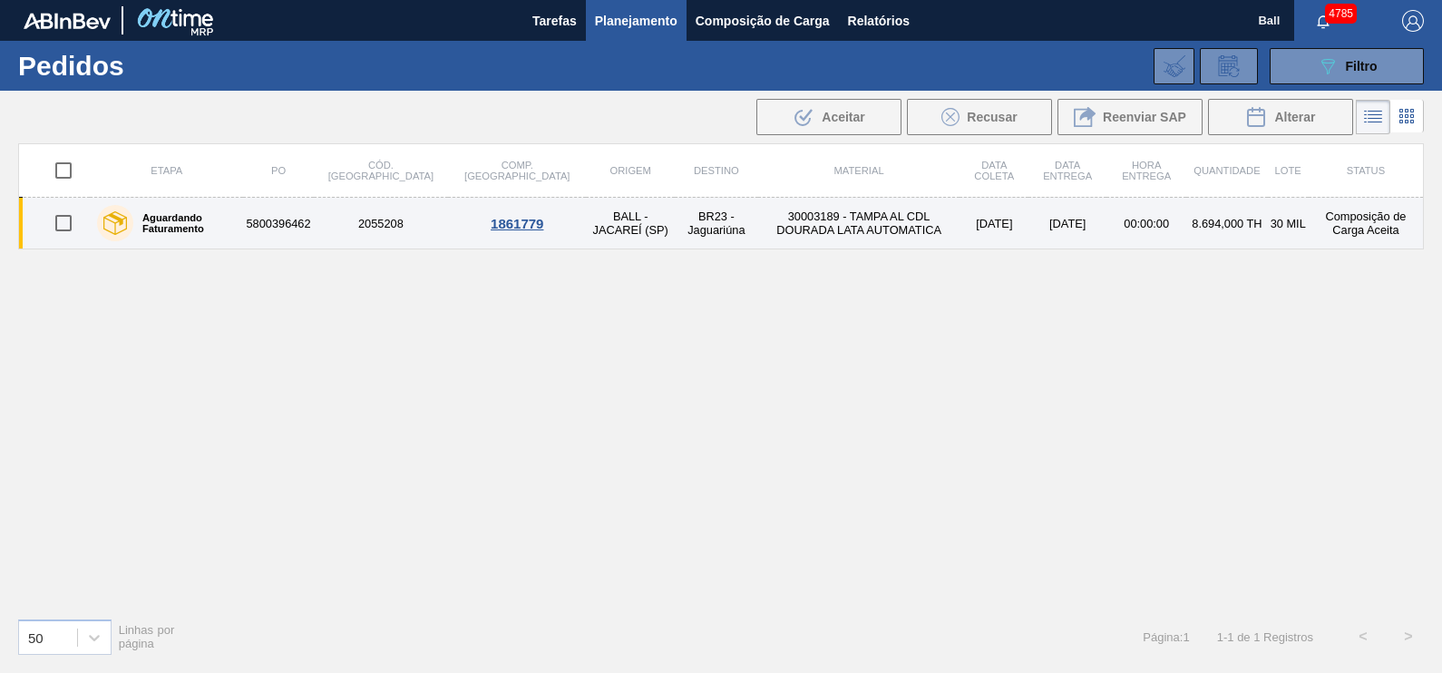
click at [230, 221] on label "Aguardando Faturamento" at bounding box center [184, 223] width 102 height 22
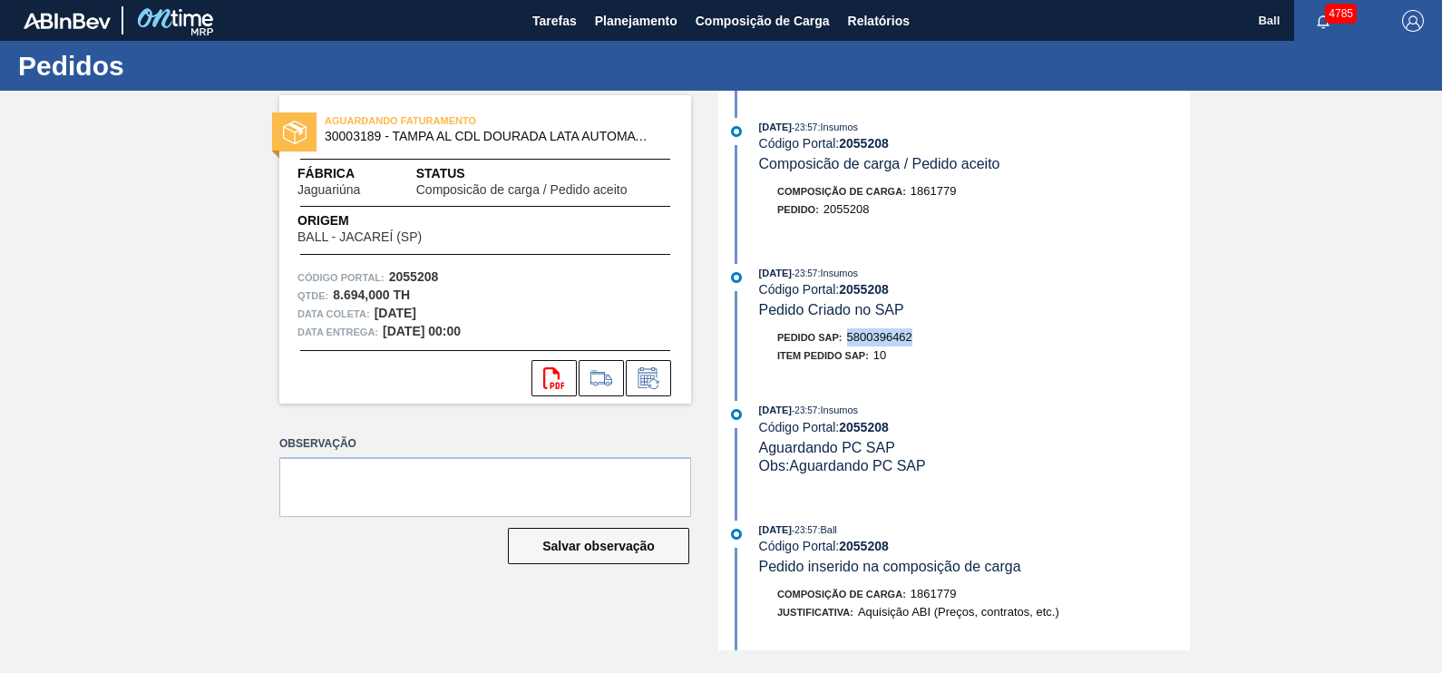
drag, startPoint x: 847, startPoint y: 347, endPoint x: 922, endPoint y: 348, distance: 74.4
click at [922, 346] on div "Pedido SAP: 5800396462" at bounding box center [974, 337] width 431 height 18
copy span "5800396462"
drag, startPoint x: 892, startPoint y: 143, endPoint x: 755, endPoint y: 147, distance: 137.9
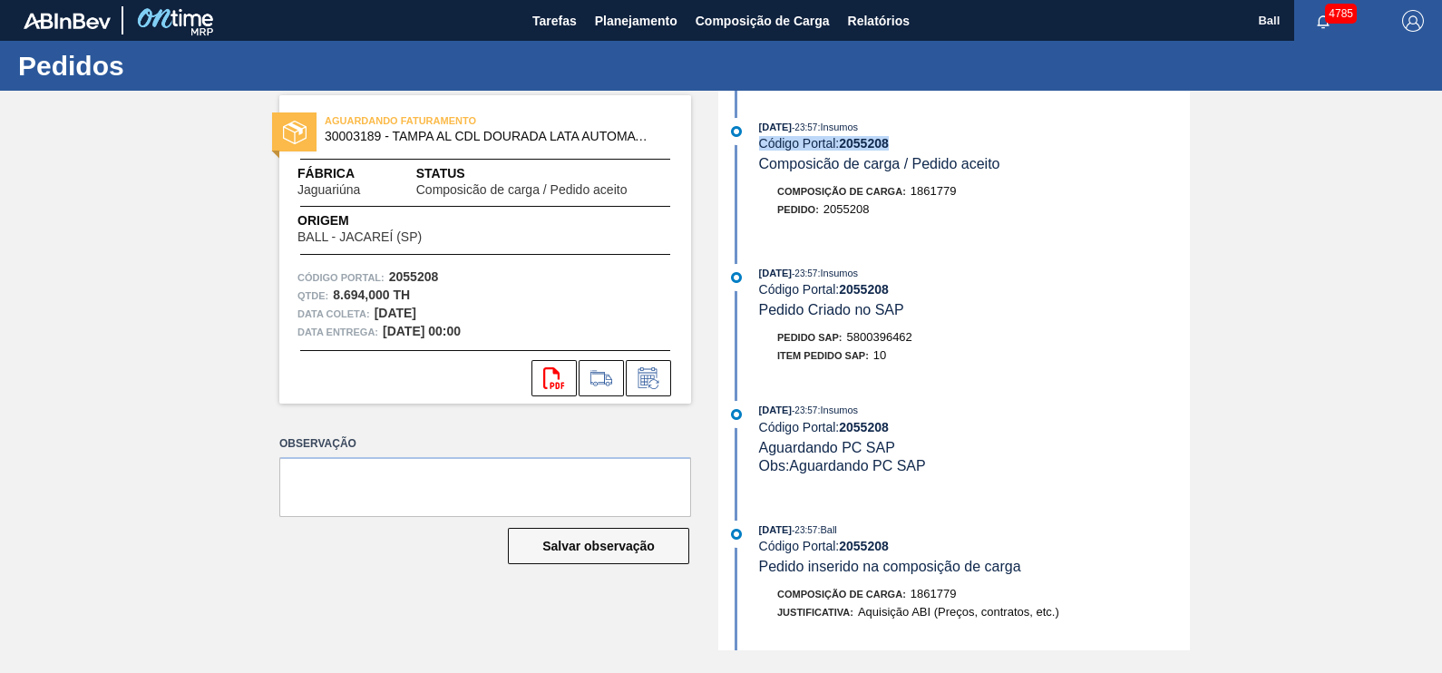
click at [755, 147] on div "[DATE] 23:57 : Insumos Código Portal: 2055208 Composicão de carga / Pedido acei…" at bounding box center [956, 145] width 467 height 55
copy div "Código Portal: 2055208"
